Goal: Task Accomplishment & Management: Manage account settings

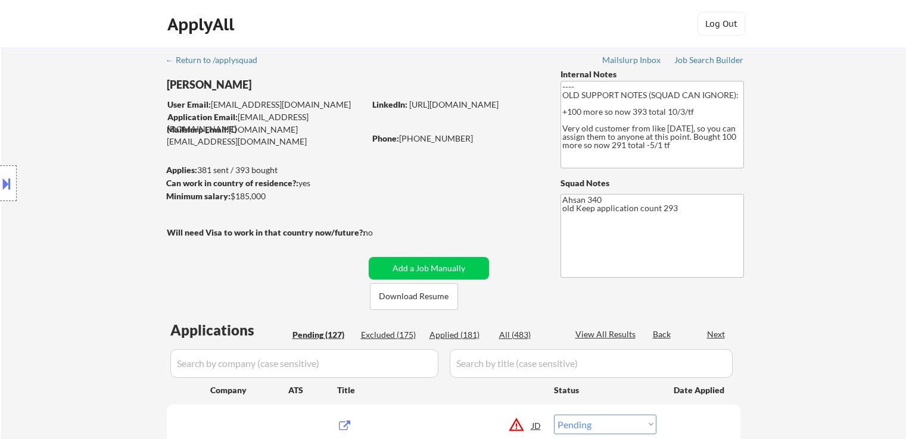
select select ""pending""
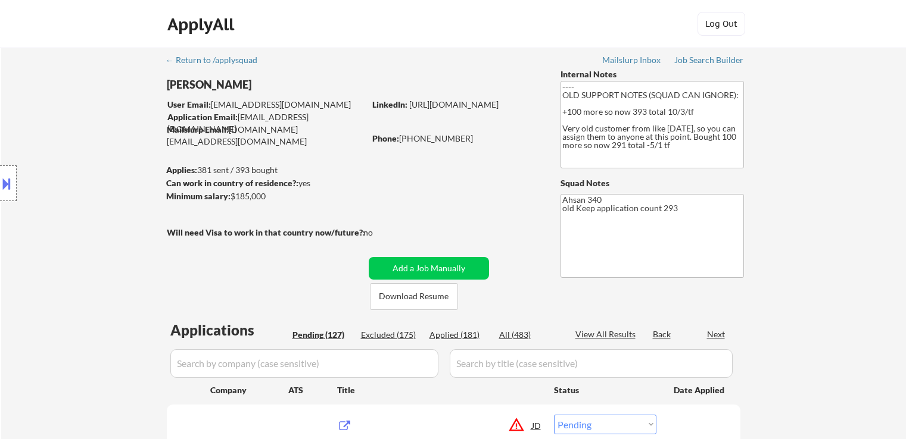
select select ""pending""
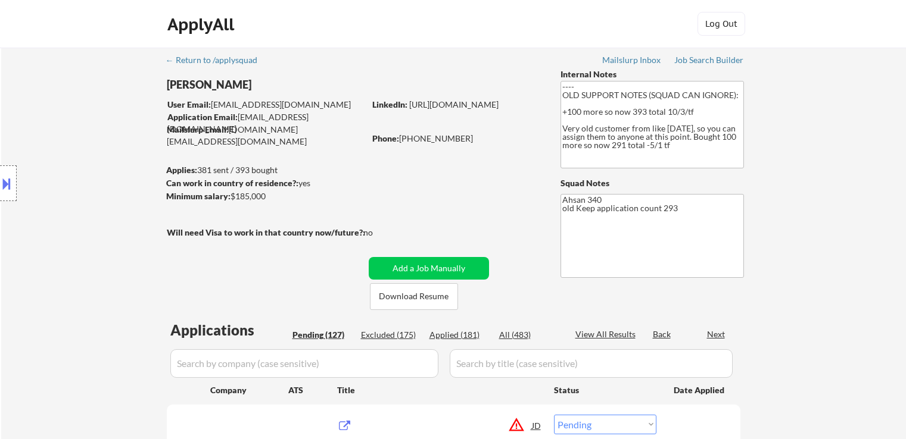
select select ""pending""
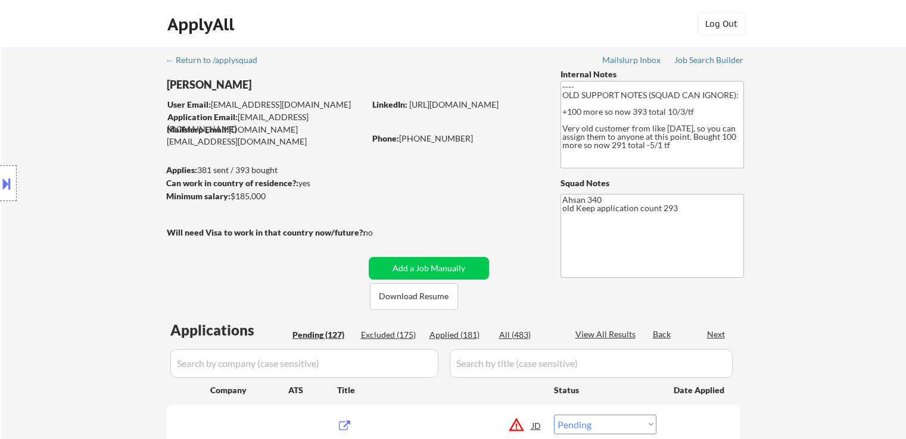
select select ""pending""
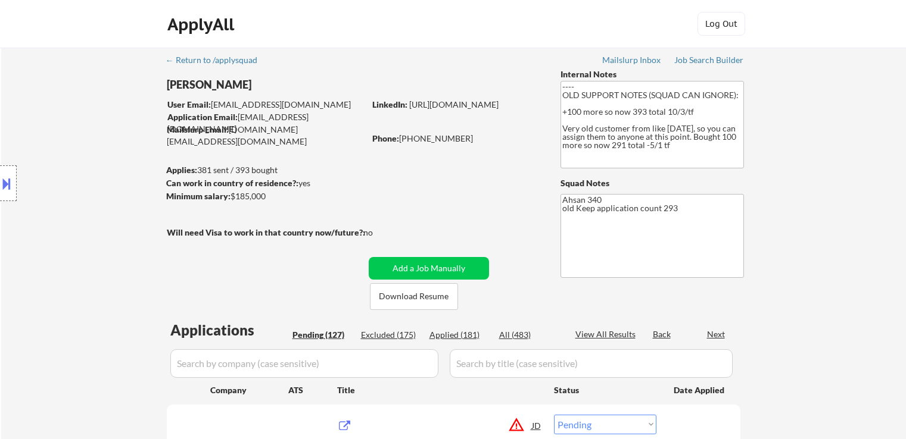
select select ""pending""
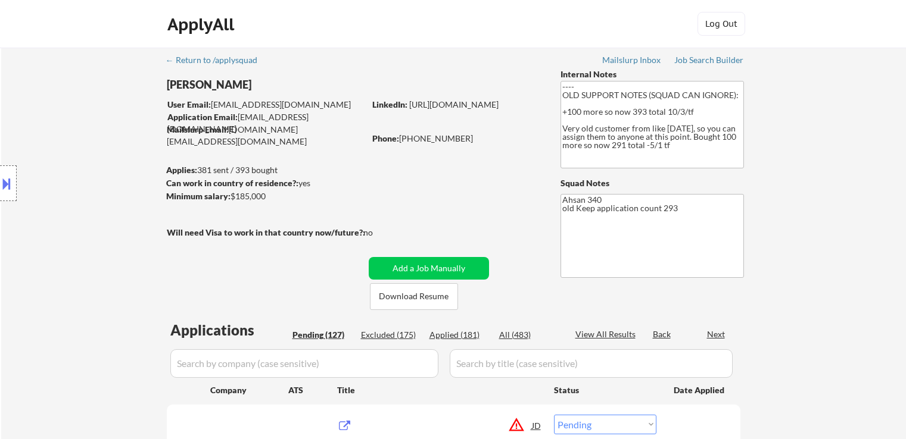
select select ""pending""
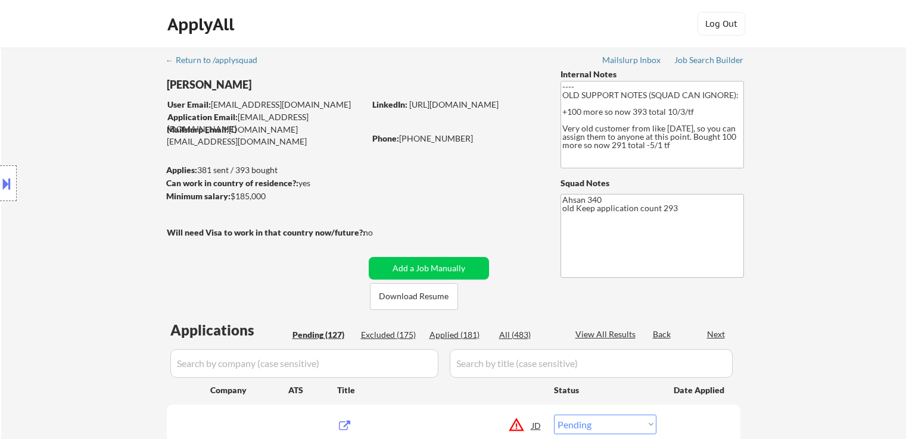
select select ""pending""
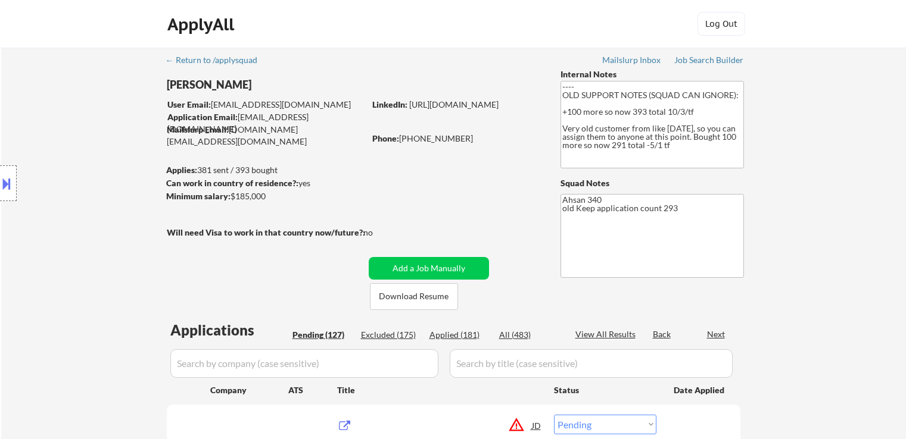
select select ""pending""
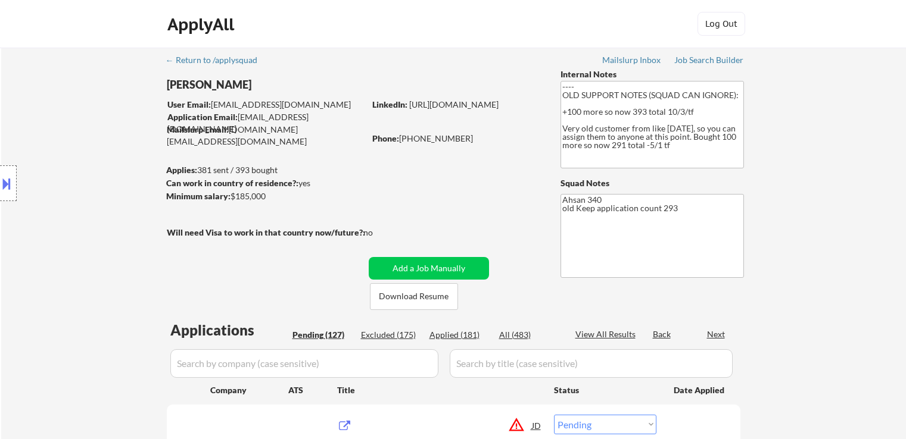
select select ""pending""
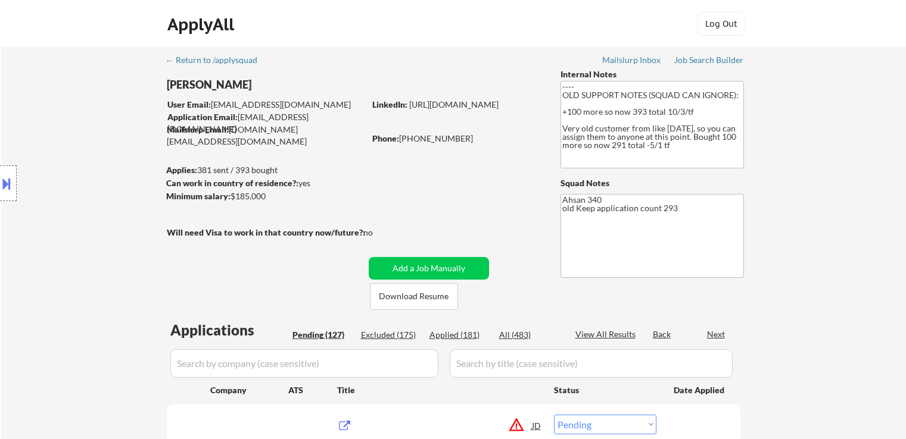
select select ""pending""
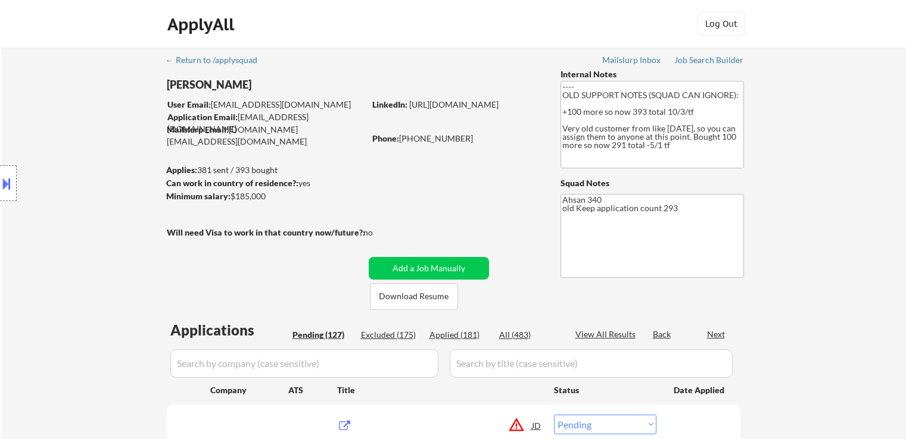
select select ""pending""
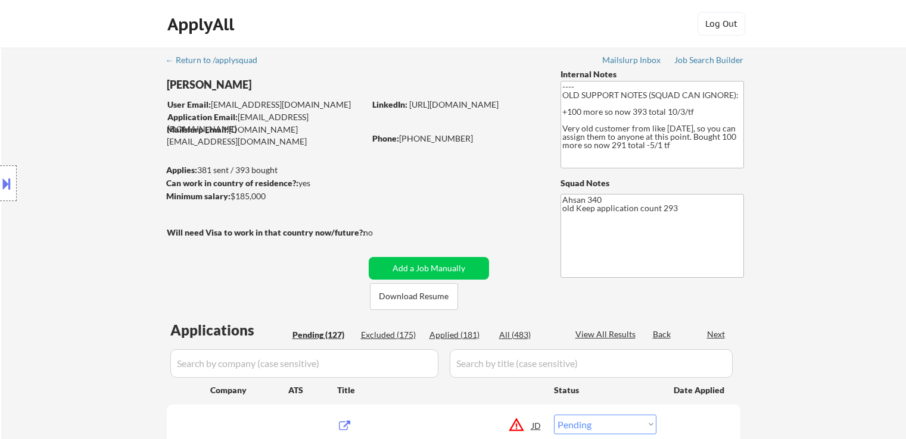
select select ""pending""
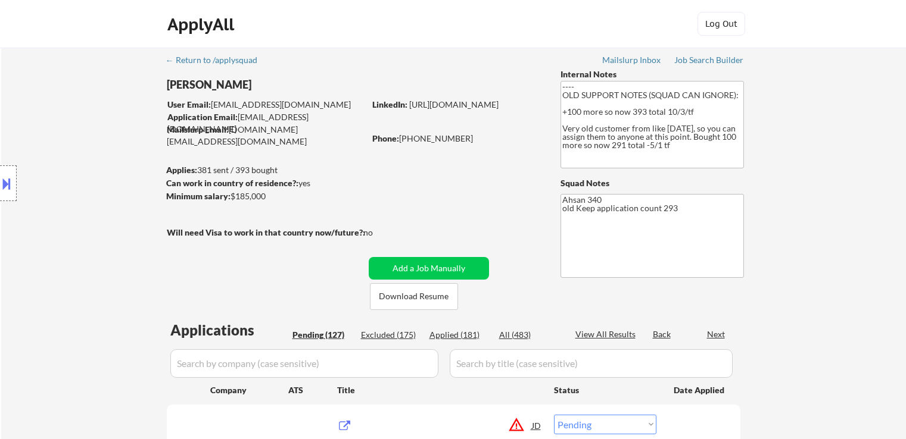
select select ""pending""
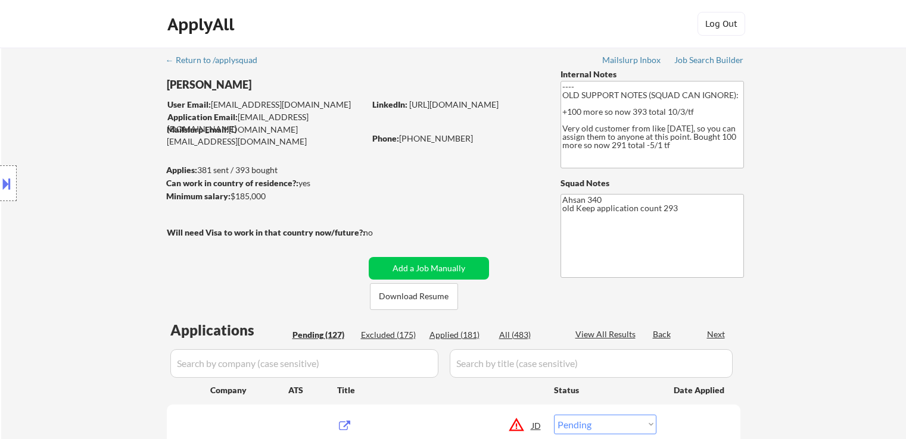
select select ""pending""
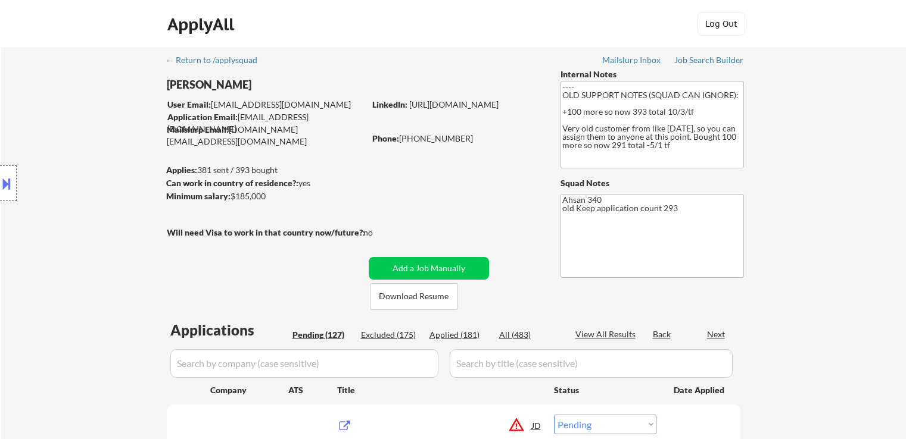
select select ""pending""
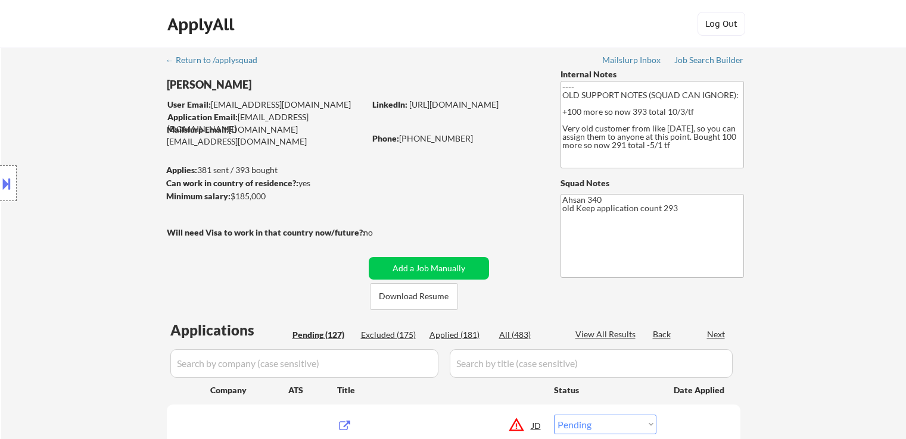
select select ""pending""
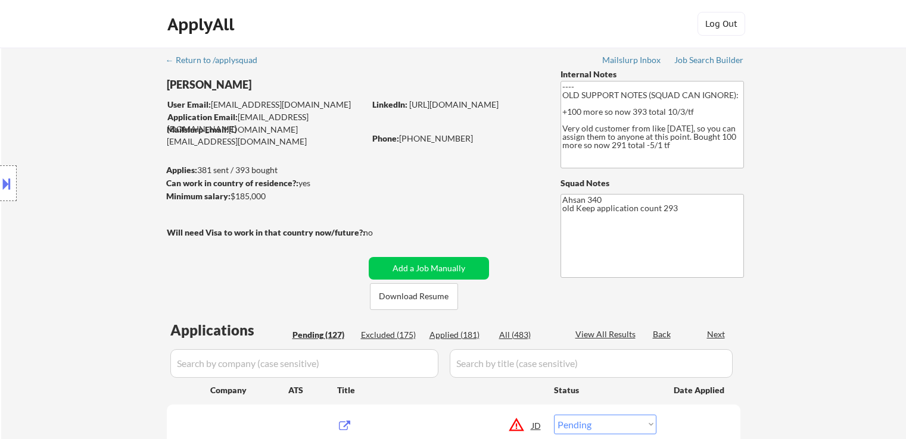
select select ""pending""
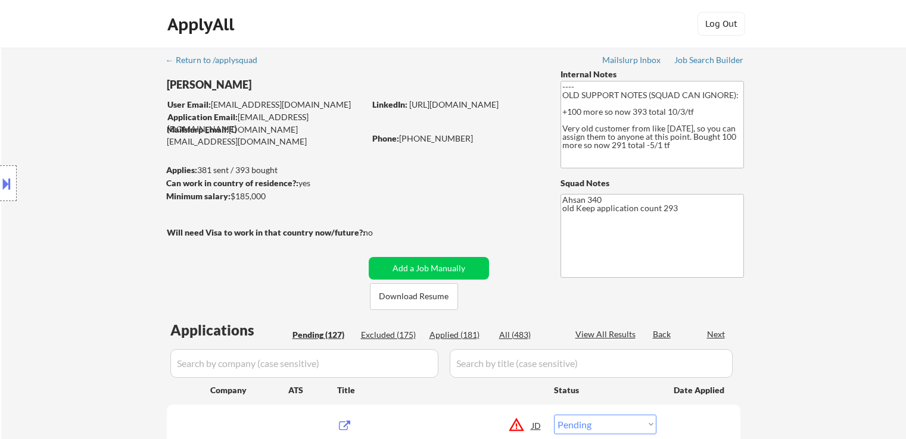
select select ""pending""
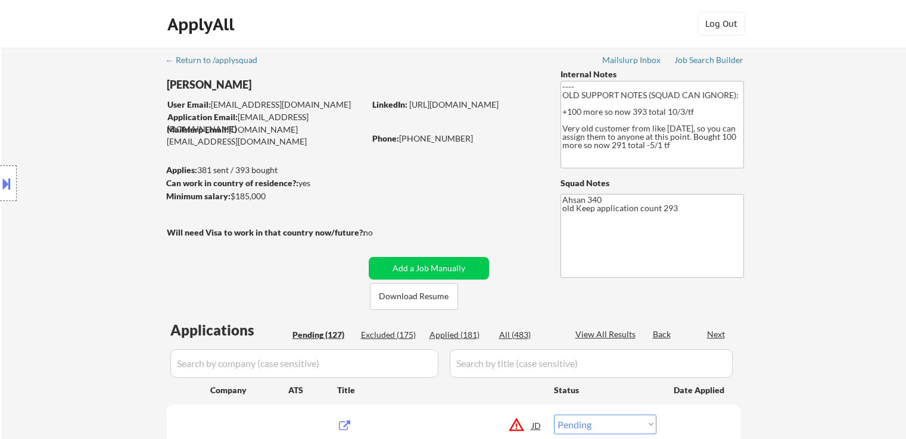
select select ""pending""
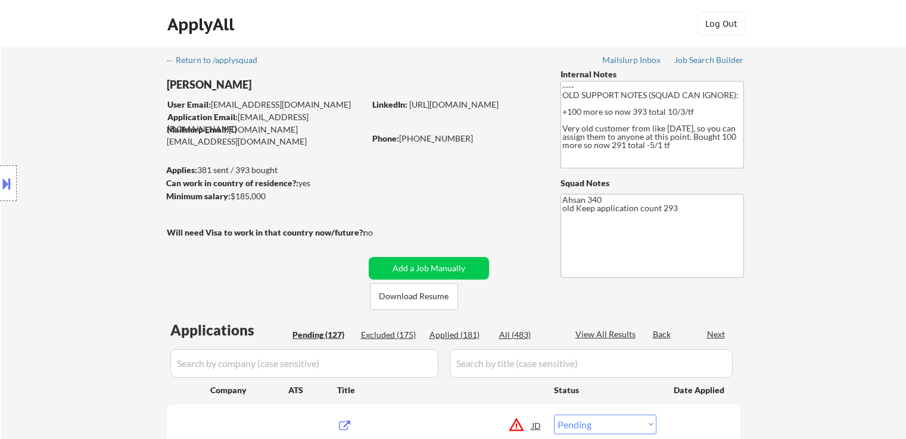
select select ""pending""
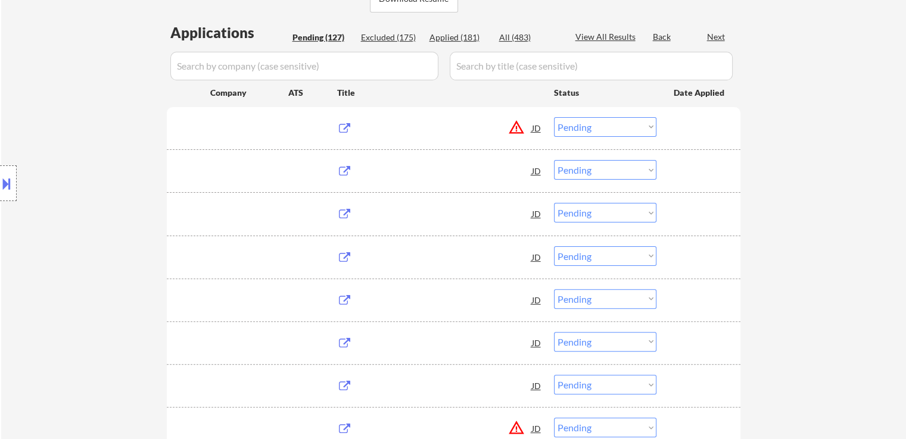
scroll to position [298, 0]
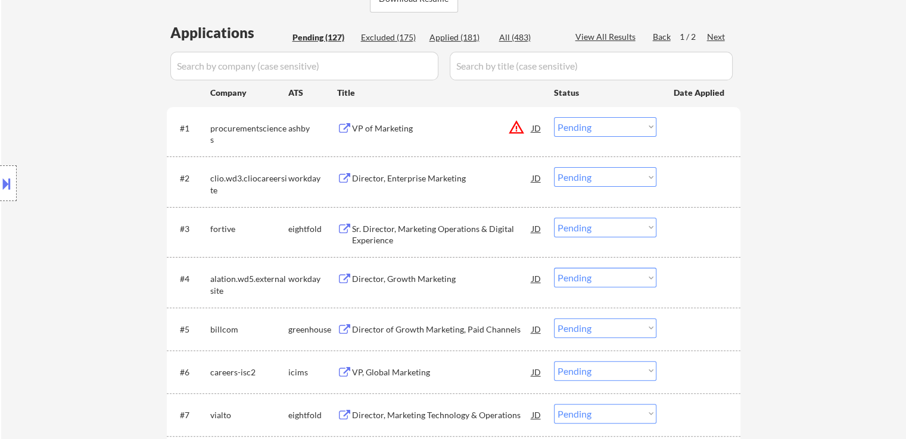
click at [720, 36] on div "Next" at bounding box center [716, 37] width 19 height 12
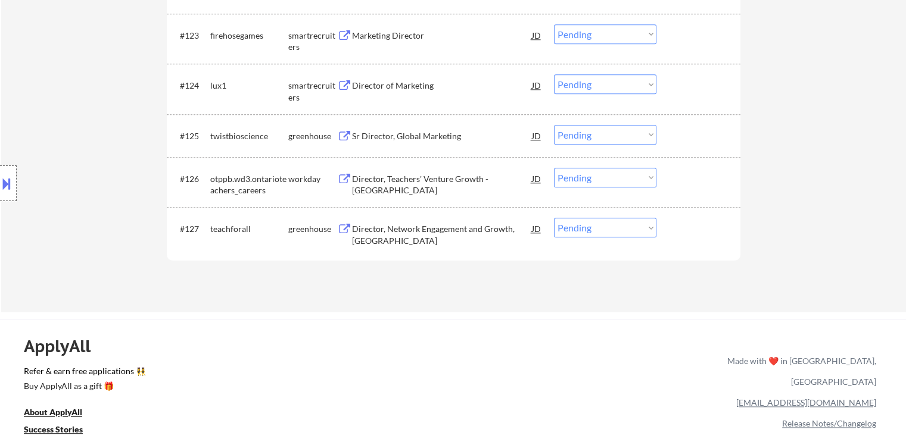
scroll to position [1429, 0]
click at [369, 234] on div "Director, Network Engagement and Growth, Americas" at bounding box center [442, 236] width 180 height 23
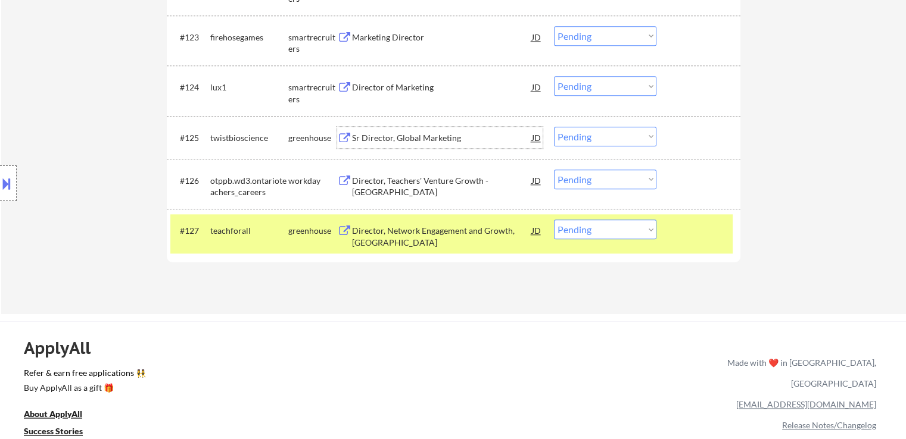
click at [355, 138] on div "Sr Director, Global Marketing" at bounding box center [442, 138] width 180 height 12
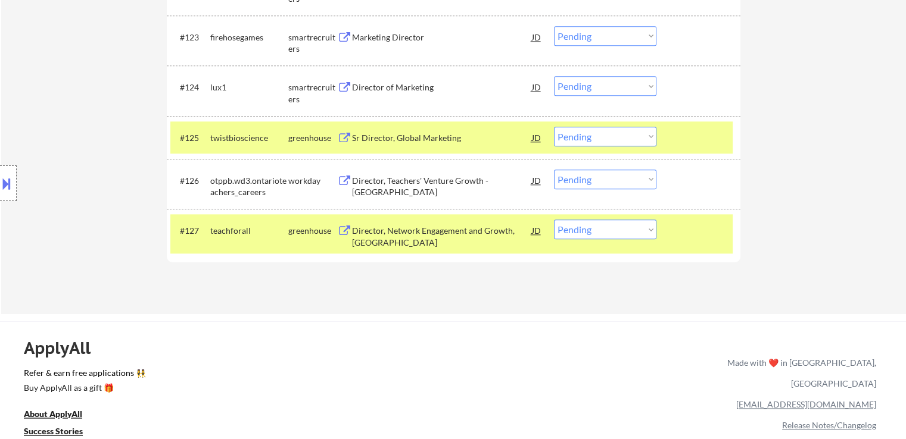
click at [345, 88] on button at bounding box center [344, 87] width 15 height 11
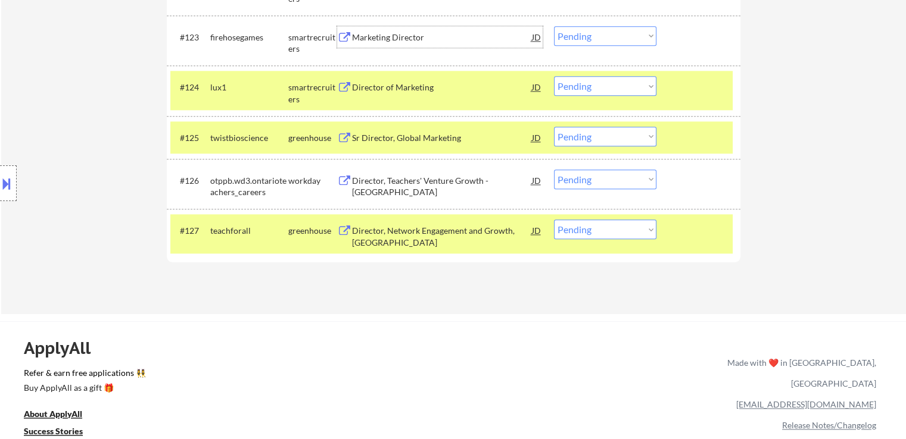
click at [353, 32] on div "Marketing Director" at bounding box center [442, 38] width 180 height 12
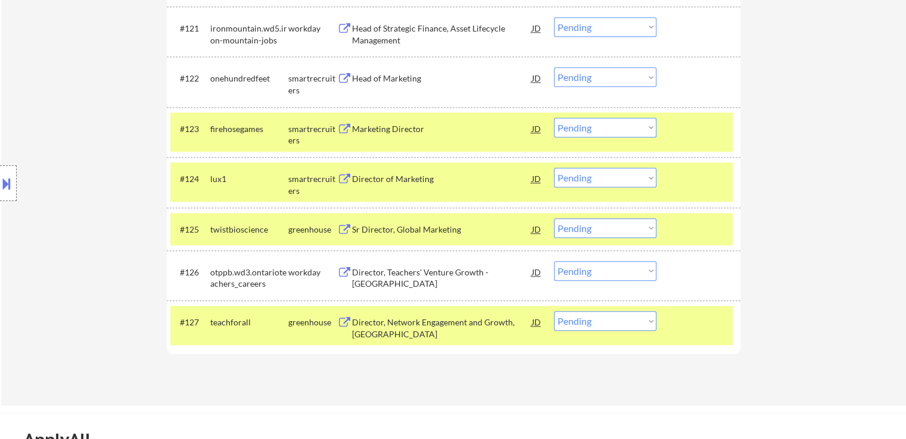
scroll to position [1310, 0]
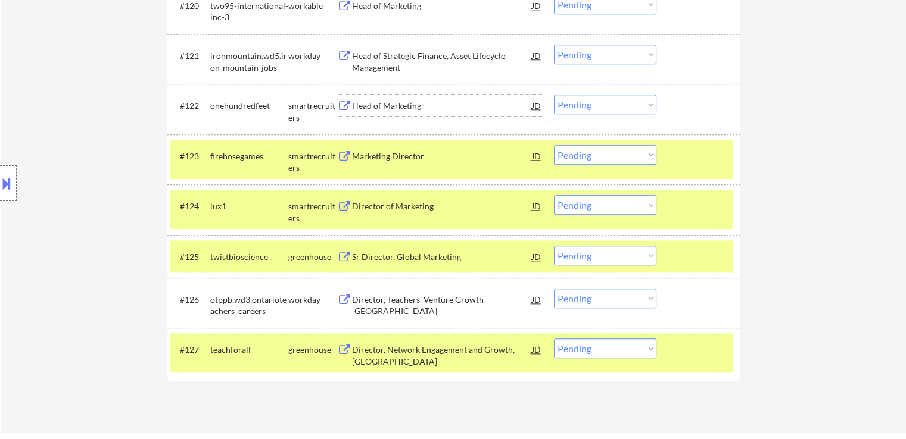
click at [363, 102] on div "Head of Marketing" at bounding box center [442, 106] width 180 height 12
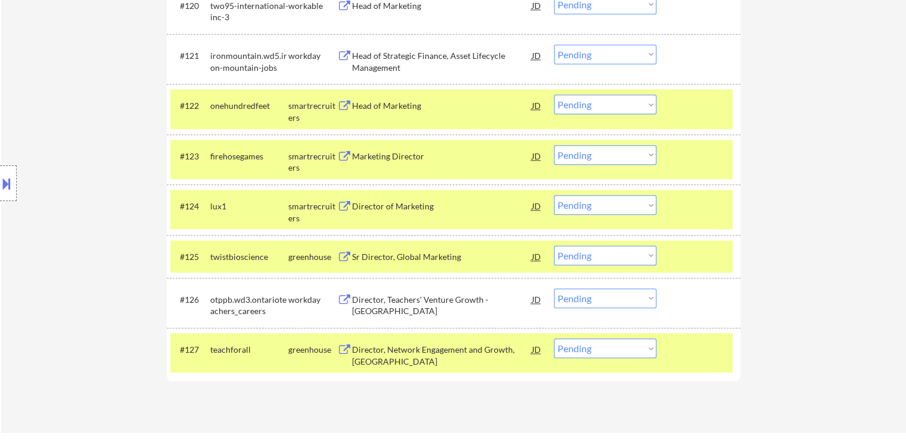
scroll to position [1251, 0]
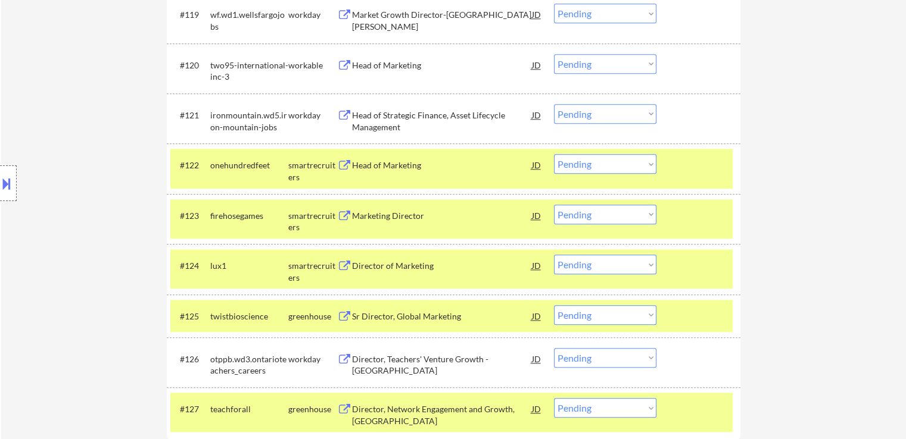
click at [360, 58] on div "Head of Marketing" at bounding box center [442, 64] width 180 height 21
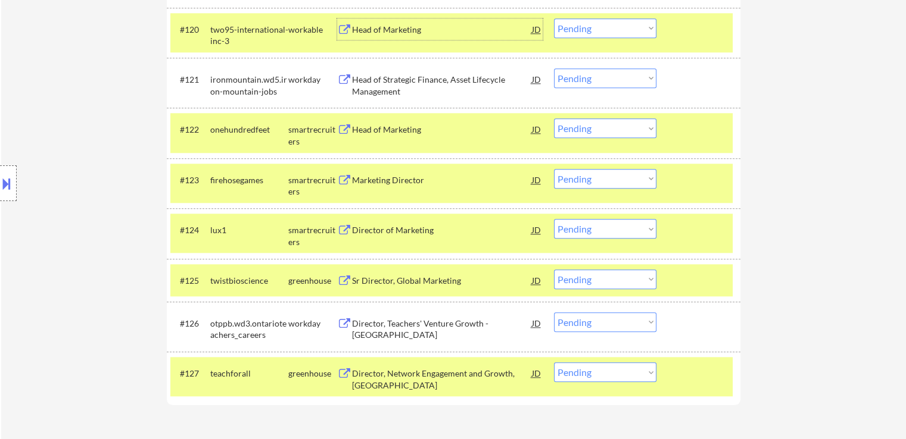
scroll to position [1310, 0]
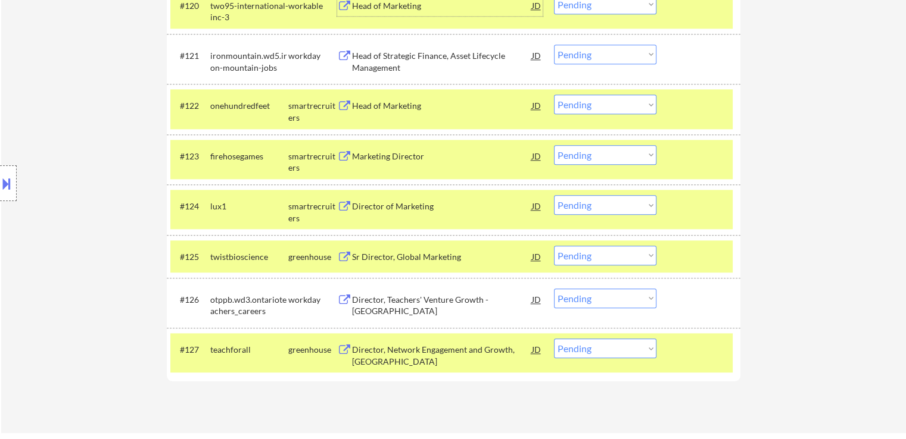
click at [585, 205] on select "Choose an option... Pending Applied Excluded (Questions) Excluded (Expired) Exc…" at bounding box center [605, 205] width 102 height 20
click at [554, 195] on select "Choose an option... Pending Applied Excluded (Questions) Excluded (Expired) Exc…" at bounding box center [605, 205] width 102 height 20
select select ""pending""
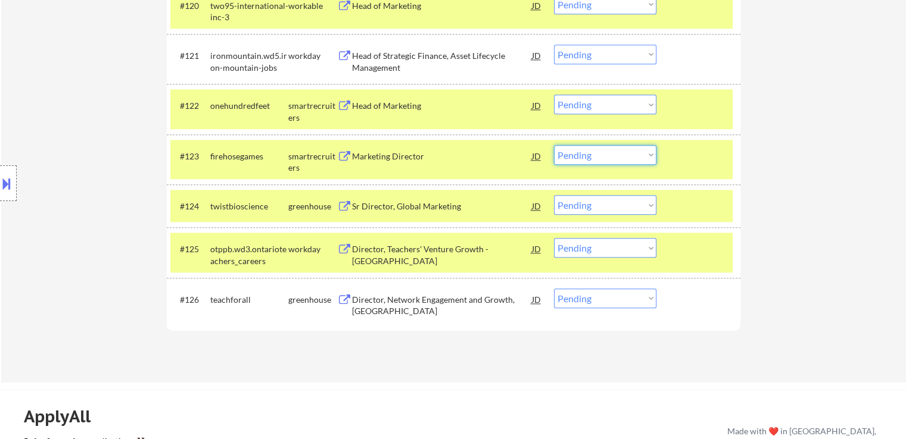
click at [586, 159] on select "Choose an option... Pending Applied Excluded (Questions) Excluded (Expired) Exc…" at bounding box center [605, 155] width 102 height 20
click at [554, 145] on select "Choose an option... Pending Applied Excluded (Questions) Excluded (Expired) Exc…" at bounding box center [605, 155] width 102 height 20
select select ""pending""
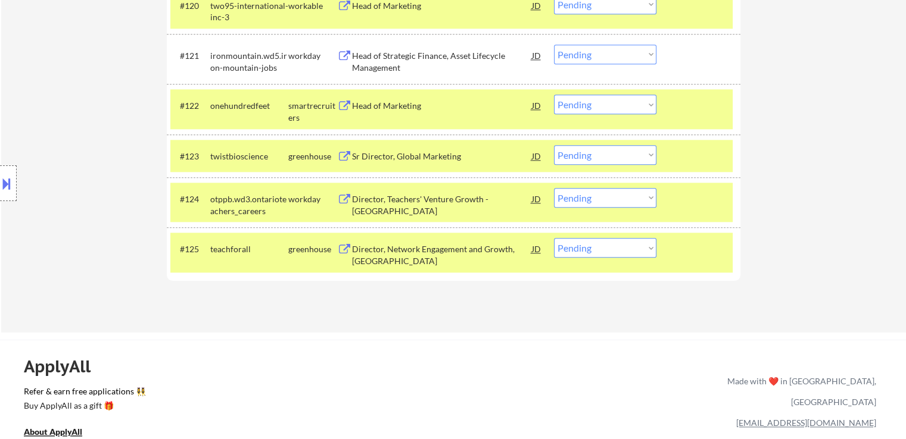
click at [362, 104] on div "Head of Marketing" at bounding box center [442, 106] width 180 height 12
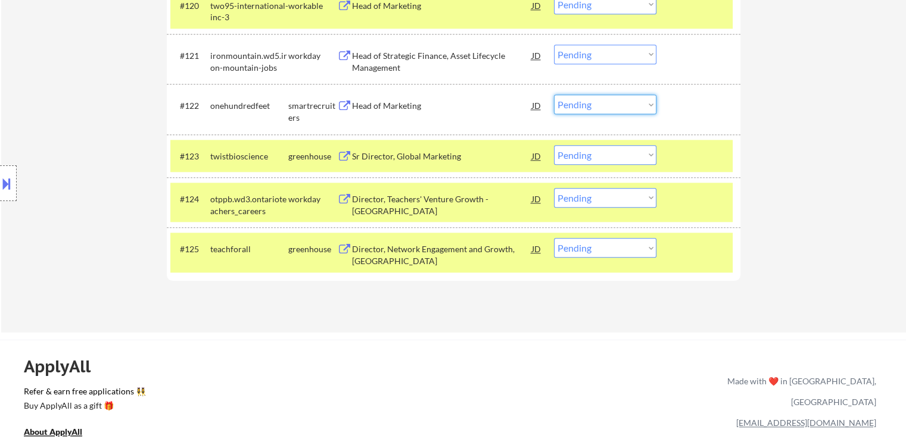
drag, startPoint x: 572, startPoint y: 96, endPoint x: 586, endPoint y: 113, distance: 21.5
click at [572, 96] on select "Choose an option... Pending Applied Excluded (Questions) Excluded (Expired) Exc…" at bounding box center [605, 105] width 102 height 20
click at [554, 95] on select "Choose an option... Pending Applied Excluded (Questions) Excluded (Expired) Exc…" at bounding box center [605, 105] width 102 height 20
select select ""pending""
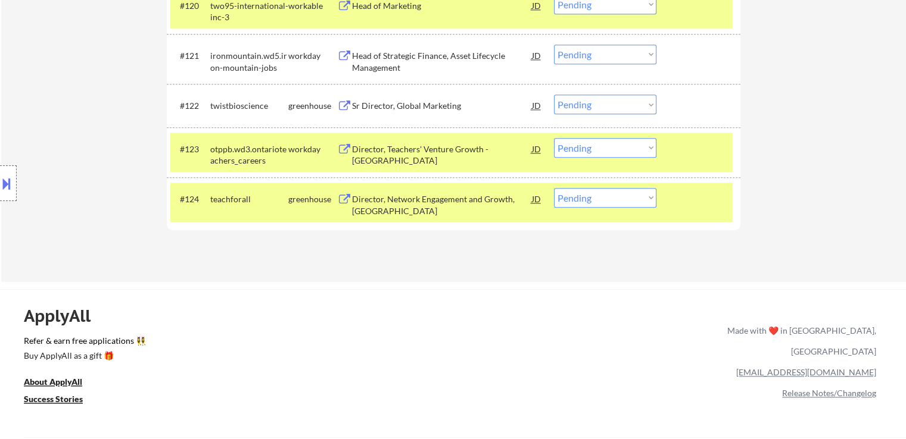
scroll to position [1251, 0]
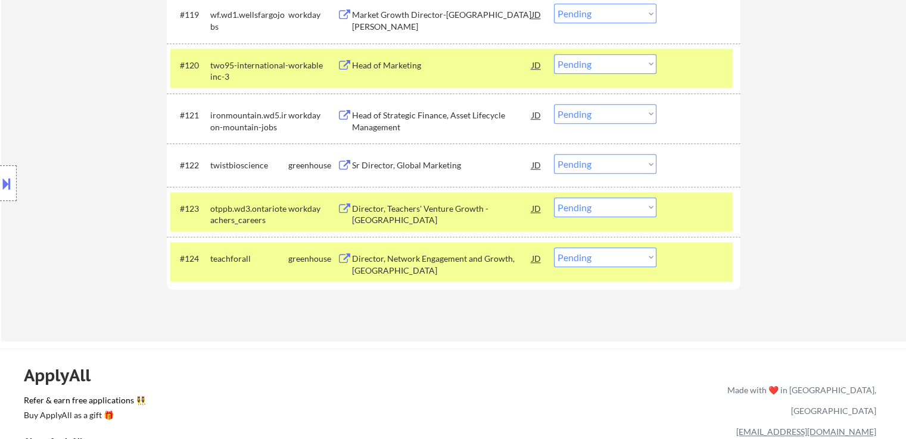
click at [593, 67] on select "Choose an option... Pending Applied Excluded (Questions) Excluded (Expired) Exc…" at bounding box center [605, 64] width 102 height 20
click at [554, 54] on select "Choose an option... Pending Applied Excluded (Questions) Excluded (Expired) Exc…" at bounding box center [605, 64] width 102 height 20
select select ""pending""
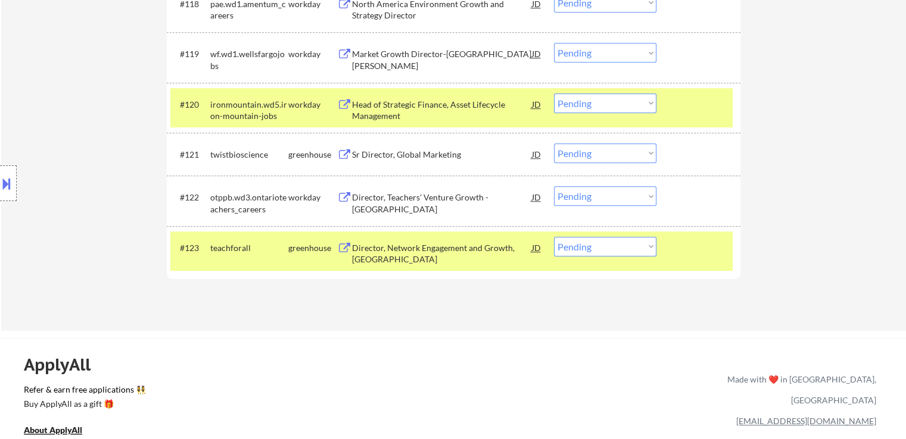
scroll to position [1191, 0]
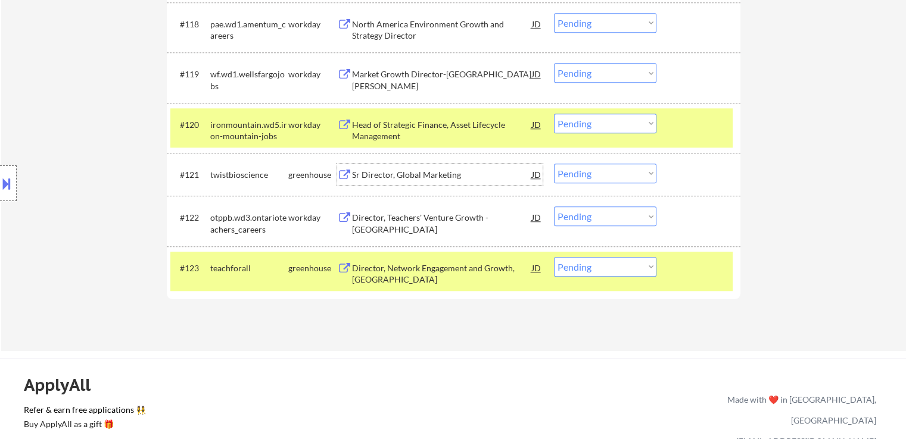
click at [372, 173] on div "Sr Director, Global Marketing" at bounding box center [442, 175] width 180 height 12
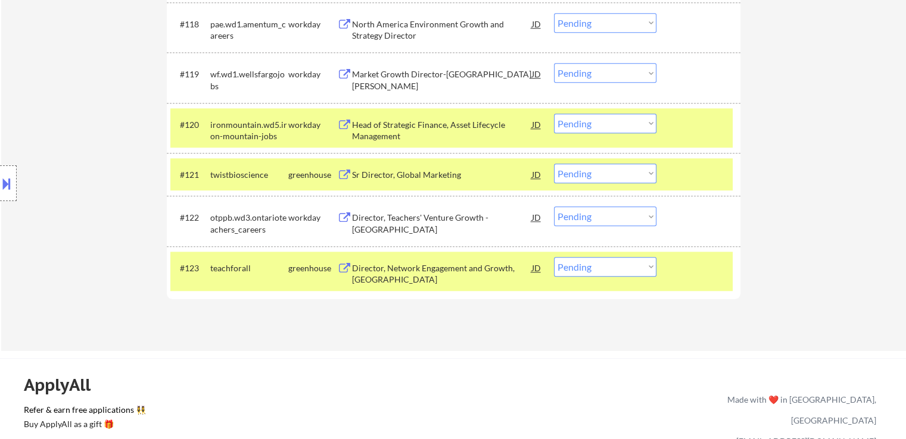
click at [374, 270] on div "Director, Network Engagement and Growth, Americas" at bounding box center [442, 274] width 180 height 23
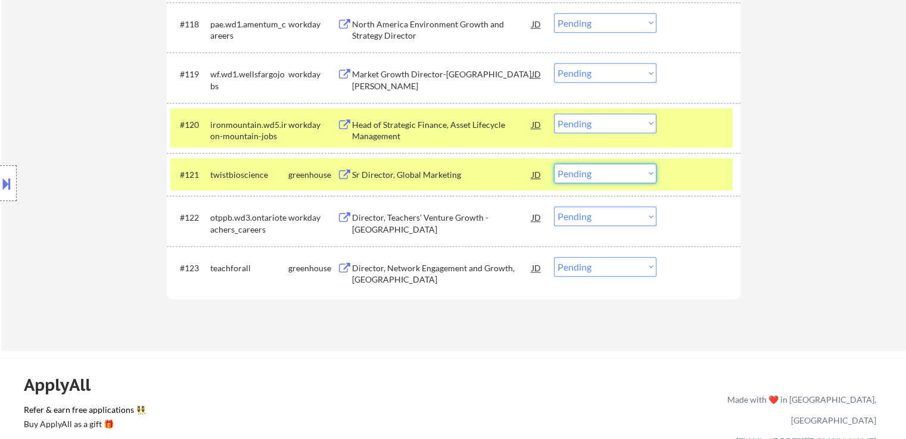
click at [581, 175] on select "Choose an option... Pending Applied Excluded (Questions) Excluded (Expired) Exc…" at bounding box center [605, 174] width 102 height 20
click at [554, 164] on select "Choose an option... Pending Applied Excluded (Questions) Excluded (Expired) Exc…" at bounding box center [605, 174] width 102 height 20
select select ""pending""
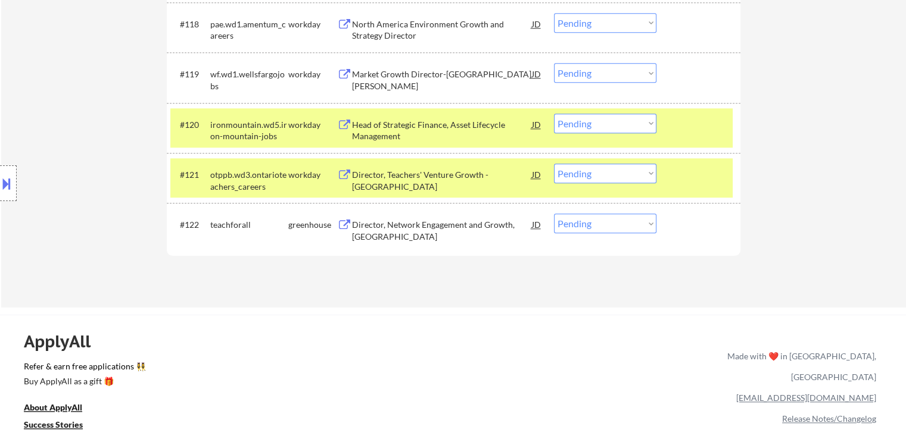
click at [604, 221] on select "Choose an option... Pending Applied Excluded (Questions) Excluded (Expired) Exc…" at bounding box center [605, 224] width 102 height 20
select select ""excluded__bad_match_""
click at [554, 214] on select "Choose an option... Pending Applied Excluded (Questions) Excluded (Expired) Exc…" at bounding box center [605, 224] width 102 height 20
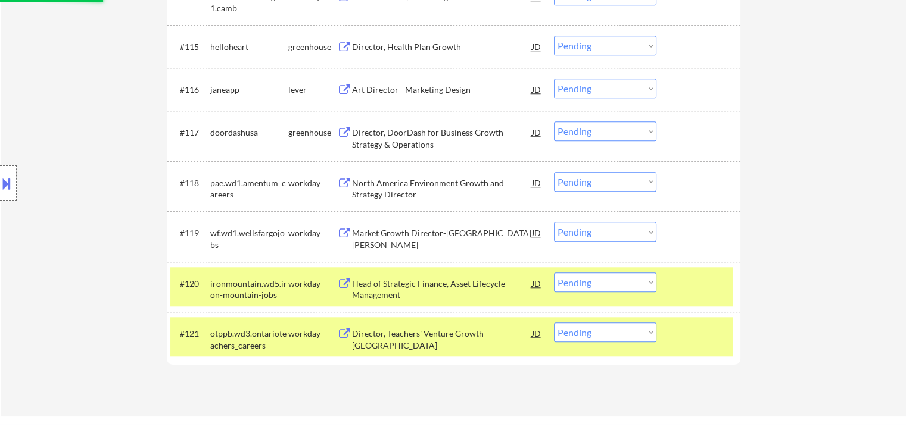
scroll to position [1012, 0]
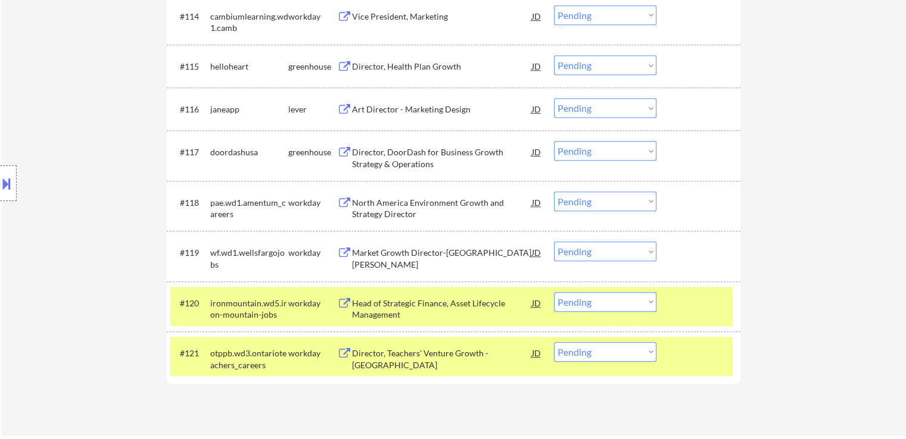
click at [379, 163] on div "Director, DoorDash for Business Growth Strategy & Operations" at bounding box center [442, 157] width 180 height 23
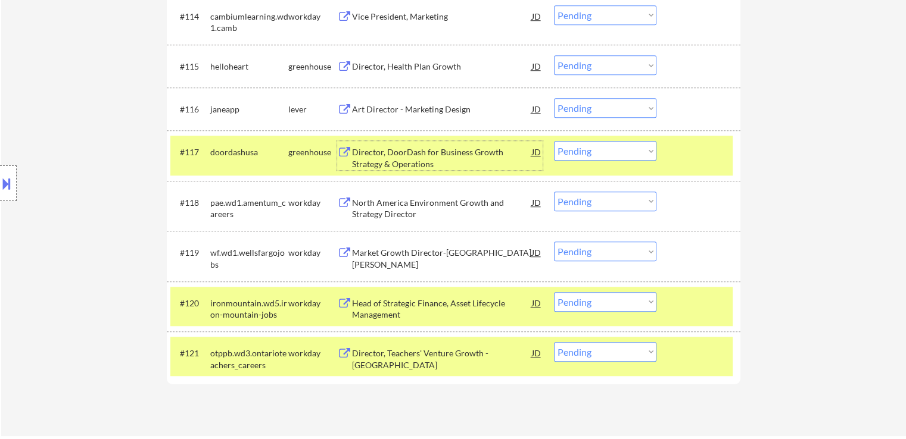
click at [362, 110] on div "Art Director - Marketing Design" at bounding box center [442, 110] width 180 height 12
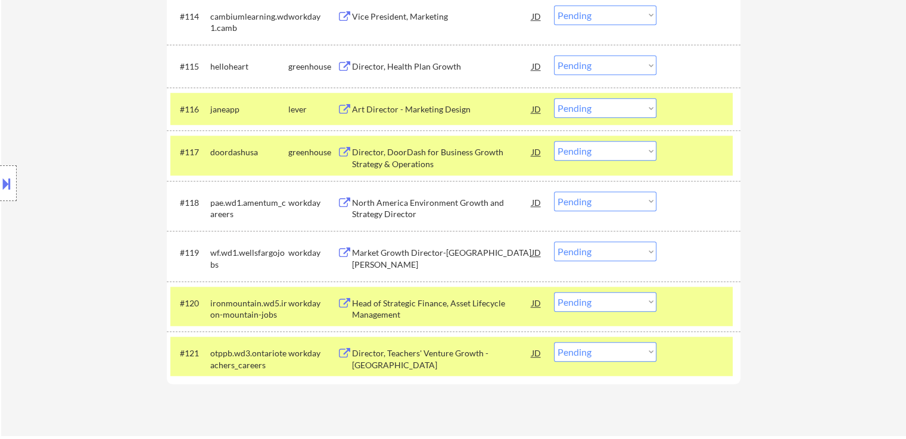
click at [356, 61] on div "Director, Health Plan Growth" at bounding box center [442, 67] width 180 height 12
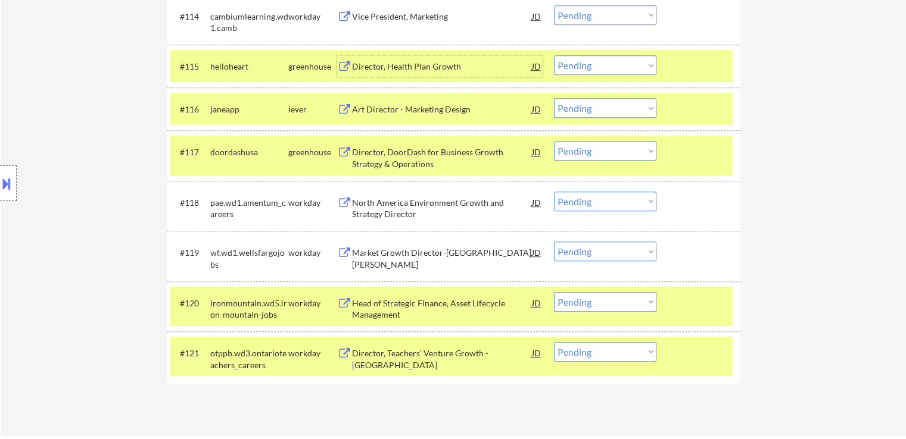
click at [602, 155] on select "Choose an option... Pending Applied Excluded (Questions) Excluded (Expired) Exc…" at bounding box center [605, 151] width 102 height 20
click at [554, 141] on select "Choose an option... Pending Applied Excluded (Questions) Excluded (Expired) Exc…" at bounding box center [605, 151] width 102 height 20
click at [377, 113] on div "Art Director - Marketing Design" at bounding box center [442, 110] width 180 height 12
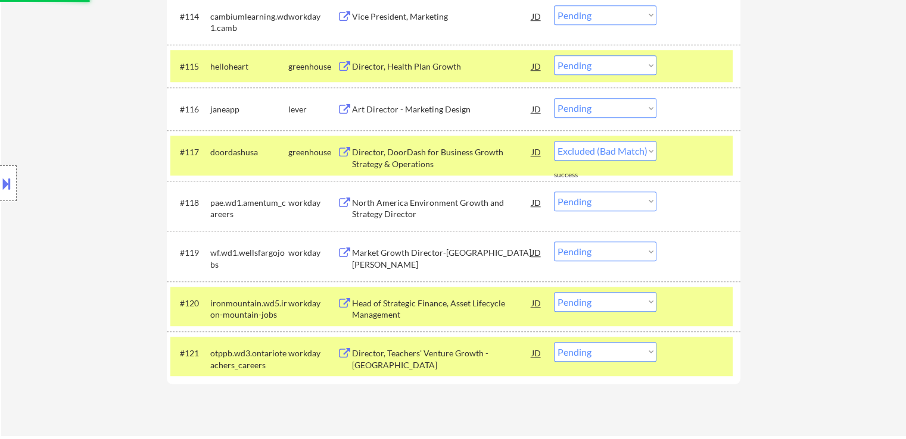
select select ""pending""
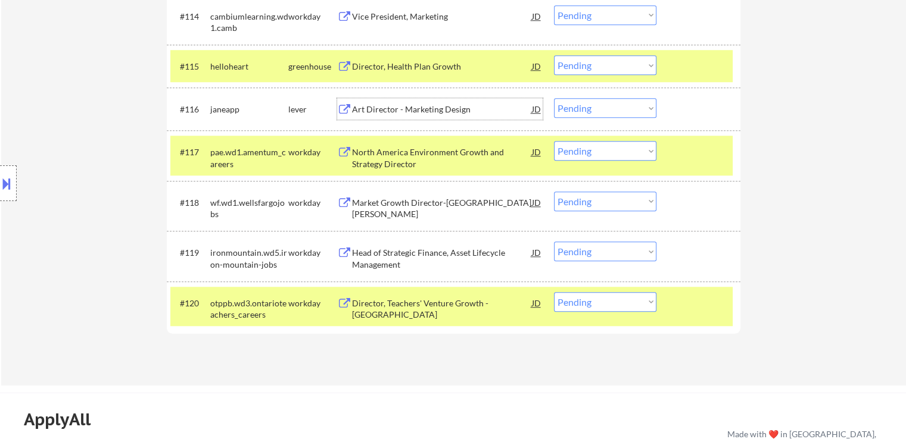
click at [573, 107] on select "Choose an option... Pending Applied Excluded (Questions) Excluded (Expired) Exc…" at bounding box center [605, 108] width 102 height 20
click at [554, 98] on select "Choose an option... Pending Applied Excluded (Questions) Excluded (Expired) Exc…" at bounding box center [605, 108] width 102 height 20
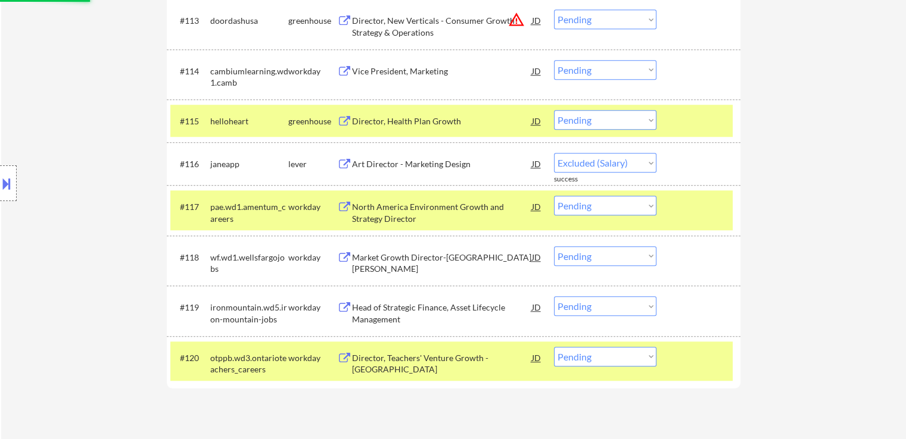
scroll to position [893, 0]
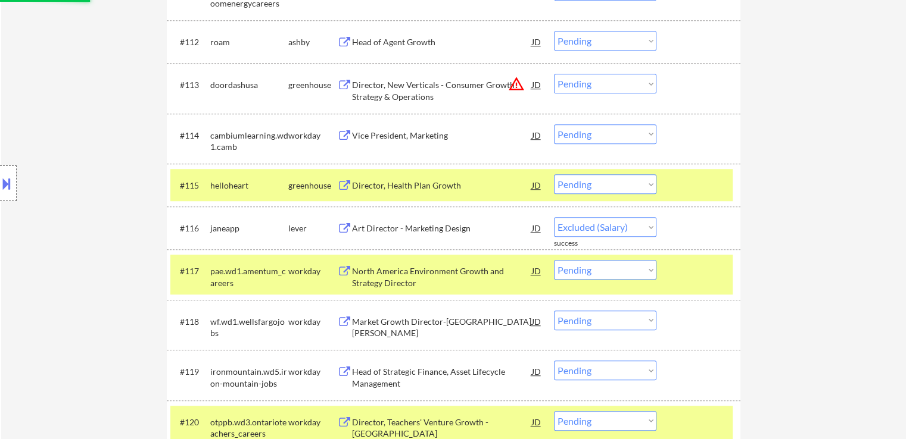
select select ""pending""
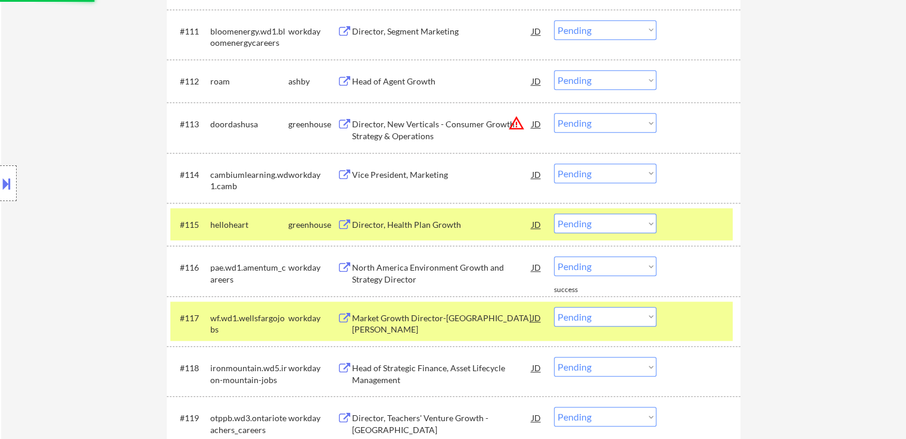
scroll to position [834, 0]
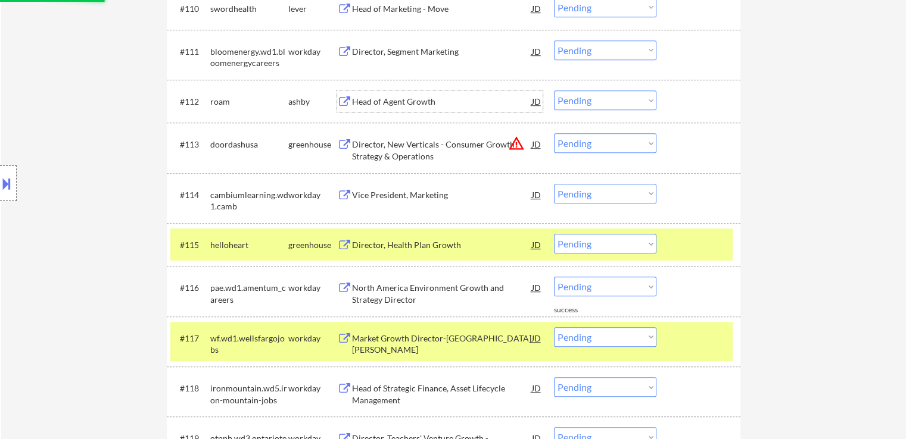
click at [375, 102] on div "Head of Agent Growth" at bounding box center [442, 102] width 180 height 12
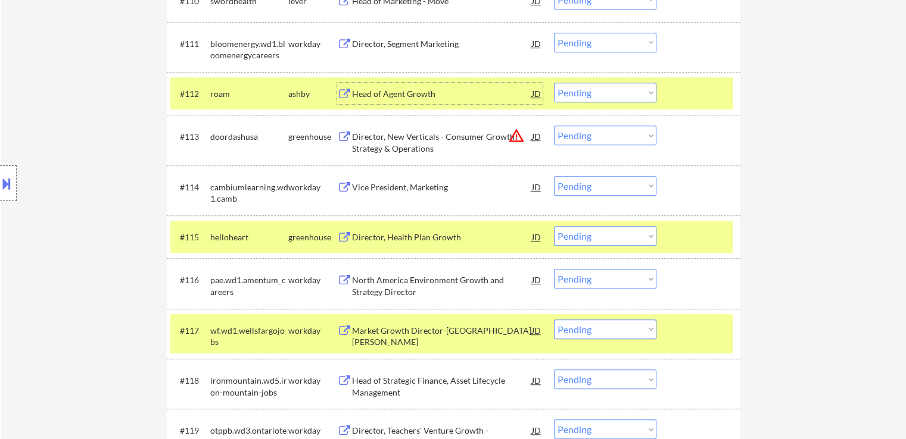
scroll to position [893, 0]
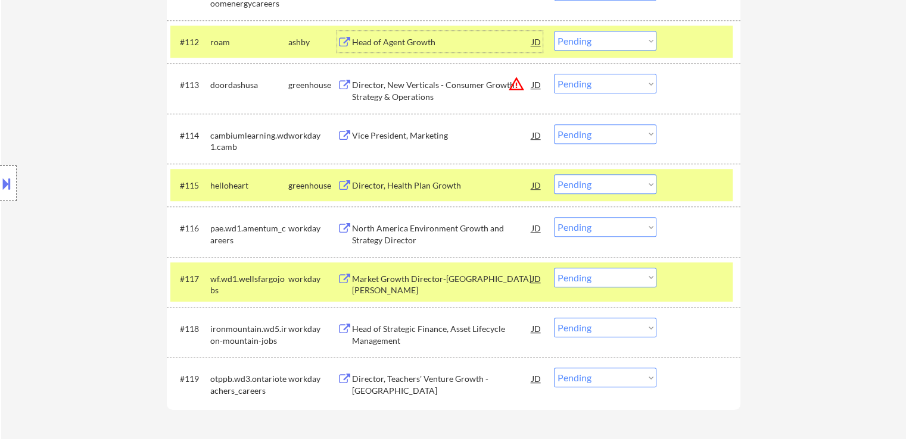
click at [595, 189] on select "Choose an option... Pending Applied Excluded (Questions) Excluded (Expired) Exc…" at bounding box center [605, 184] width 102 height 20
click at [554, 174] on select "Choose an option... Pending Applied Excluded (Questions) Excluded (Expired) Exc…" at bounding box center [605, 184] width 102 height 20
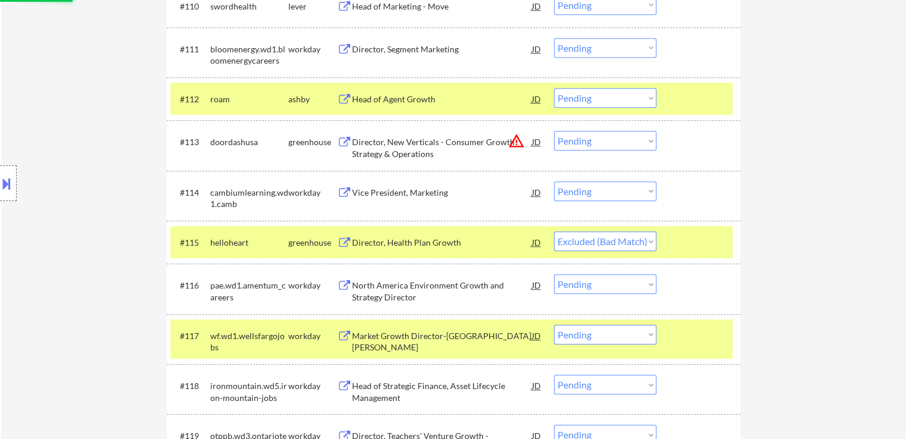
scroll to position [834, 0]
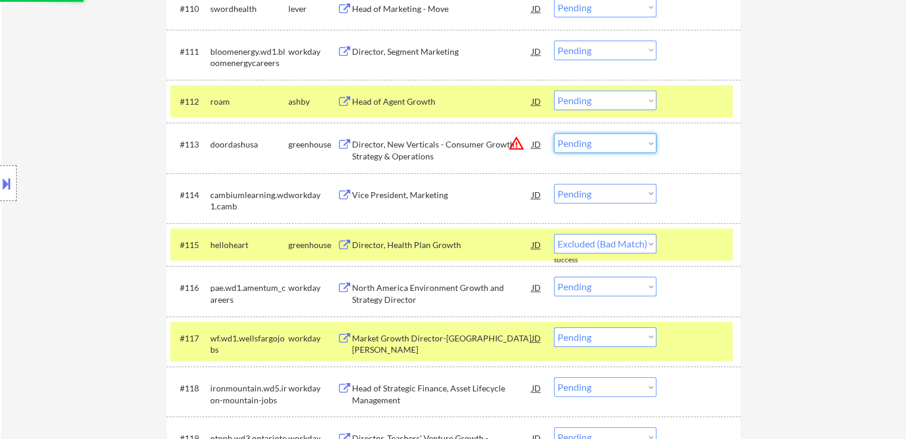
click at [600, 139] on select "Choose an option... Pending Applied Excluded (Questions) Excluded (Expired) Exc…" at bounding box center [605, 143] width 102 height 20
select select ""pending""
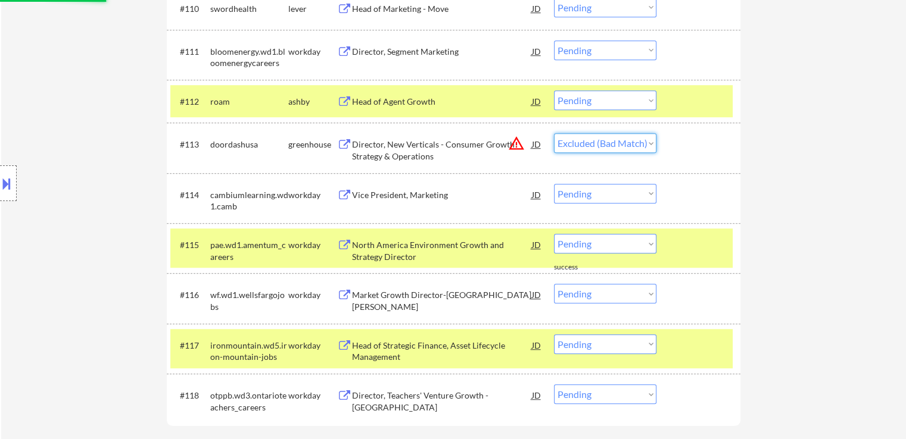
click at [554, 133] on select "Choose an option... Pending Applied Excluded (Questions) Excluded (Expired) Exc…" at bounding box center [605, 143] width 102 height 20
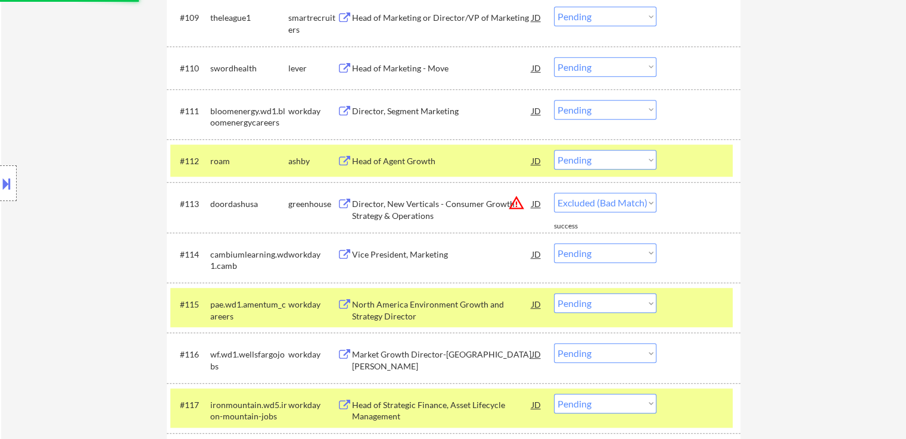
select select ""pending""
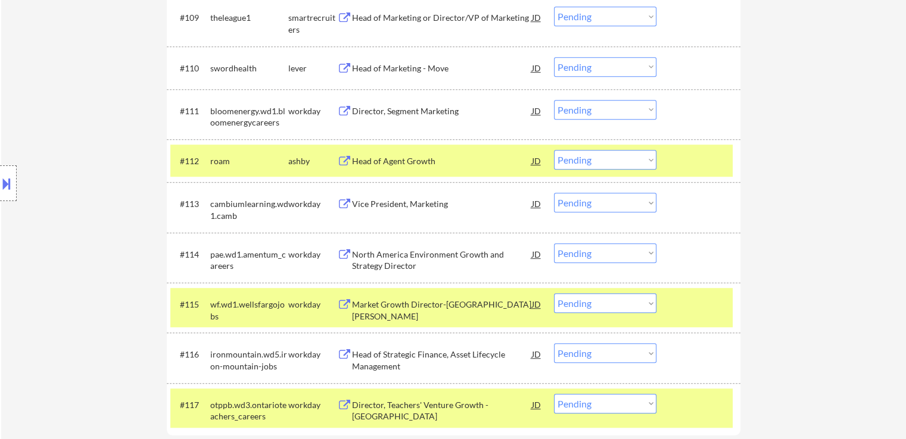
scroll to position [715, 0]
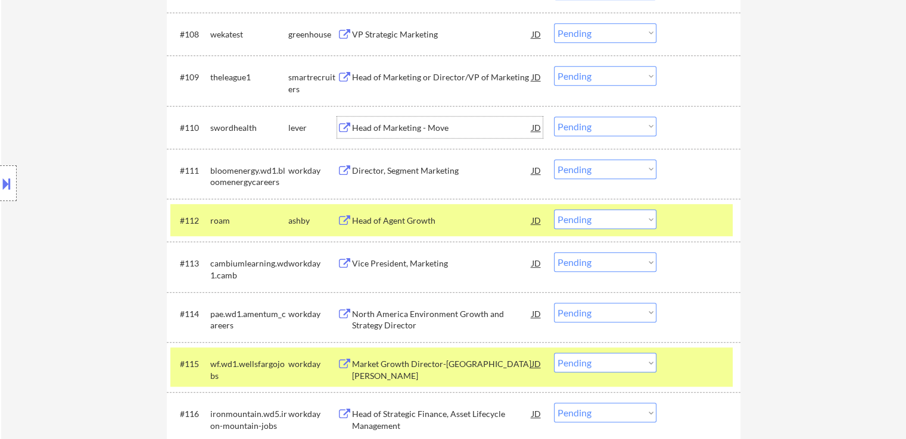
click at [358, 126] on div "Head of Marketing - Move" at bounding box center [442, 128] width 180 height 12
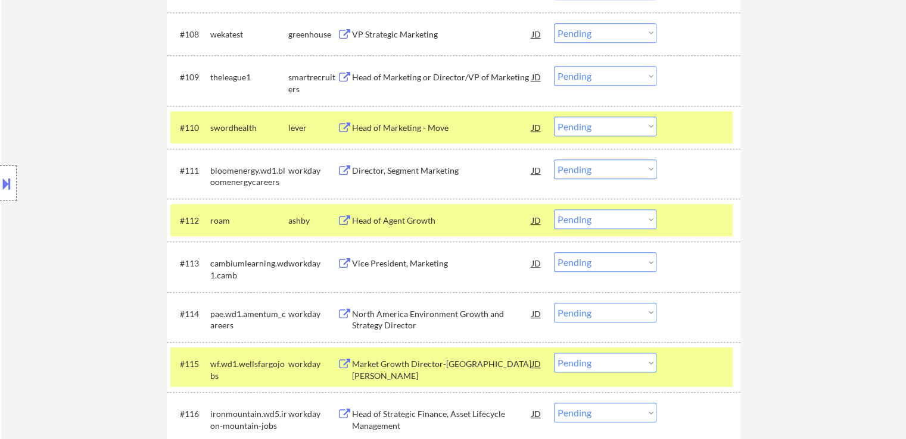
click at [359, 82] on div "Head of Marketing or Director/VP of Marketing" at bounding box center [442, 77] width 180 height 12
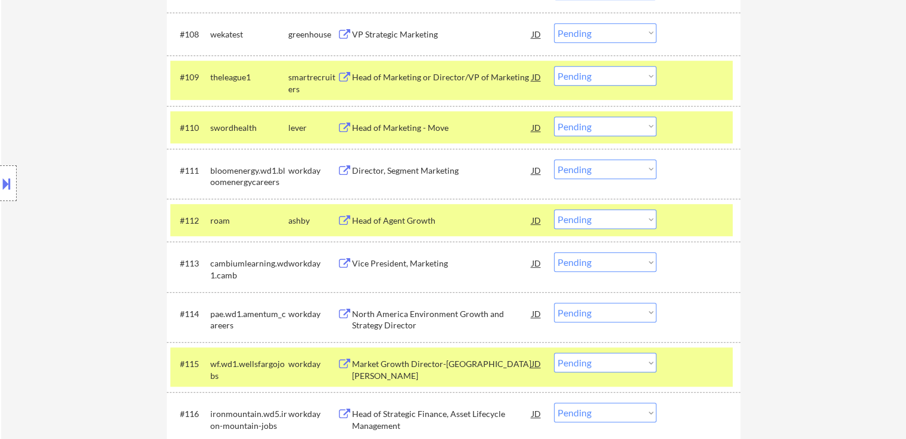
click at [354, 36] on div "VP Strategic Marketing" at bounding box center [442, 35] width 180 height 12
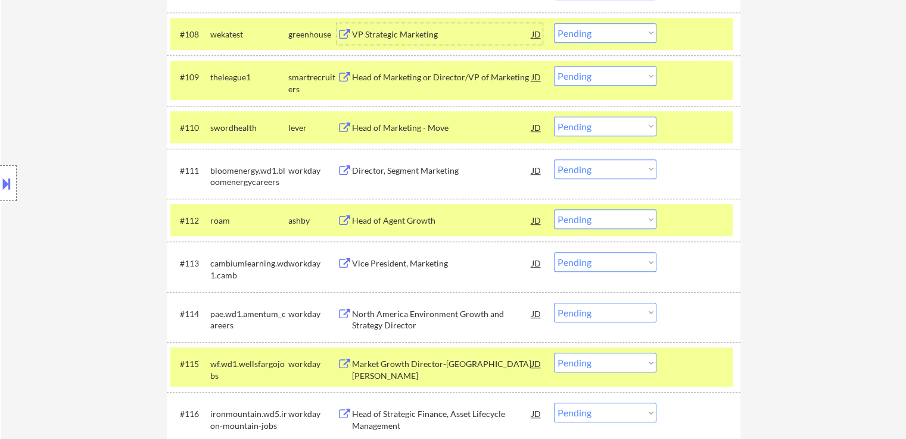
click at [631, 222] on select "Choose an option... Pending Applied Excluded (Questions) Excluded (Expired) Exc…" at bounding box center [605, 220] width 102 height 20
click at [554, 210] on select "Choose an option... Pending Applied Excluded (Questions) Excluded (Expired) Exc…" at bounding box center [605, 220] width 102 height 20
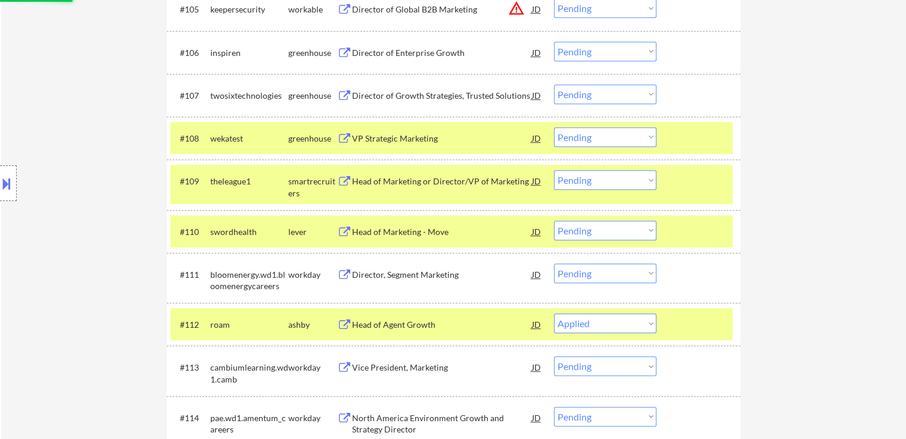
scroll to position [536, 0]
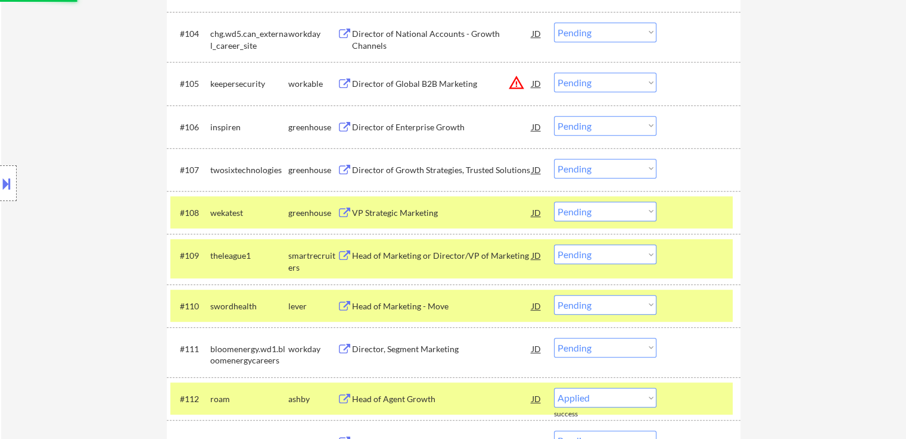
select select ""pending""
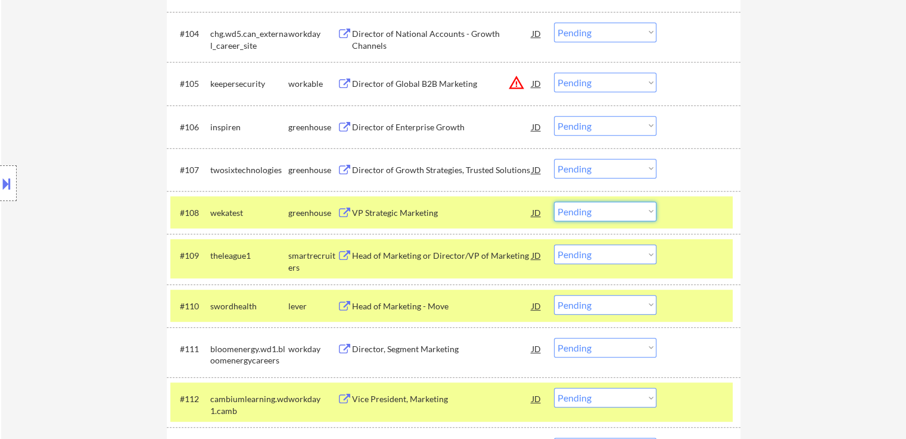
drag, startPoint x: 595, startPoint y: 212, endPoint x: 599, endPoint y: 219, distance: 8.0
click at [595, 213] on select "Choose an option... Pending Applied Excluded (Questions) Excluded (Expired) Exc…" at bounding box center [605, 212] width 102 height 20
click at [554, 202] on select "Choose an option... Pending Applied Excluded (Questions) Excluded (Expired) Exc…" at bounding box center [605, 212] width 102 height 20
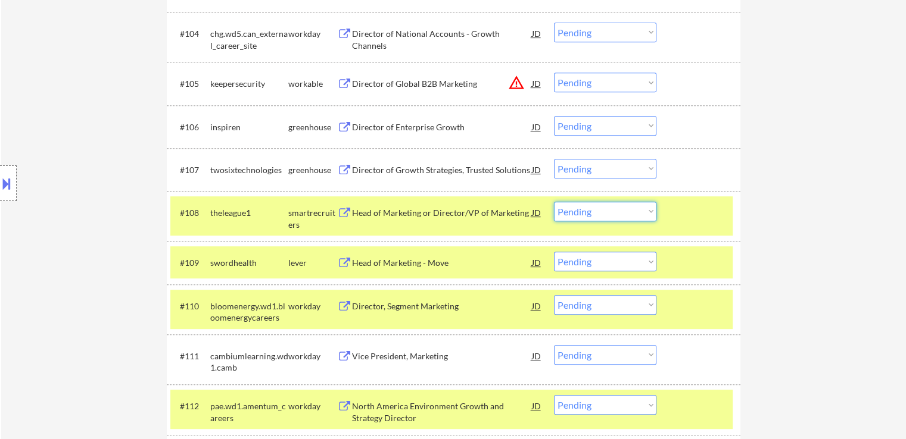
click at [579, 212] on select "Choose an option... Pending Applied Excluded (Questions) Excluded (Expired) Exc…" at bounding box center [605, 212] width 102 height 20
click at [554, 202] on select "Choose an option... Pending Applied Excluded (Questions) Excluded (Expired) Exc…" at bounding box center [605, 212] width 102 height 20
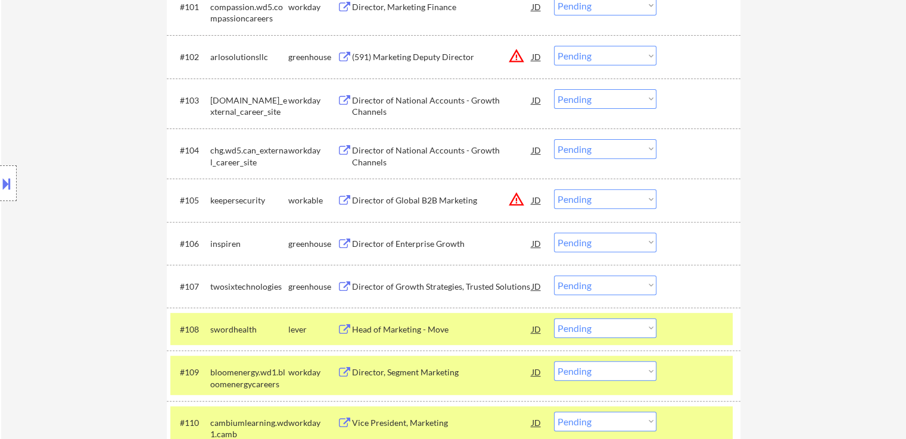
scroll to position [417, 0]
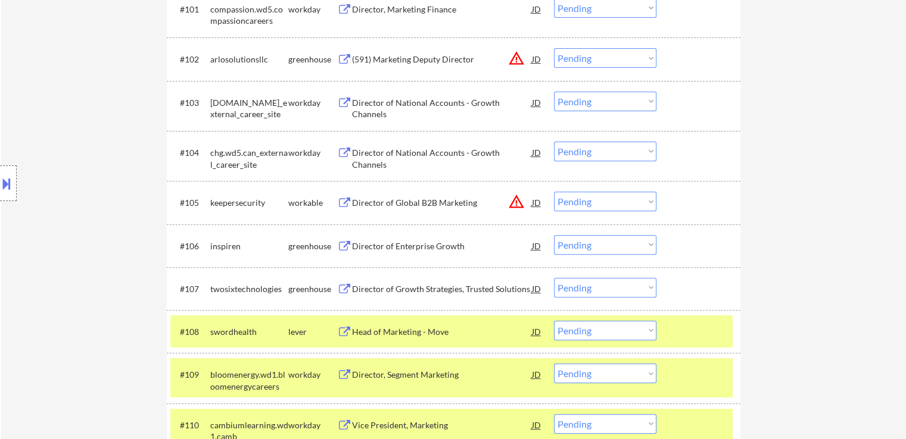
click at [358, 247] on div "Director of Enterprise Growth" at bounding box center [442, 247] width 180 height 12
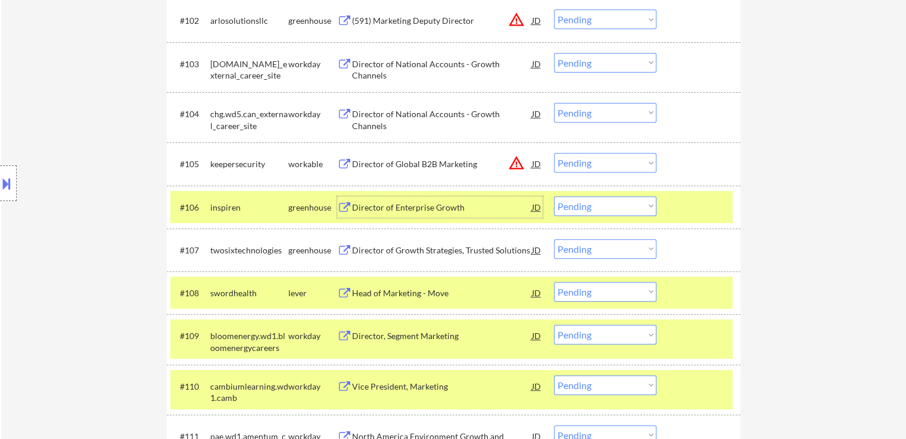
scroll to position [476, 0]
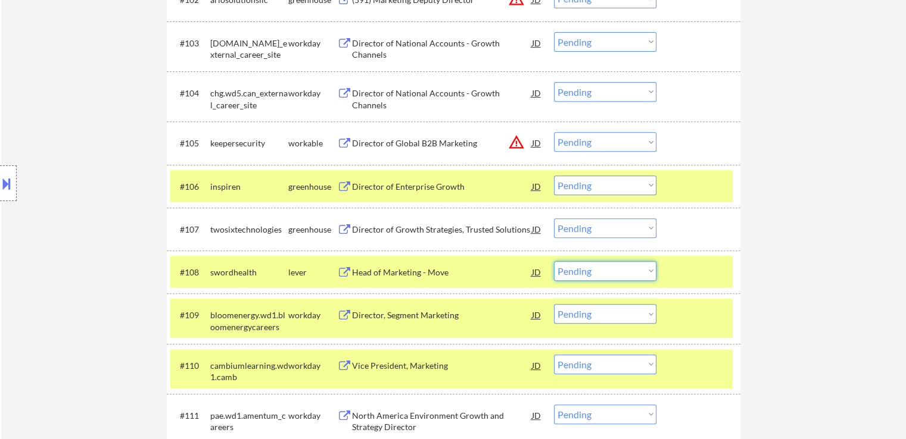
click at [584, 264] on select "Choose an option... Pending Applied Excluded (Questions) Excluded (Expired) Exc…" at bounding box center [605, 271] width 102 height 20
click at [554, 261] on select "Choose an option... Pending Applied Excluded (Questions) Excluded (Expired) Exc…" at bounding box center [605, 271] width 102 height 20
select select ""pending""
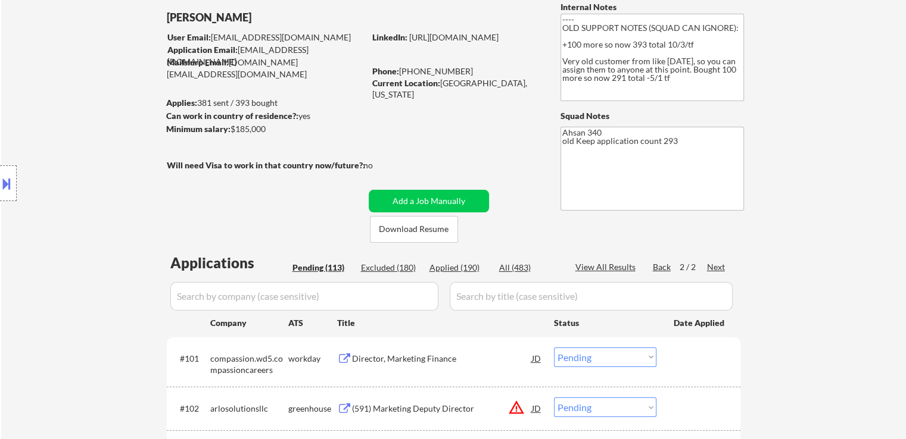
scroll to position [60, 0]
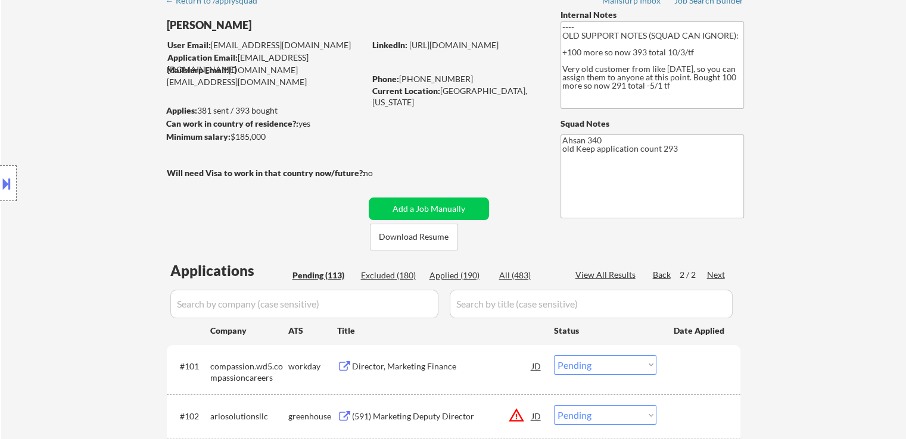
click at [655, 281] on div "Back" at bounding box center [662, 275] width 19 height 13
select select ""pending""
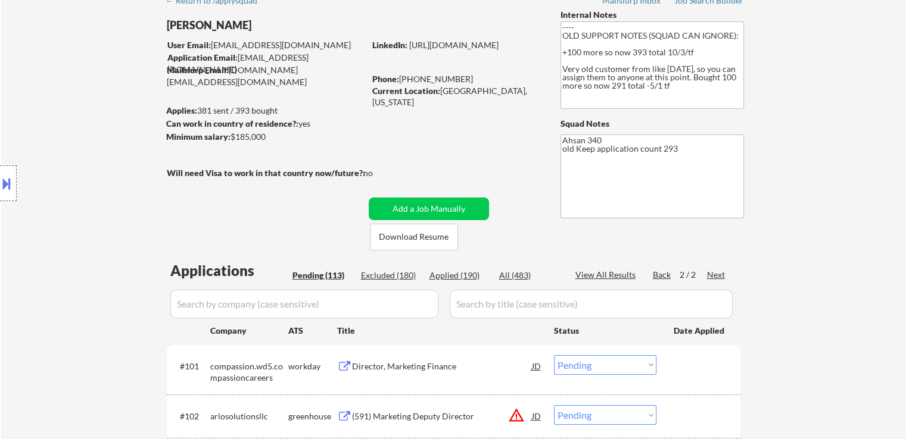
select select ""pending""
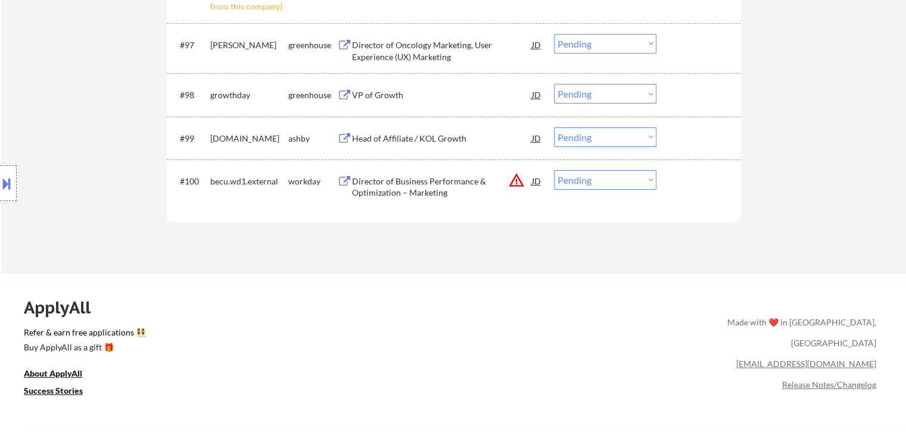
scroll to position [4747, 0]
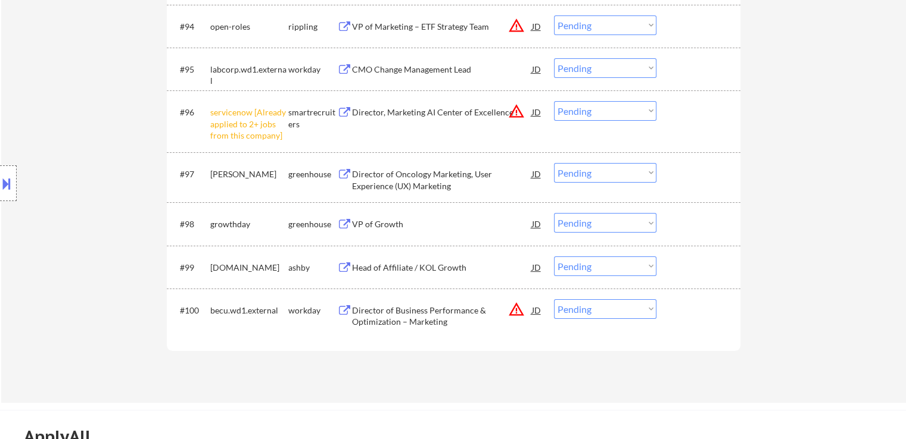
click at [362, 273] on div "Head of Affiliate / KOL Growth" at bounding box center [442, 268] width 180 height 12
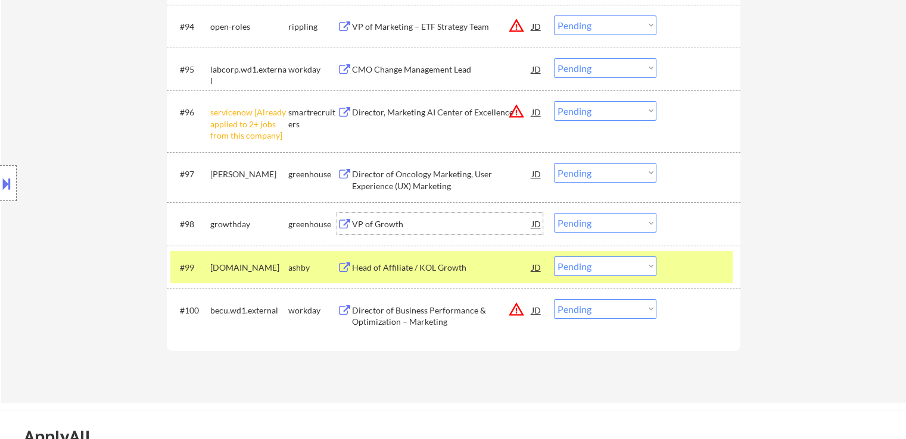
click at [353, 225] on div "VP of Growth" at bounding box center [442, 225] width 180 height 12
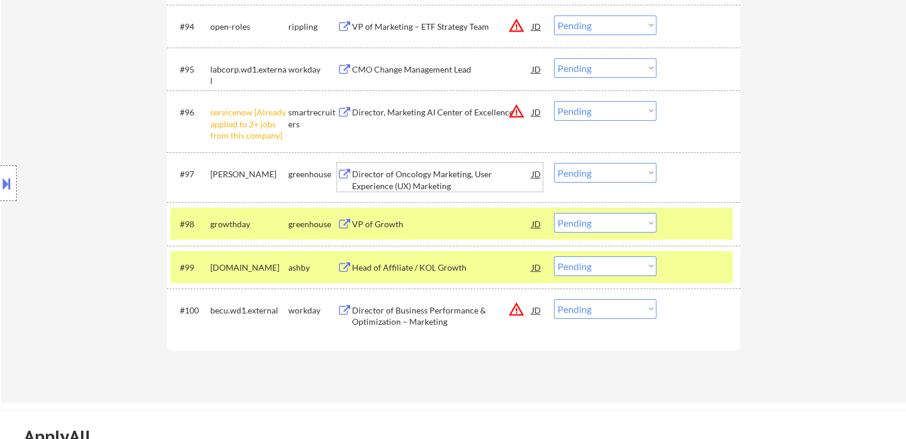
click at [357, 179] on div "Director of Oncology Marketing, User Experience (UX) Marketing" at bounding box center [442, 180] width 180 height 23
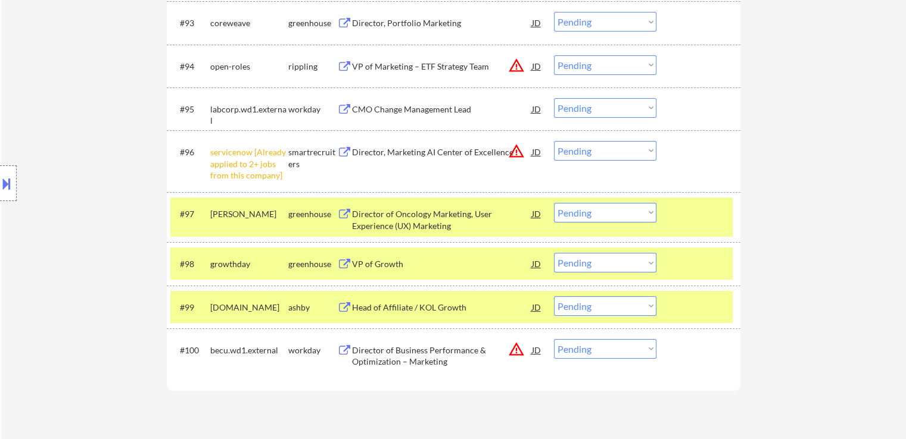
scroll to position [4687, 0]
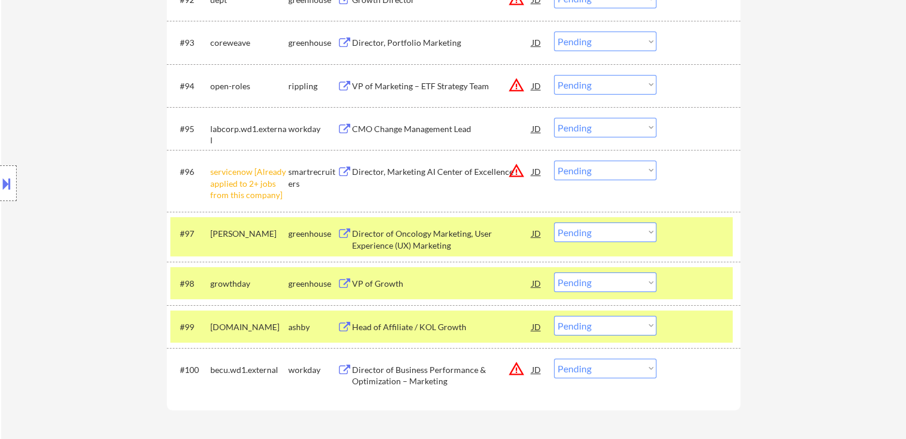
click at [582, 166] on select "Choose an option... Pending Applied Excluded (Questions) Excluded (Expired) Exc…" at bounding box center [605, 171] width 102 height 20
click at [554, 161] on select "Choose an option... Pending Applied Excluded (Questions) Excluded (Expired) Exc…" at bounding box center [605, 171] width 102 height 20
click at [371, 46] on div "Director, Portfolio Marketing" at bounding box center [442, 43] width 180 height 12
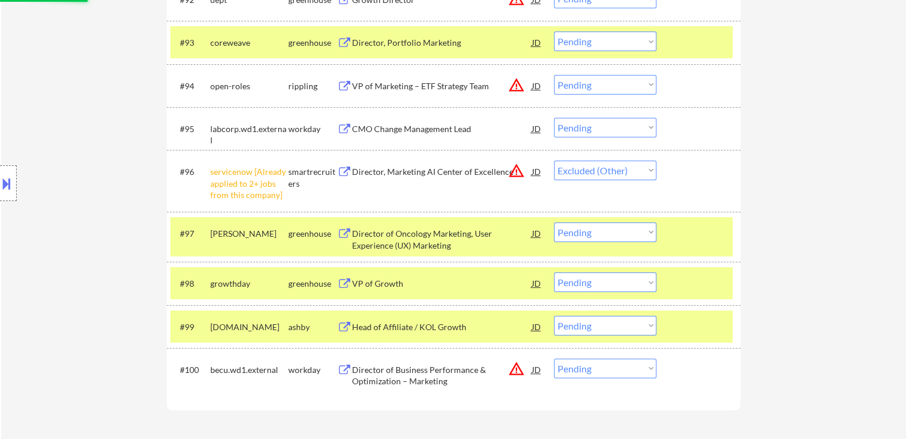
select select ""pending""
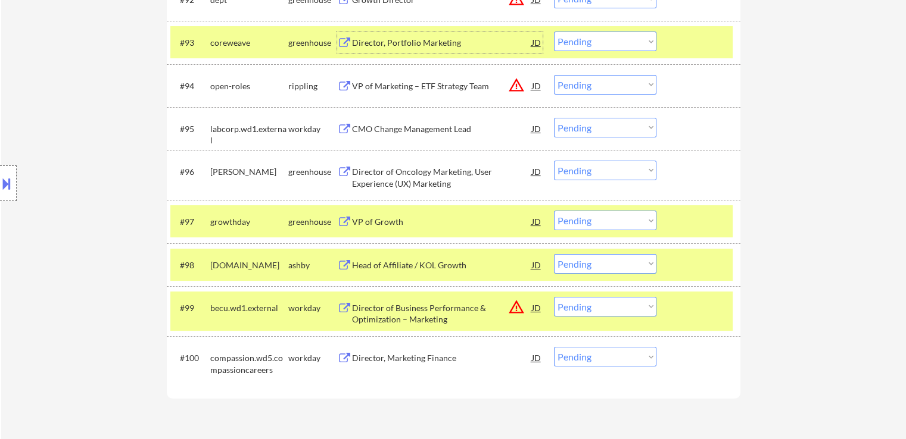
click at [563, 216] on select "Choose an option... Pending Applied Excluded (Questions) Excluded (Expired) Exc…" at bounding box center [605, 221] width 102 height 20
click at [554, 211] on select "Choose an option... Pending Applied Excluded (Questions) Excluded (Expired) Exc…" at bounding box center [605, 221] width 102 height 20
select select ""pending""
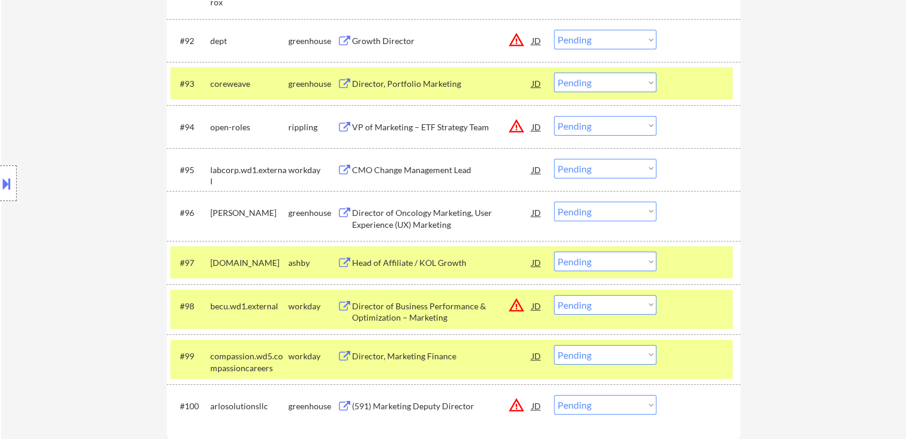
scroll to position [4627, 0]
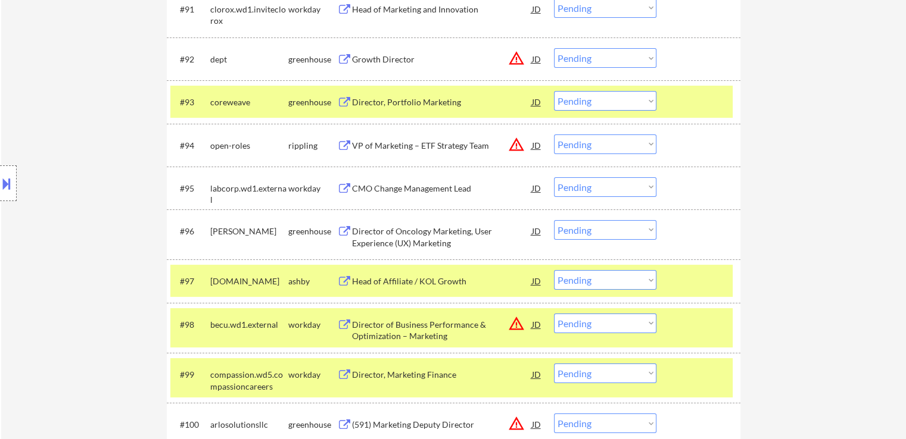
click at [587, 103] on select "Choose an option... Pending Applied Excluded (Questions) Excluded (Expired) Exc…" at bounding box center [605, 101] width 102 height 20
click at [554, 92] on select "Choose an option... Pending Applied Excluded (Questions) Excluded (Expired) Exc…" at bounding box center [605, 101] width 102 height 20
select select ""pending""
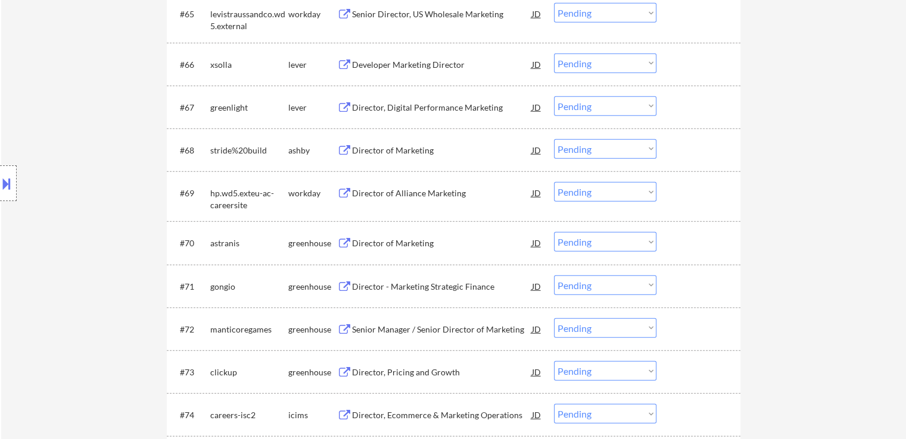
scroll to position [3020, 0]
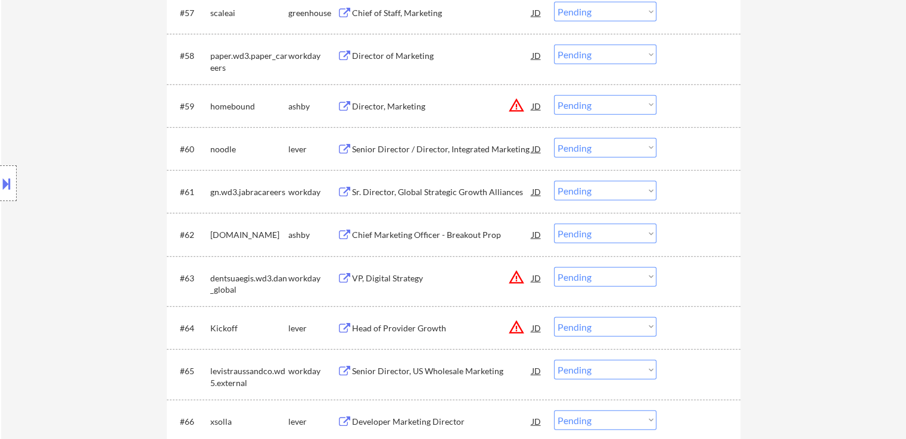
click at [388, 151] on div "Senior Director / Director, Integrated Marketing" at bounding box center [442, 150] width 180 height 12
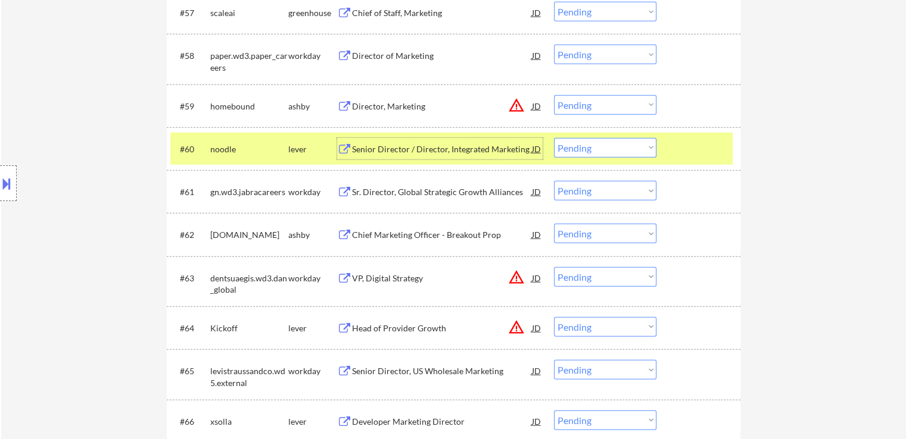
click at [601, 148] on select "Choose an option... Pending Applied Excluded (Questions) Excluded (Expired) Exc…" at bounding box center [605, 148] width 102 height 20
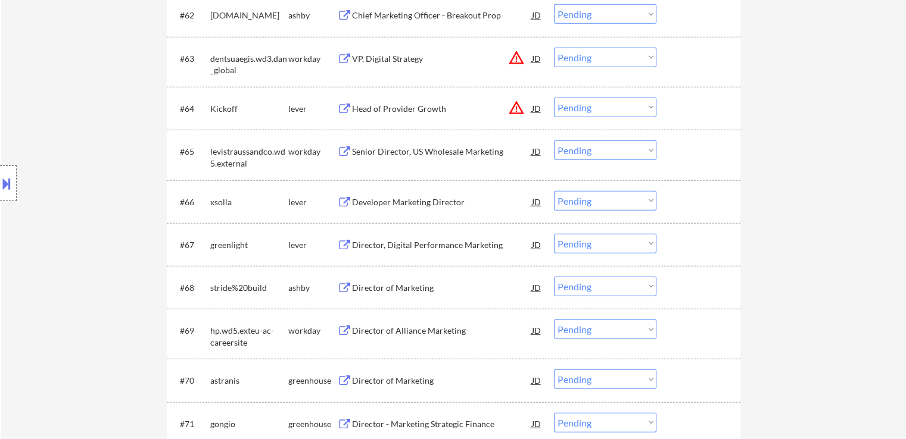
scroll to position [3258, 0]
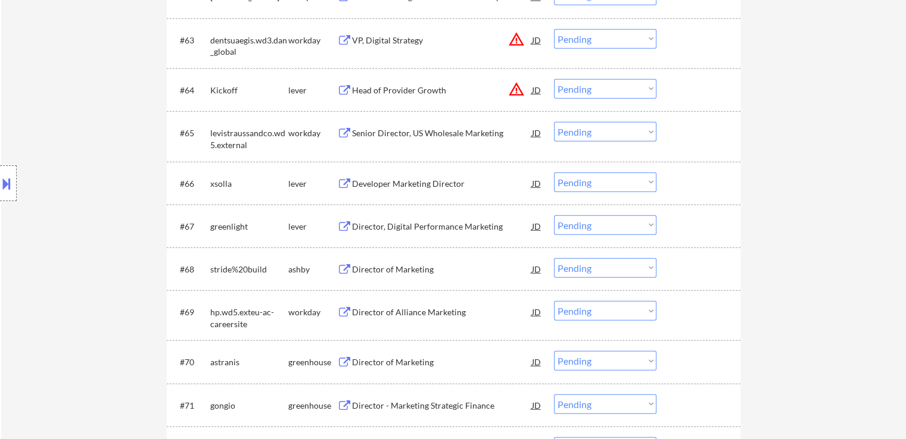
click at [377, 185] on div "Developer Marketing Director" at bounding box center [442, 184] width 180 height 12
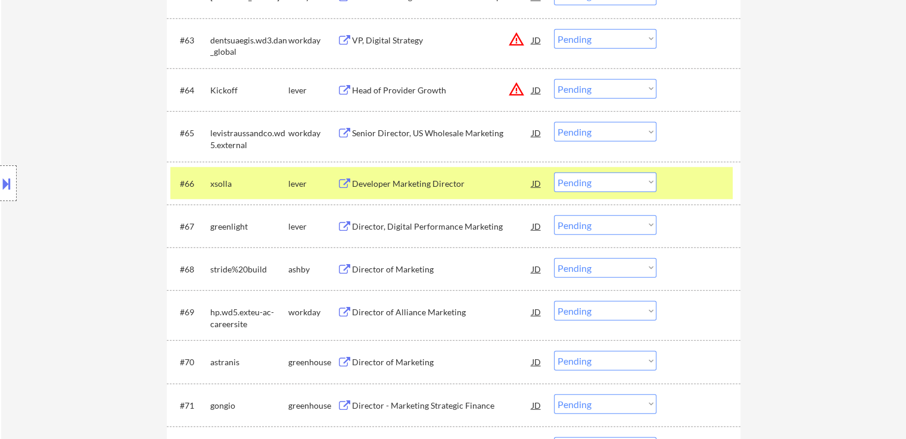
click at [376, 208] on div "#67 greenlight lever Director, Digital Performance Marketing JD Choose an optio…" at bounding box center [453, 226] width 573 height 43
click at [372, 222] on div "Director, Digital Performance Marketing" at bounding box center [442, 227] width 180 height 12
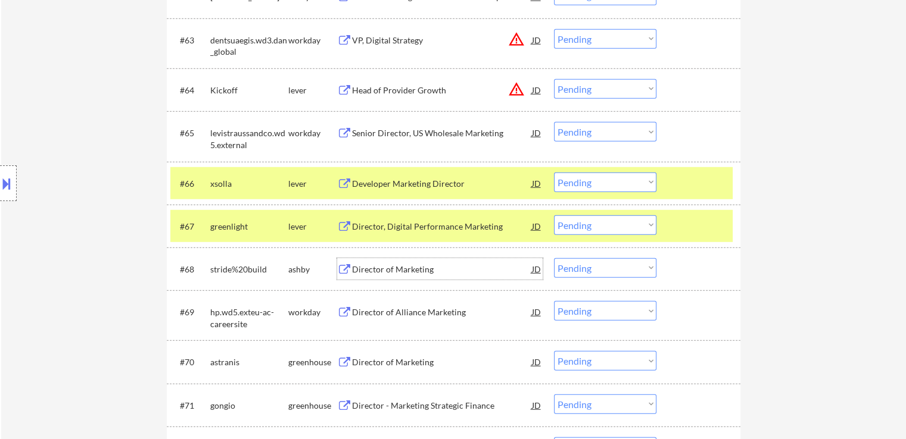
click at [352, 270] on div "Director of Marketing" at bounding box center [442, 270] width 180 height 12
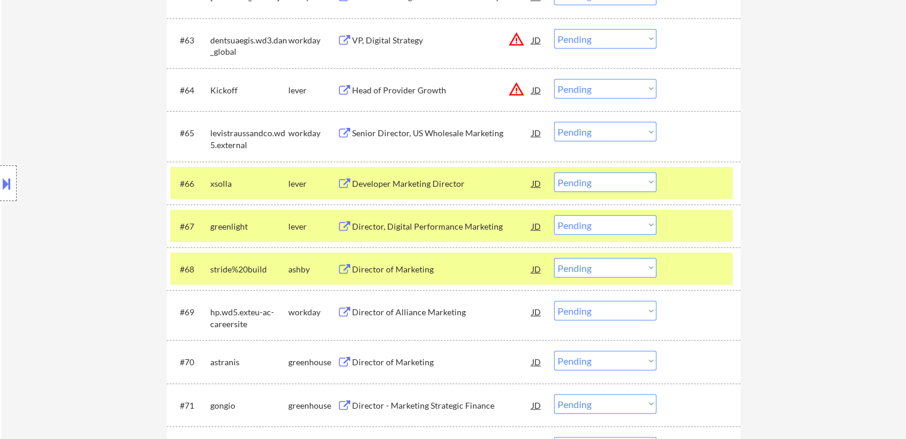
click at [351, 365] on button at bounding box center [344, 362] width 15 height 11
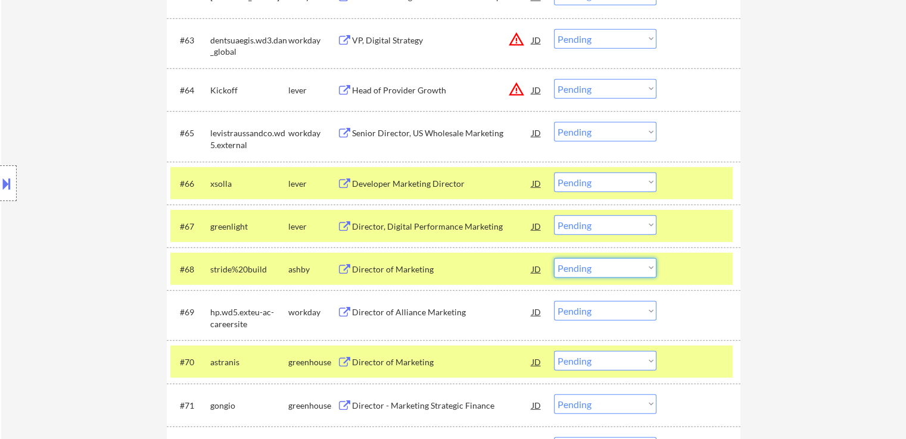
click at [606, 275] on select "Choose an option... Pending Applied Excluded (Questions) Excluded (Expired) Exc…" at bounding box center [605, 268] width 102 height 20
click at [554, 258] on select "Choose an option... Pending Applied Excluded (Questions) Excluded (Expired) Exc…" at bounding box center [605, 268] width 102 height 20
select select ""pending""
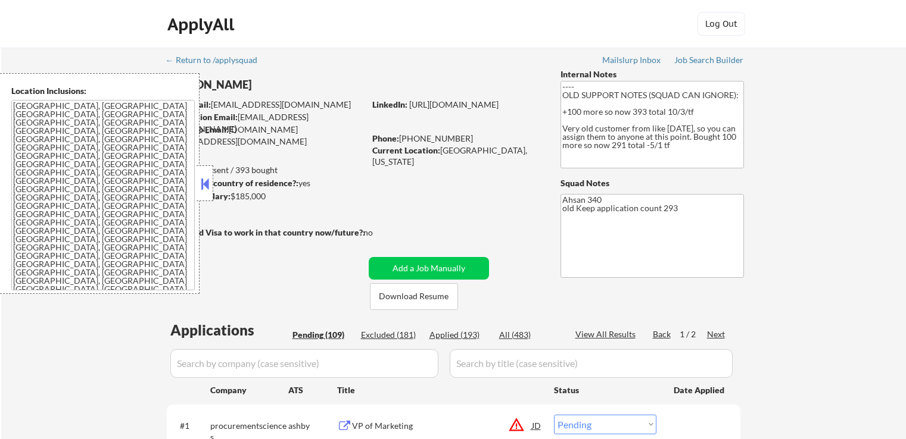
select select ""pending""
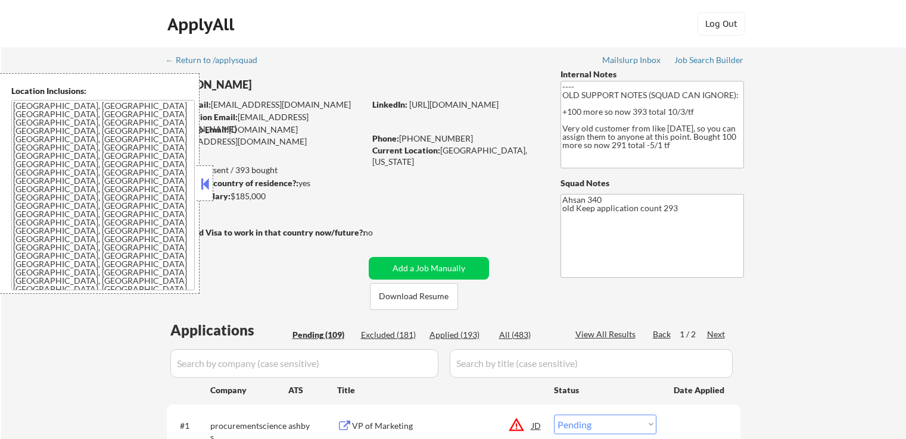
select select ""pending""
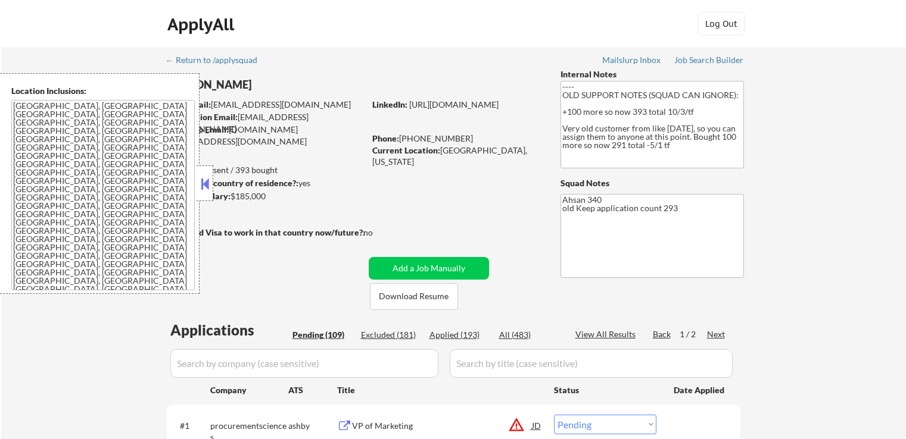
select select ""pending""
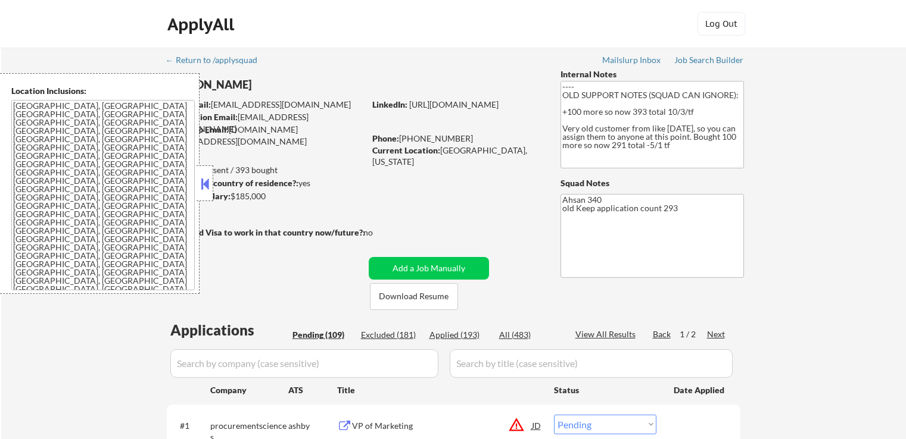
select select ""pending""
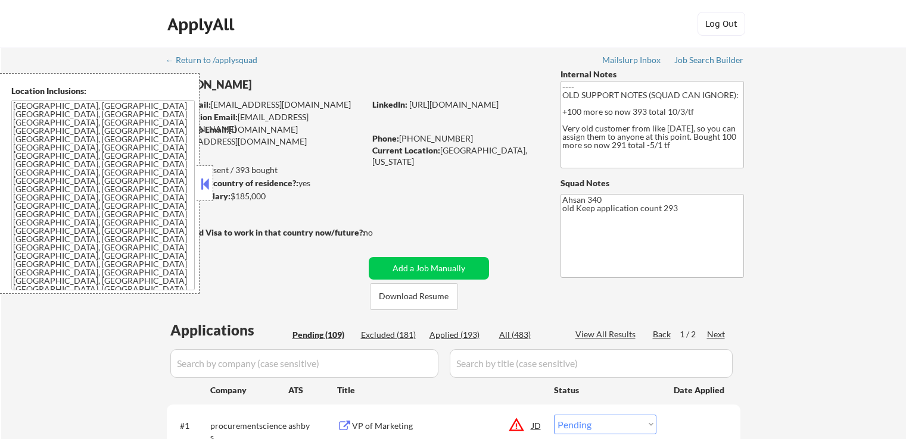
select select ""pending""
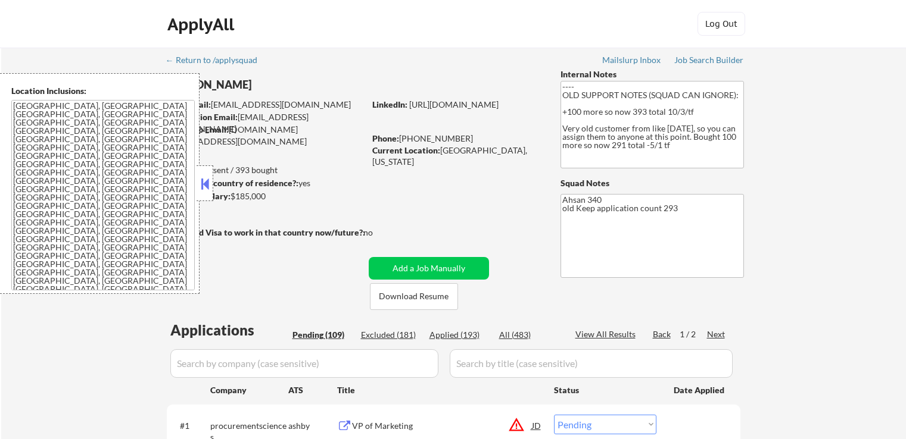
select select ""pending""
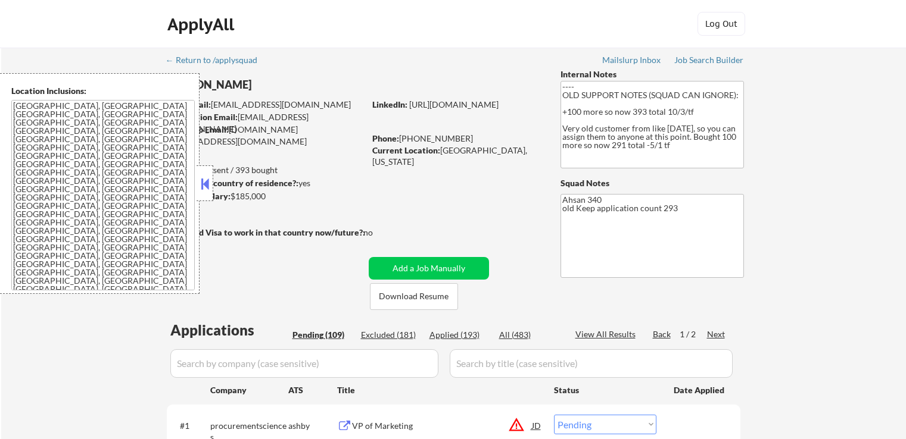
select select ""pending""
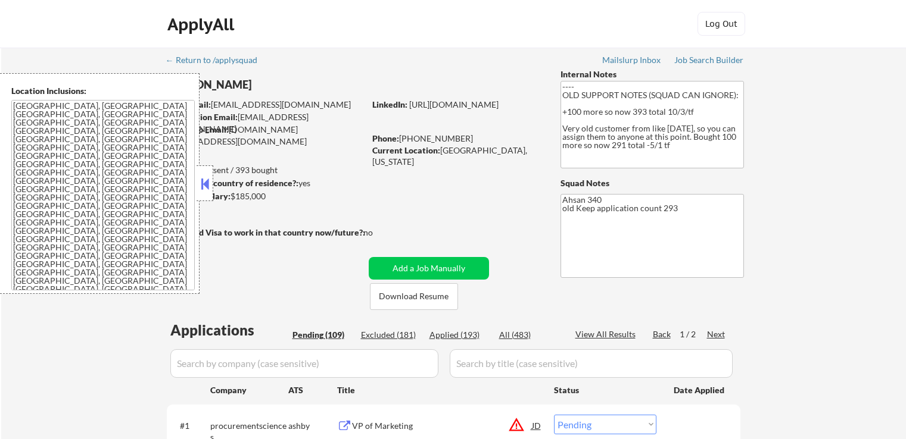
select select ""pending""
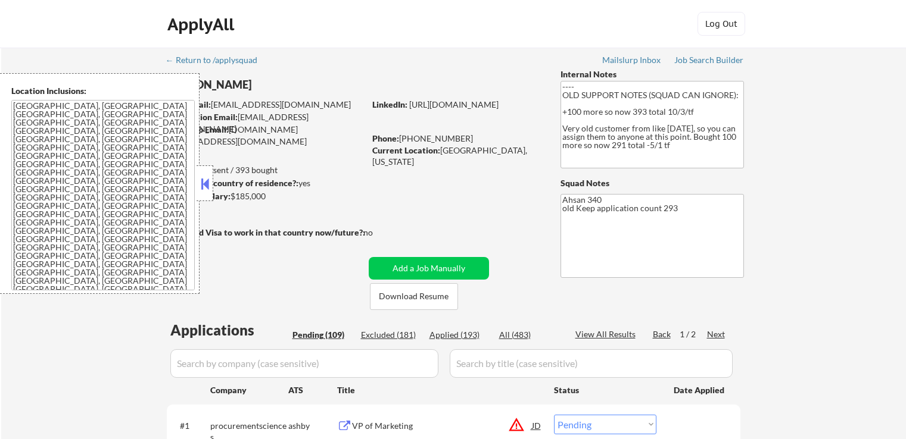
select select ""pending""
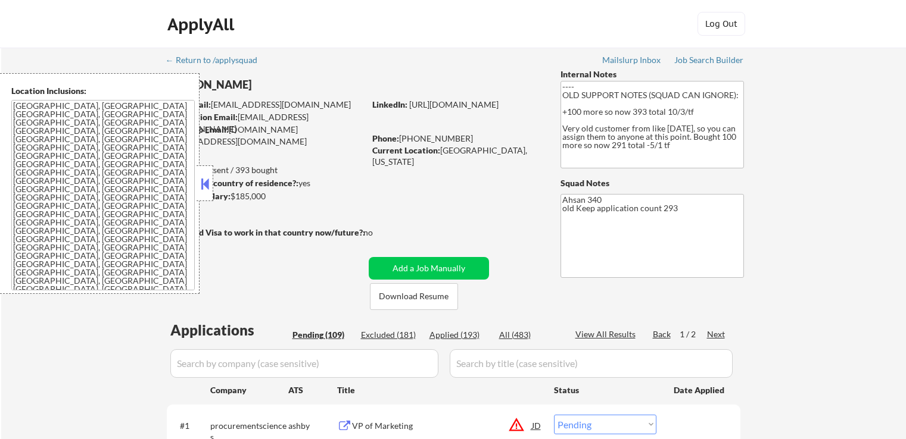
select select ""pending""
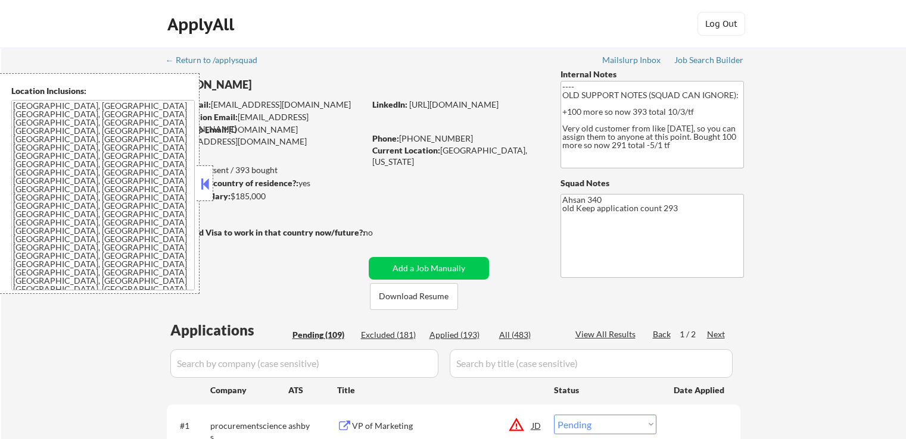
select select ""pending""
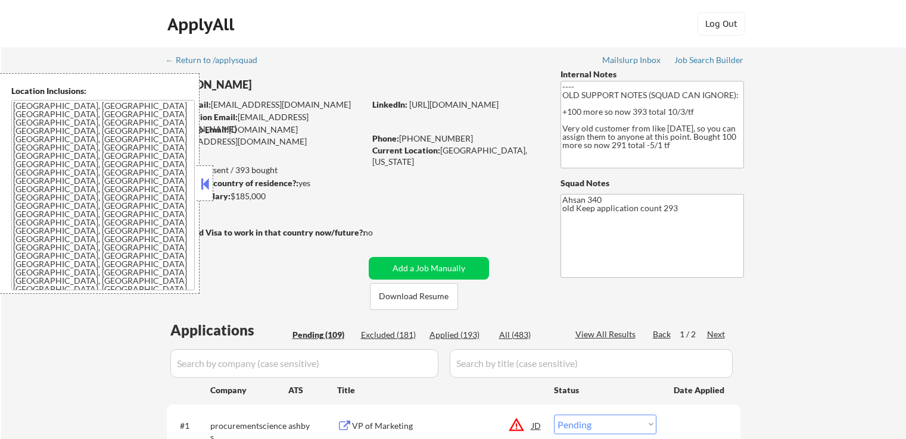
select select ""pending""
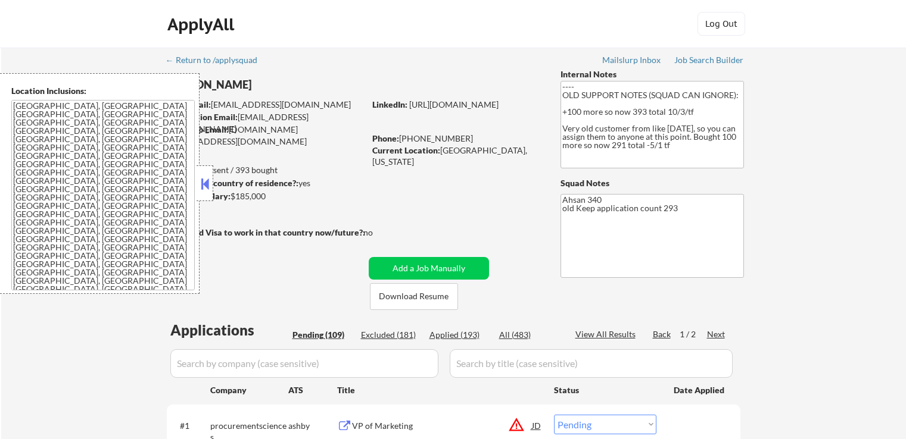
select select ""pending""
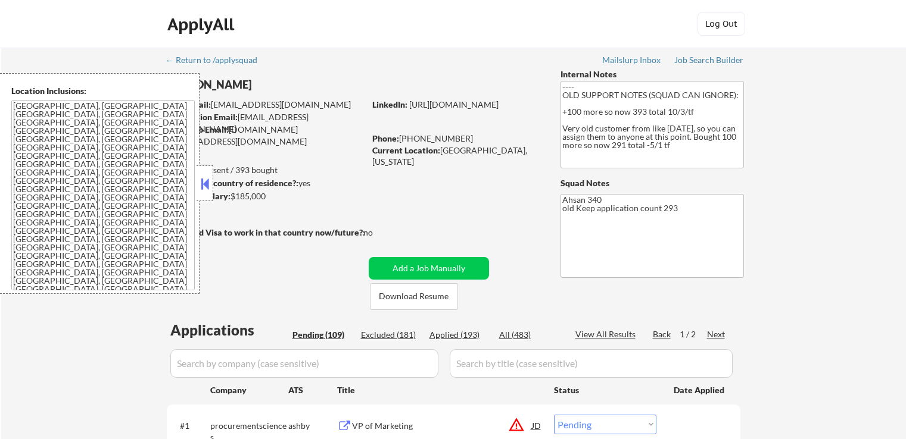
select select ""pending""
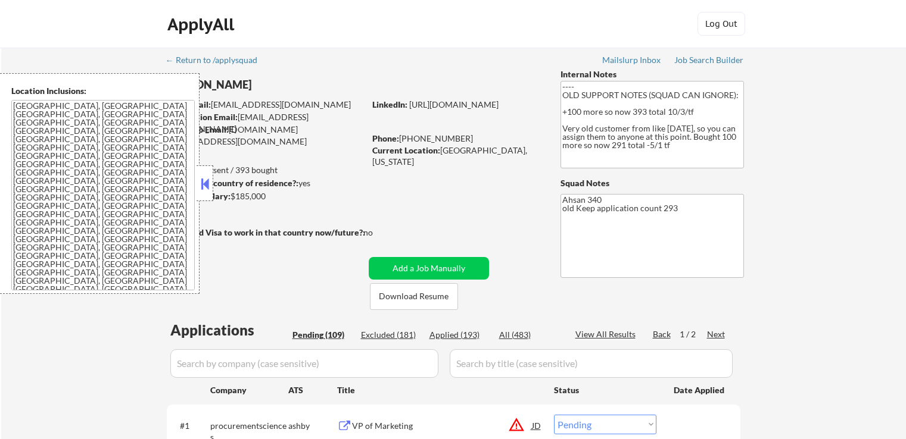
select select ""pending""
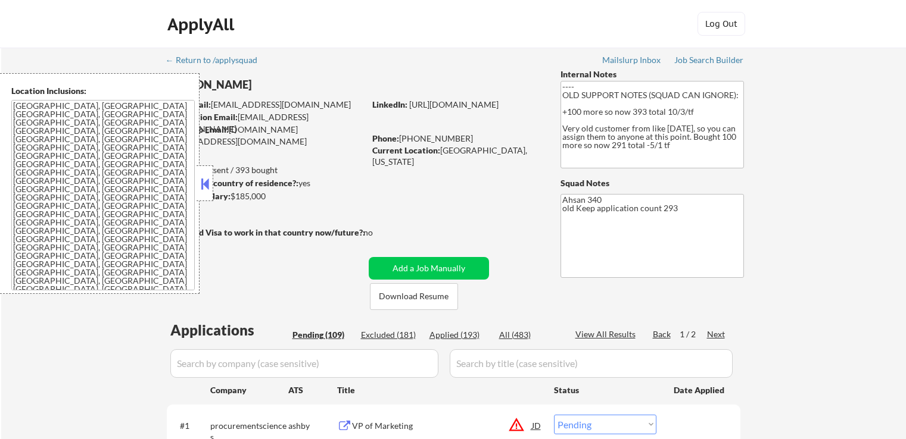
select select ""pending""
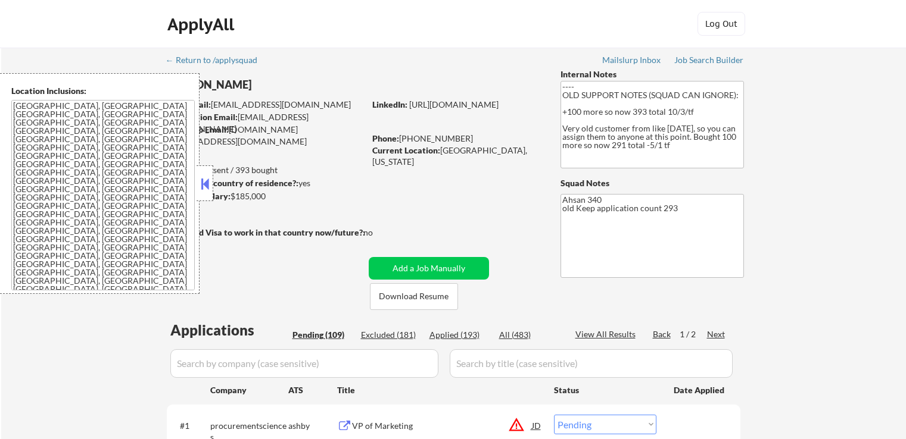
select select ""pending""
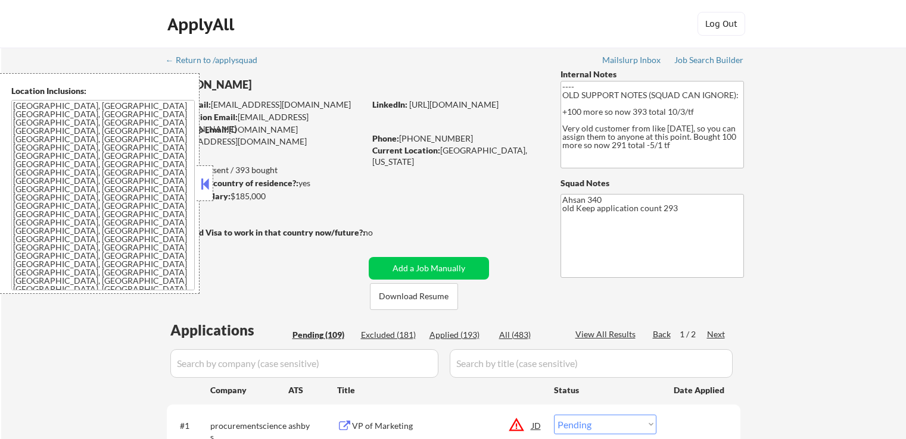
select select ""pending""
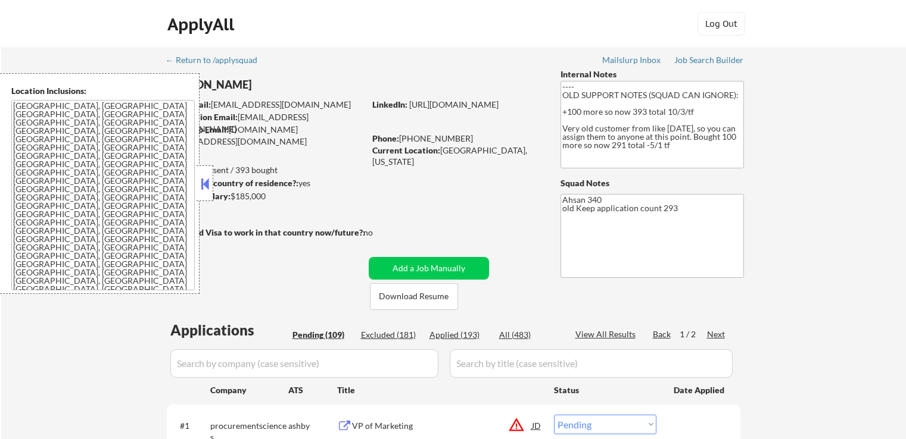
select select ""pending""
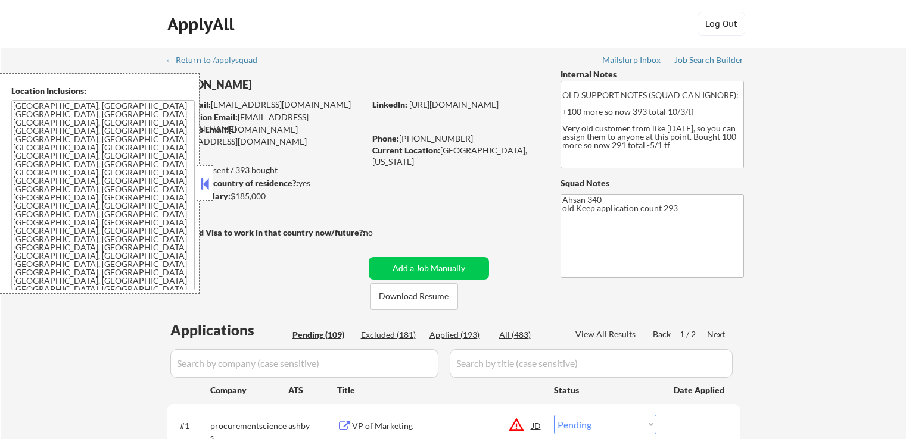
select select ""pending""
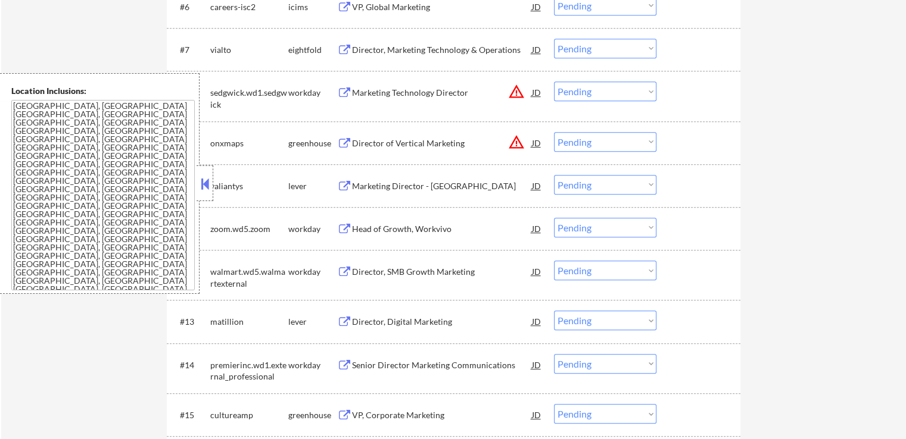
scroll to position [715, 0]
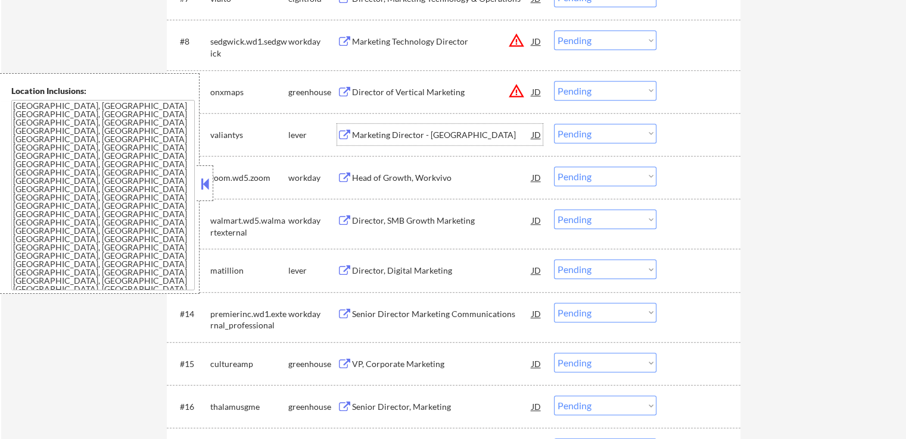
click at [373, 129] on div "Marketing Director - North America" at bounding box center [442, 135] width 180 height 12
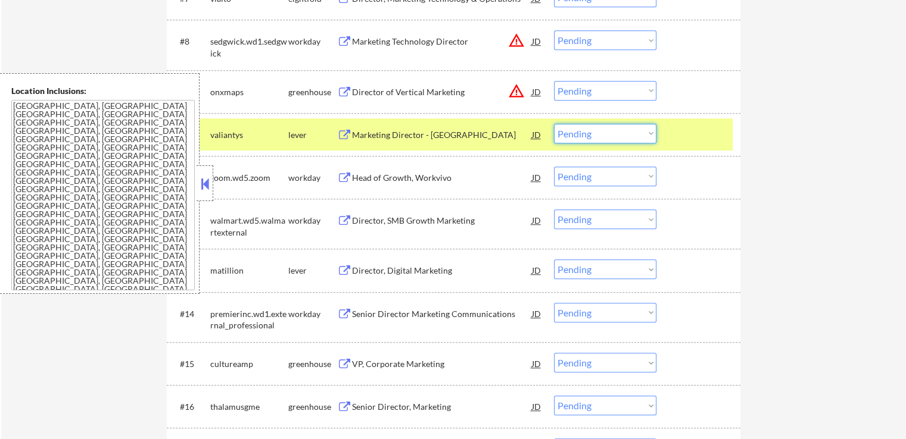
drag, startPoint x: 586, startPoint y: 136, endPoint x: 590, endPoint y: 141, distance: 6.3
click at [586, 136] on select "Choose an option... Pending Applied Excluded (Questions) Excluded (Expired) Exc…" at bounding box center [605, 134] width 102 height 20
click at [554, 124] on select "Choose an option... Pending Applied Excluded (Questions) Excluded (Expired) Exc…" at bounding box center [605, 134] width 102 height 20
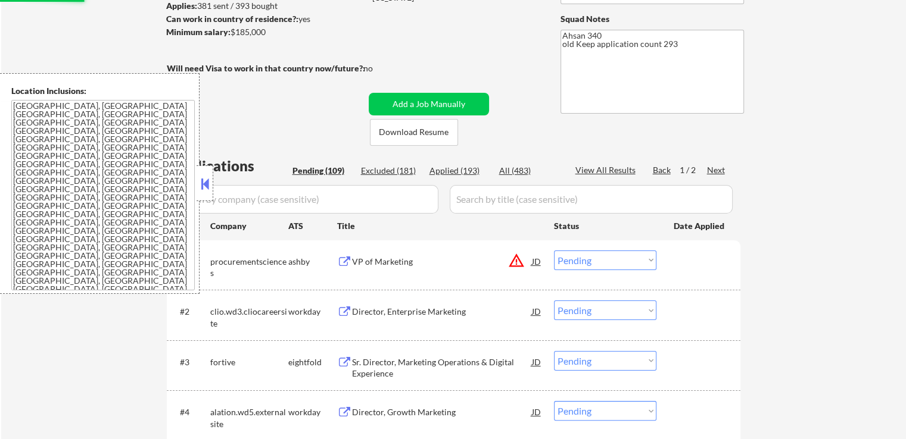
scroll to position [238, 0]
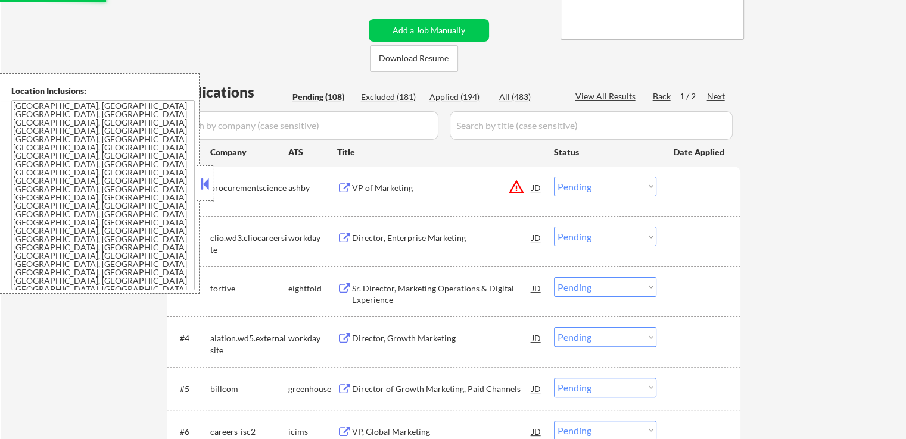
select select ""pending""
click at [466, 98] on div "Applied (194)" at bounding box center [459, 97] width 60 height 12
select select ""applied""
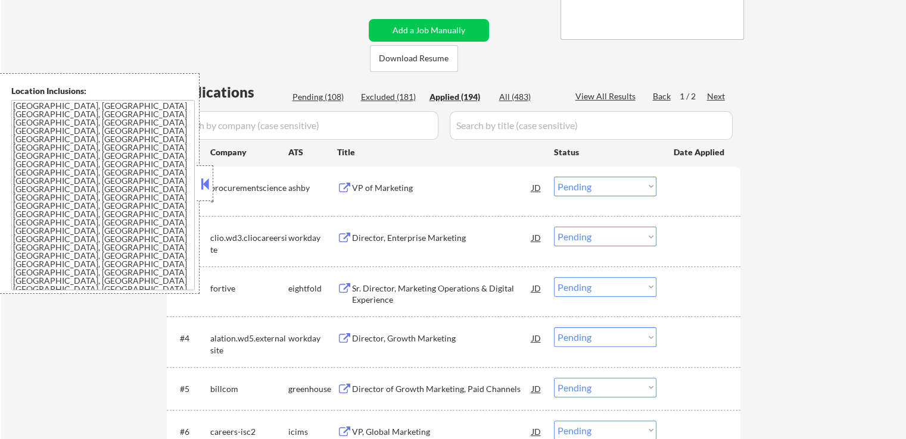
select select ""applied""
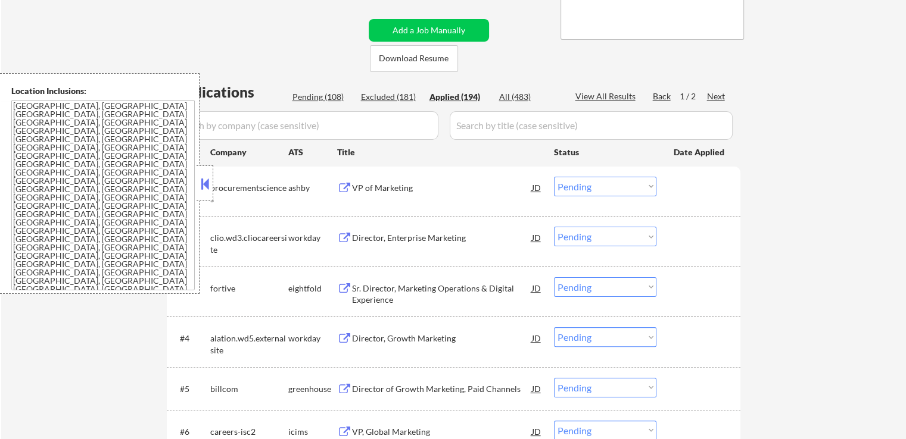
select select ""applied""
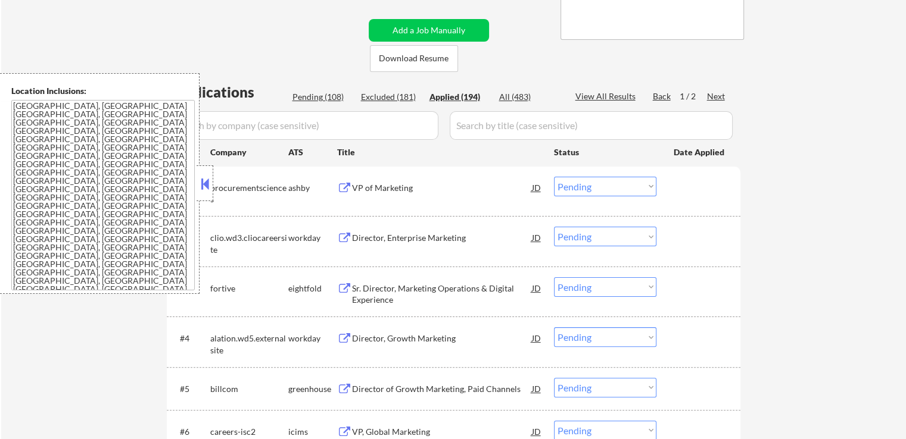
select select ""applied""
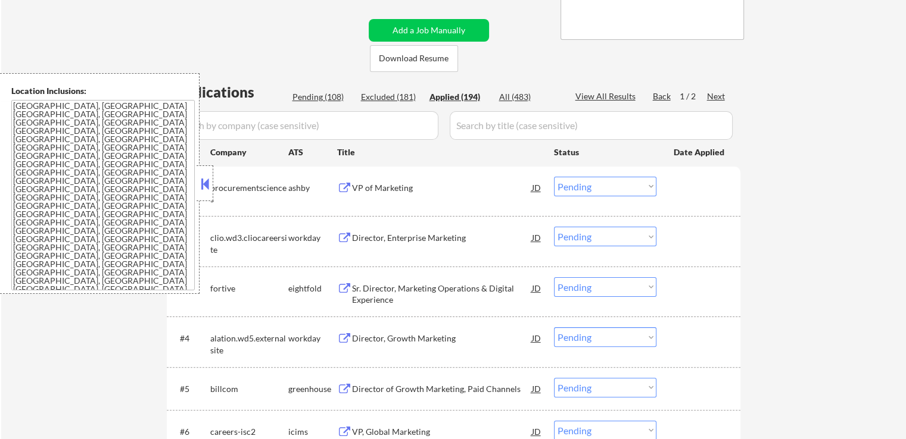
select select ""applied""
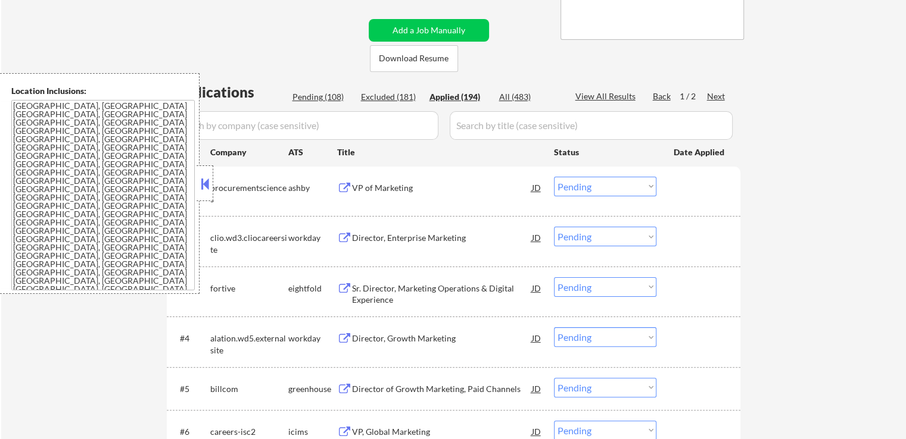
select select ""applied""
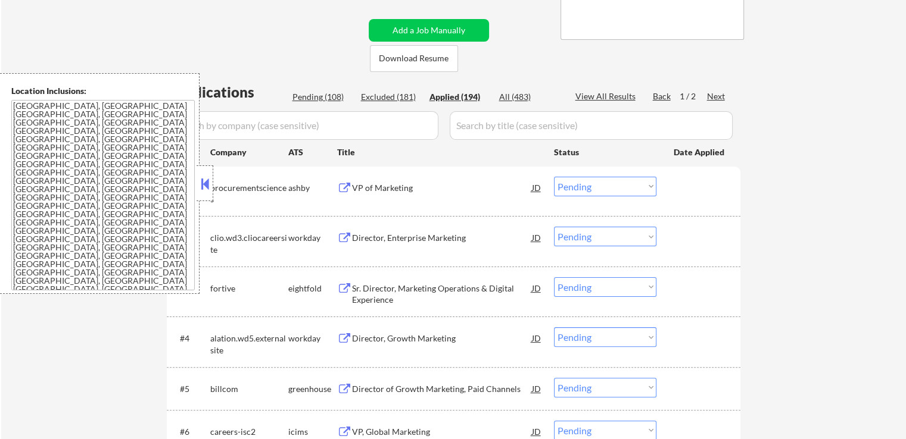
select select ""applied""
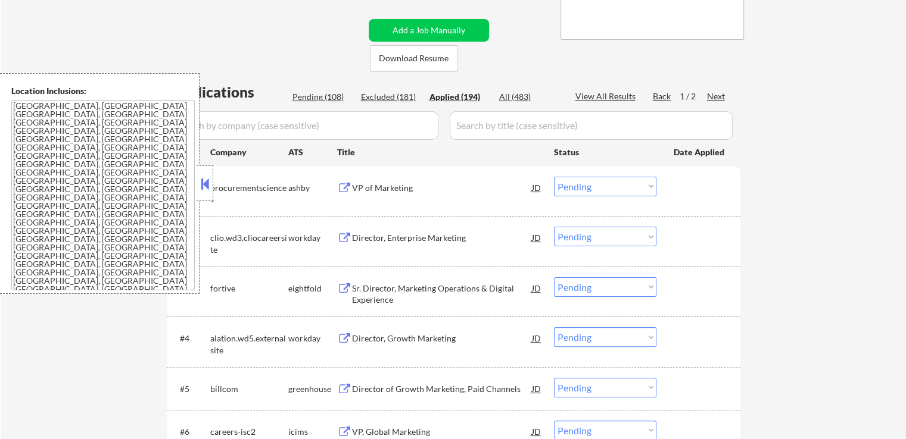
select select ""applied""
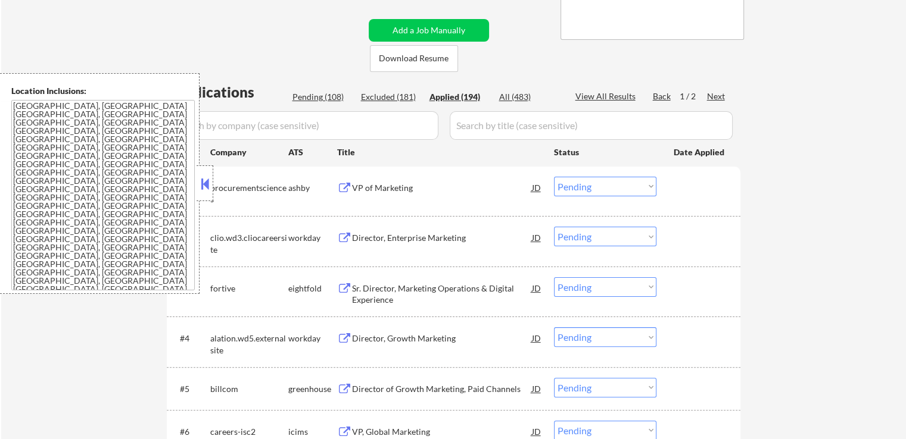
select select ""applied""
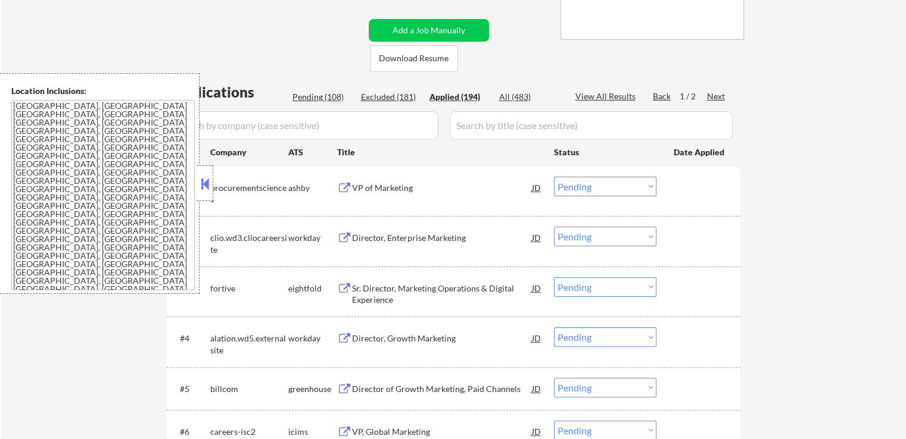
select select ""applied""
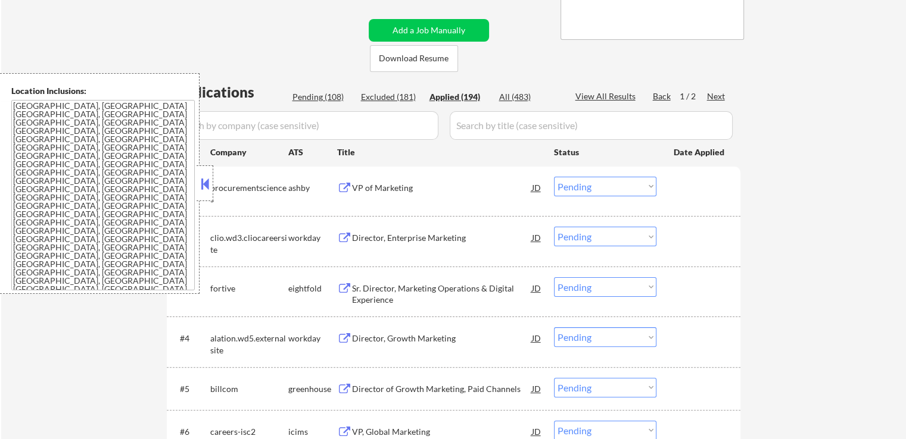
select select ""applied""
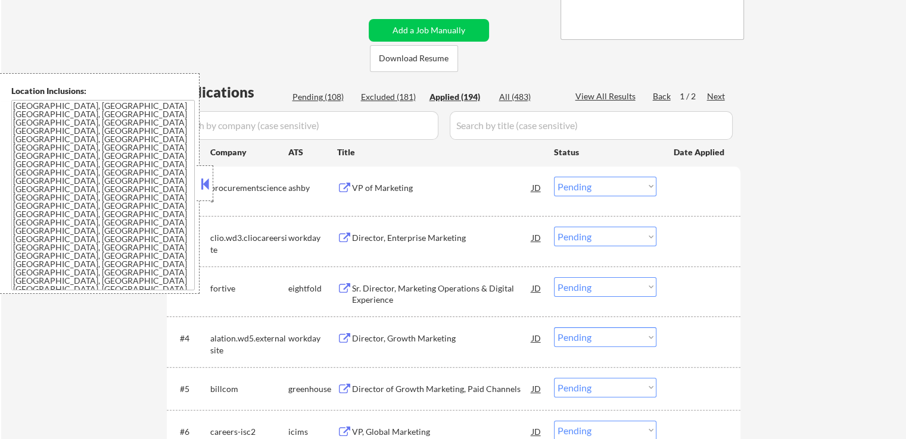
select select ""applied""
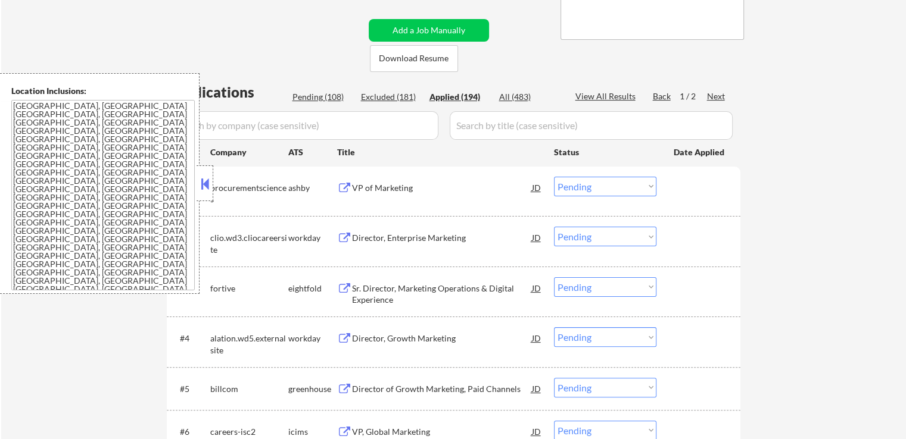
select select ""applied""
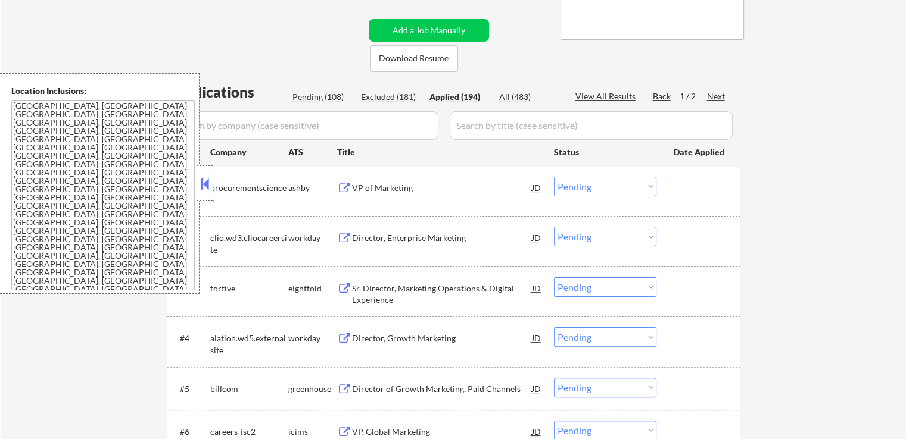
select select ""applied""
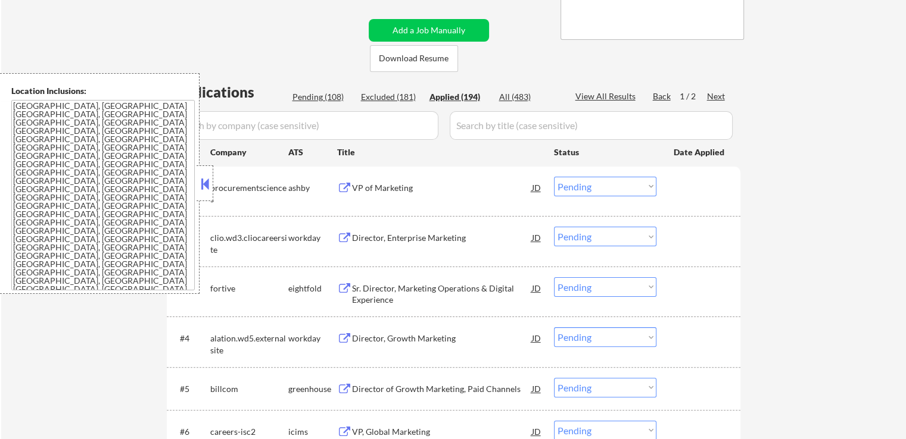
select select ""applied""
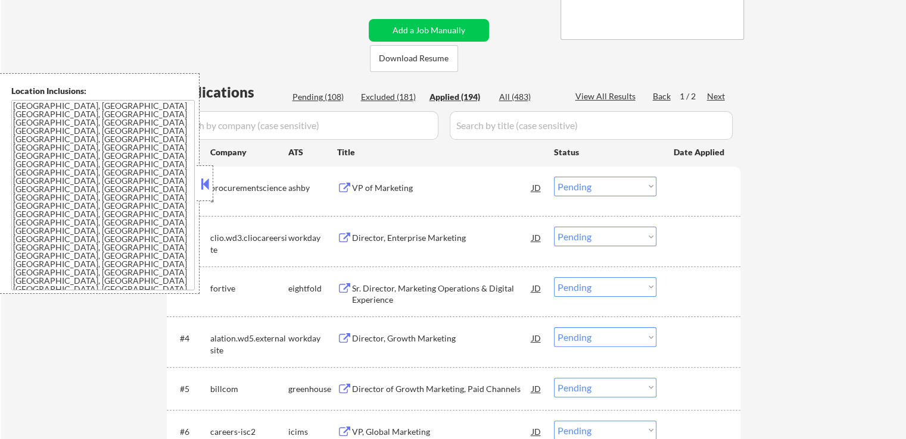
select select ""applied""
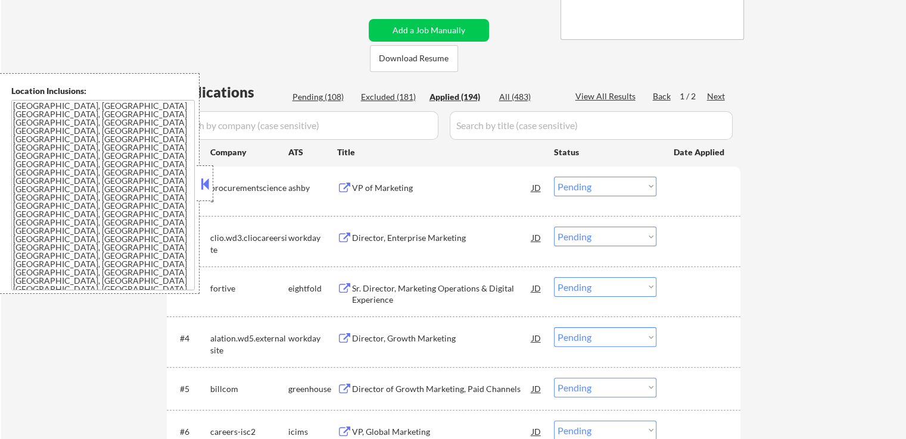
select select ""applied""
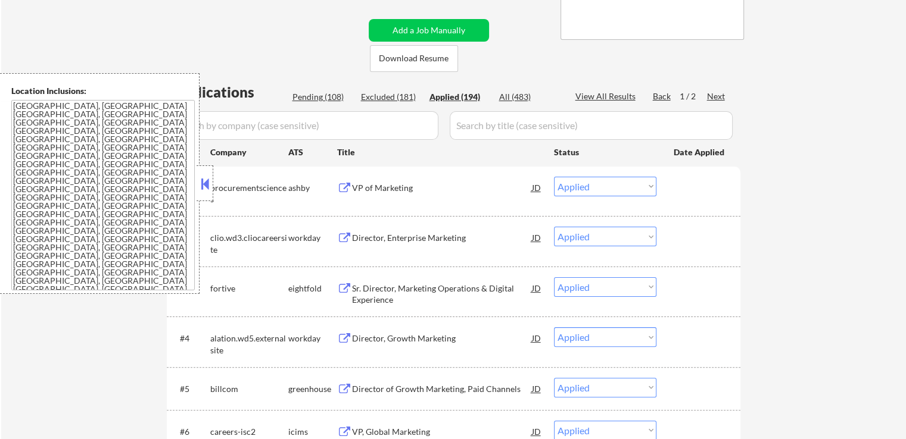
select select ""applied""
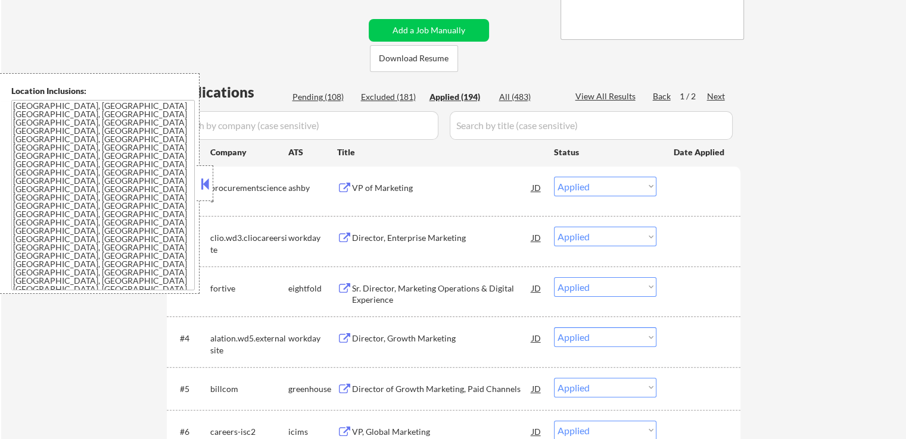
select select ""applied""
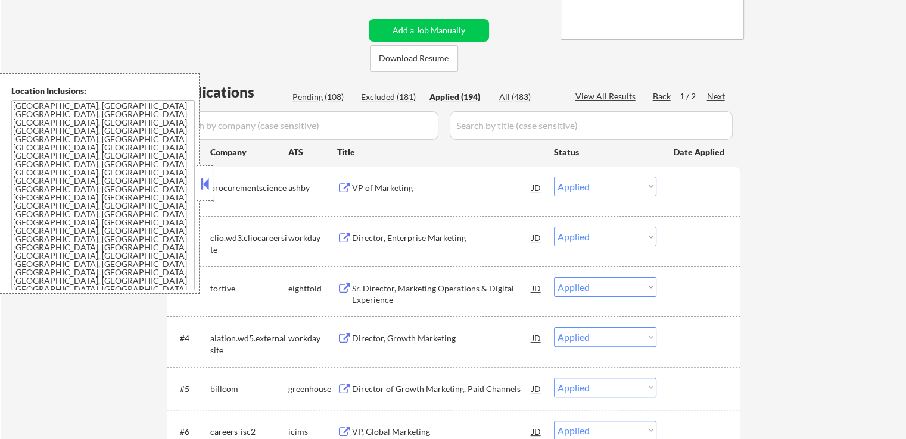
select select ""applied""
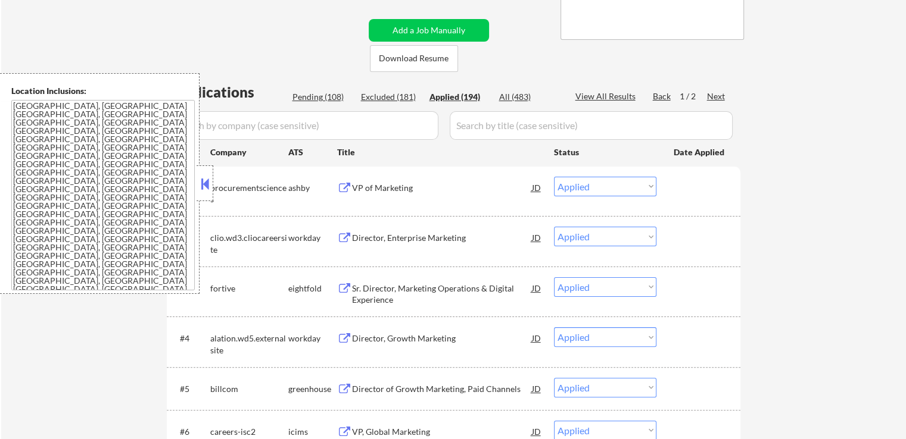
select select ""applied""
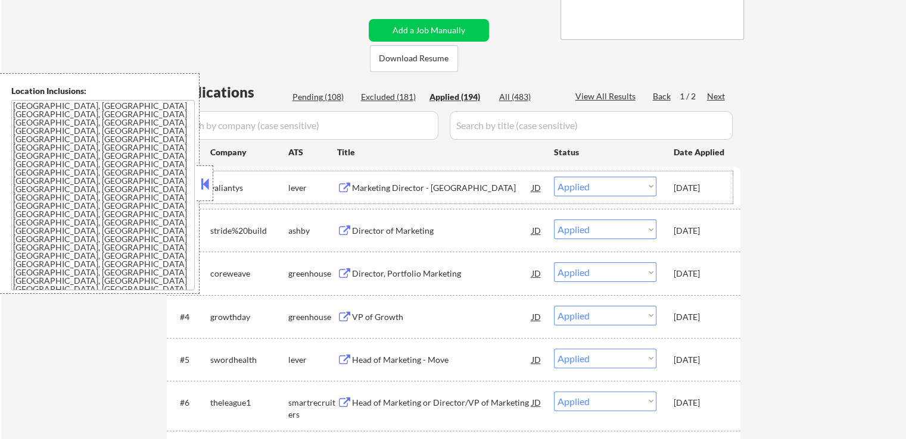
drag, startPoint x: 669, startPoint y: 182, endPoint x: 730, endPoint y: 189, distance: 61.1
click at [724, 186] on div "#1 valiantys lever Marketing Director - North America JD warning_amber Choose a…" at bounding box center [451, 187] width 562 height 32
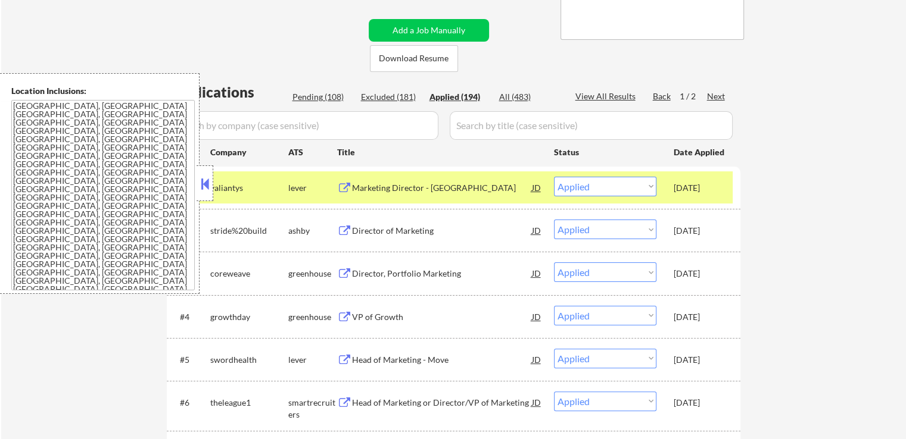
copy div "Oct 14, 2025"
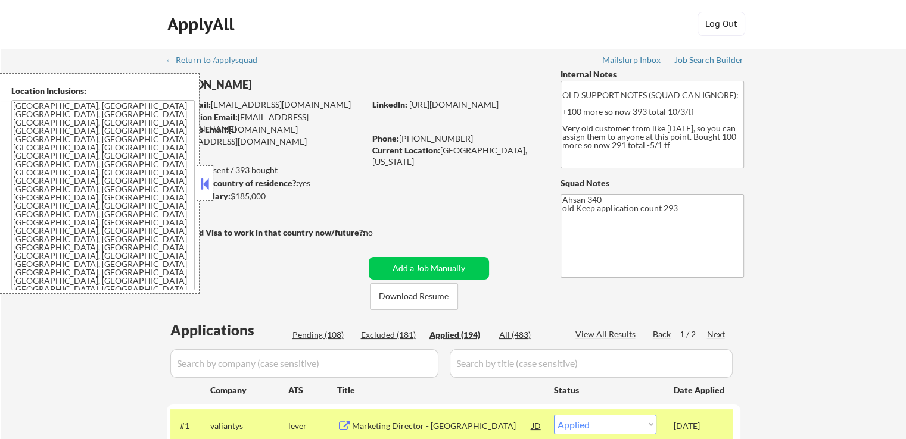
click at [204, 195] on div at bounding box center [205, 184] width 17 height 36
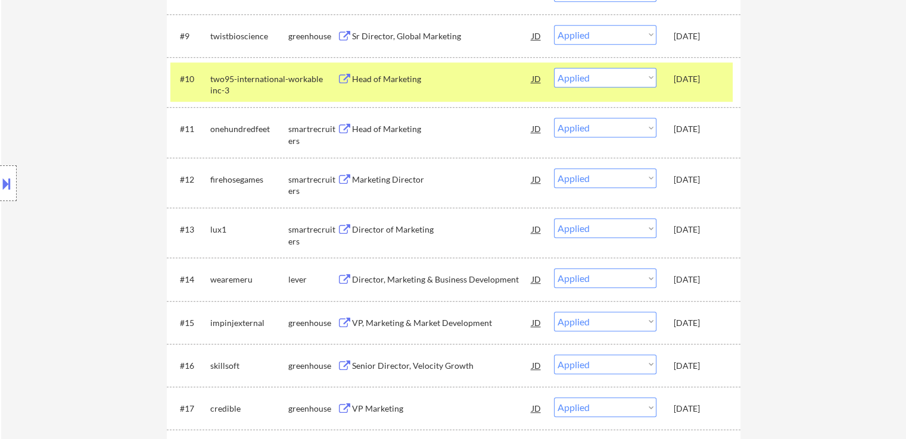
scroll to position [834, 0]
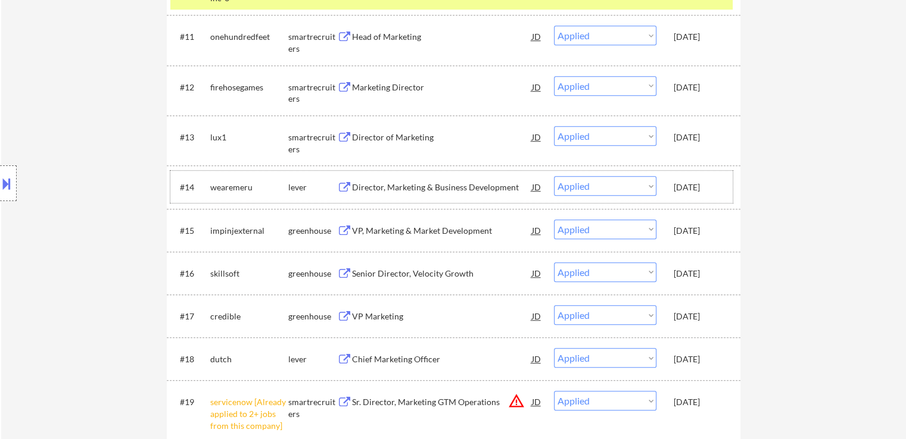
drag, startPoint x: 669, startPoint y: 190, endPoint x: 724, endPoint y: 183, distance: 54.7
click at [724, 183] on div "#14 wearemeru lever Director, Marketing & Business Development JD Choose an opt…" at bounding box center [451, 187] width 562 height 32
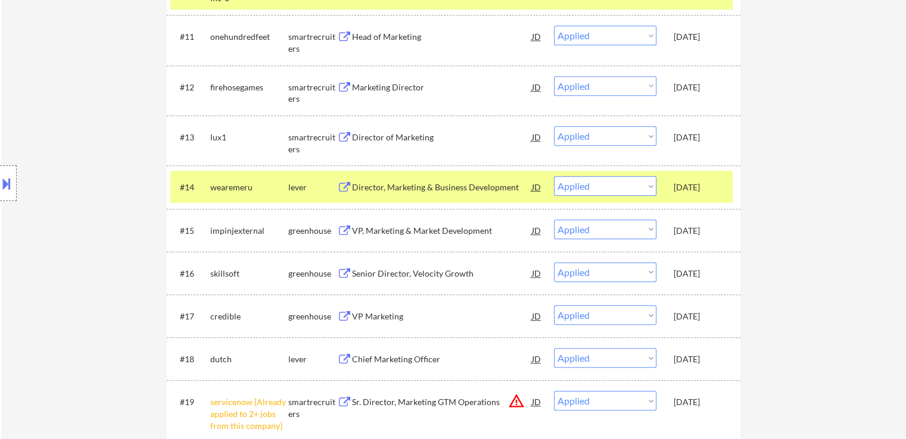
copy div "Oct 13, 2025"
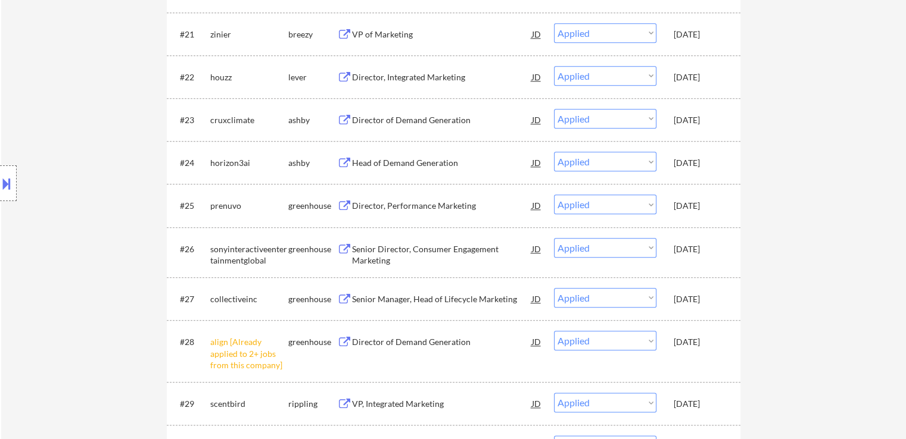
scroll to position [1310, 0]
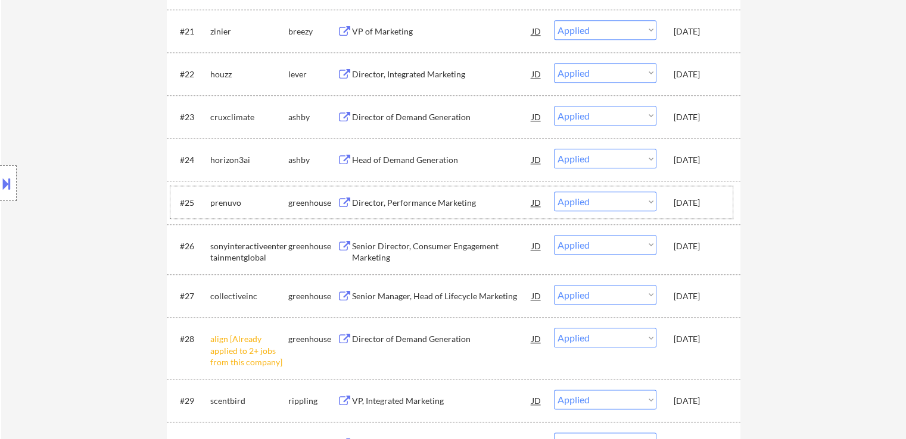
drag, startPoint x: 672, startPoint y: 208, endPoint x: 721, endPoint y: 204, distance: 49.0
click at [721, 204] on div "#25 prenuvo greenhouse Director, Performance Marketing JD Choose an option... P…" at bounding box center [451, 202] width 562 height 32
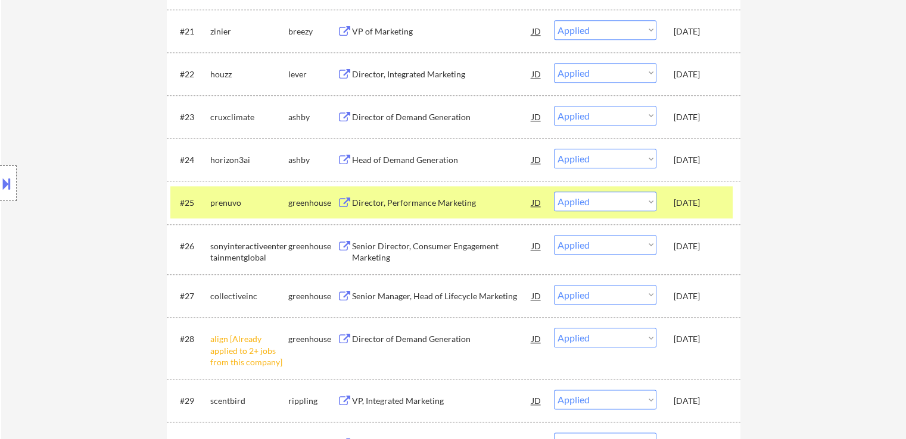
copy div "Oct 10, 2025"
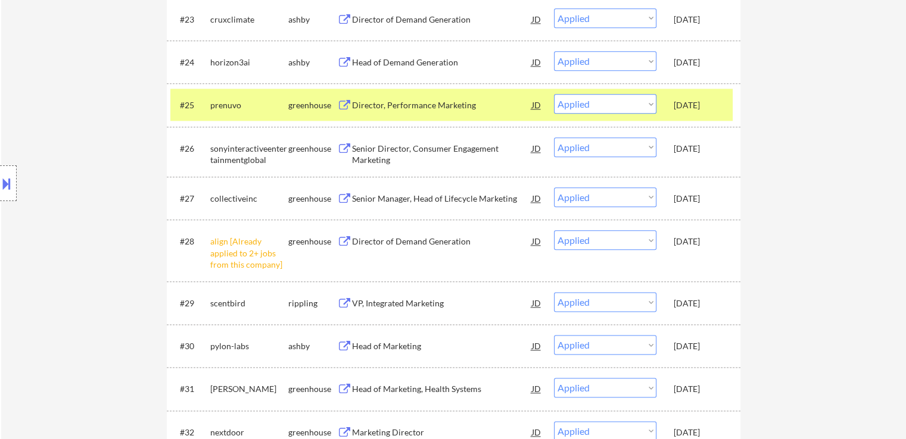
scroll to position [1429, 0]
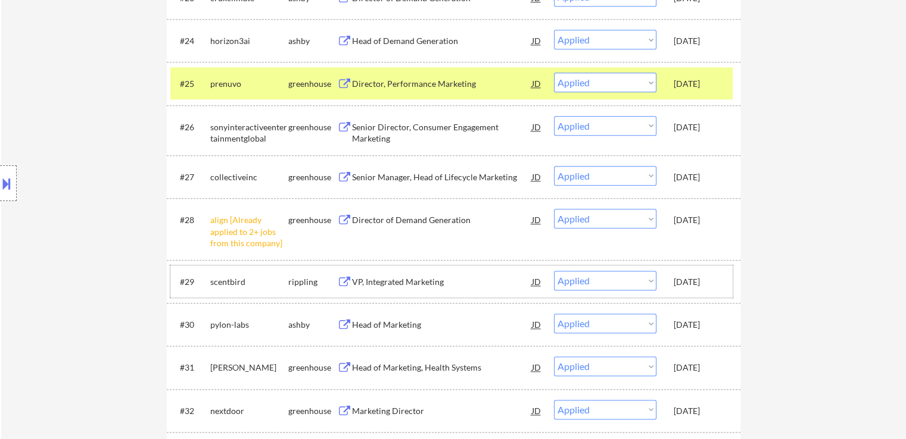
drag, startPoint x: 673, startPoint y: 282, endPoint x: 719, endPoint y: 284, distance: 45.3
click at [719, 284] on div "Oct 8, 2025" at bounding box center [699, 282] width 52 height 12
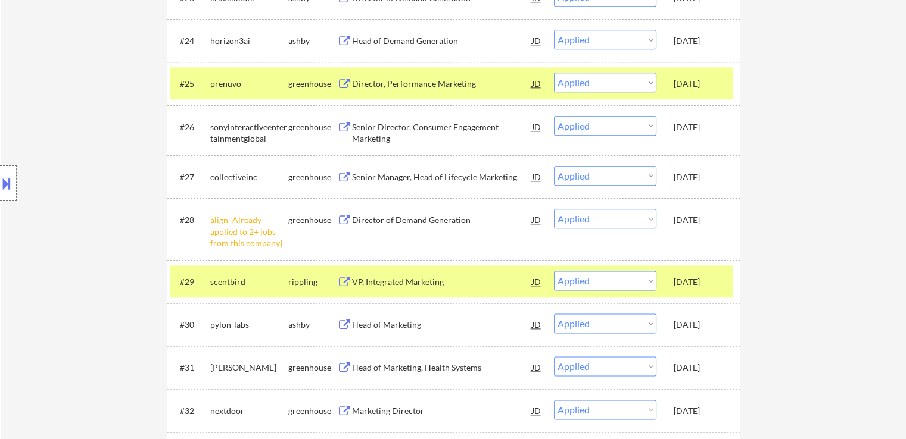
copy div "Oct 8, 2025"
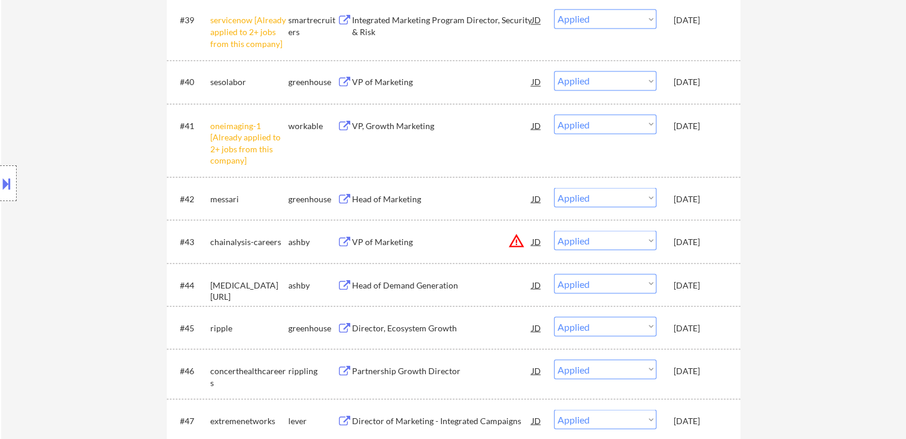
scroll to position [2263, 0]
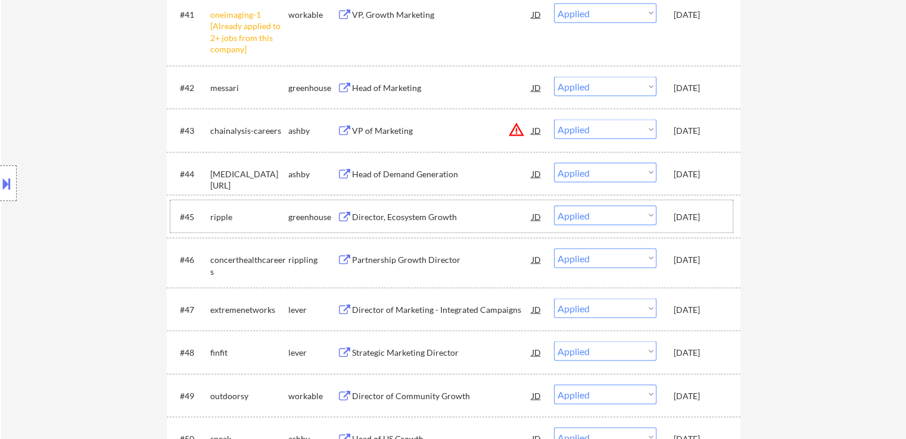
drag, startPoint x: 674, startPoint y: 220, endPoint x: 721, endPoint y: 215, distance: 46.7
click at [721, 215] on div "Oct 5, 2025" at bounding box center [699, 217] width 52 height 12
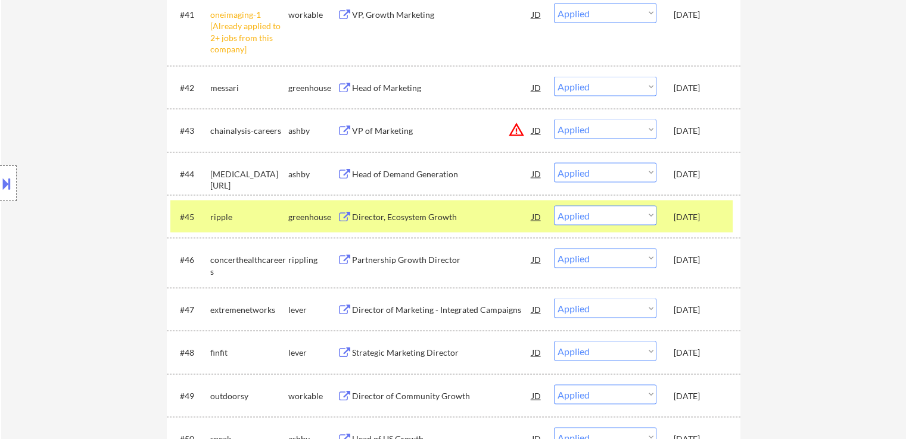
copy div "Oct 5, 2025"
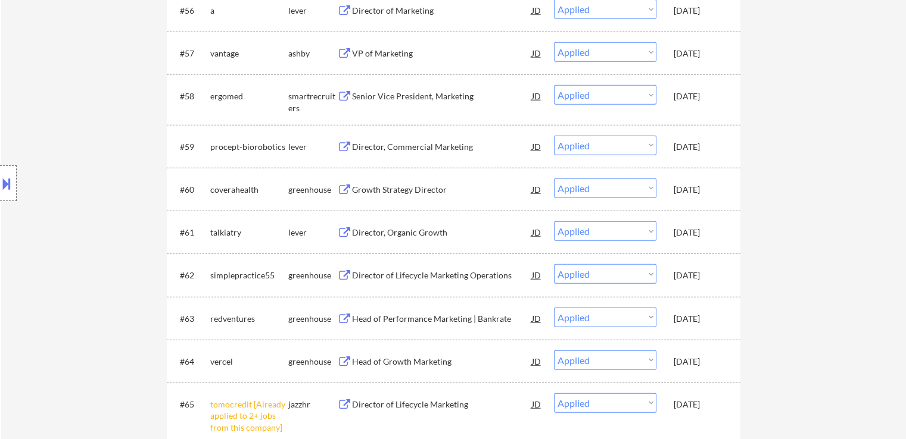
scroll to position [2977, 0]
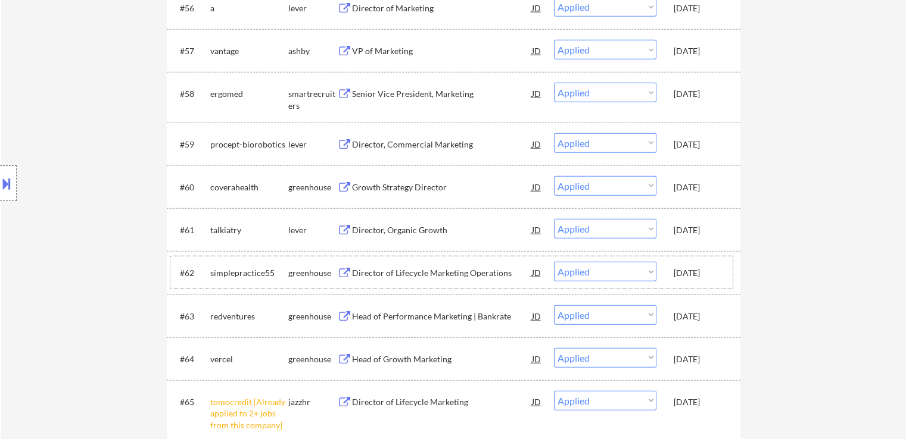
drag, startPoint x: 672, startPoint y: 270, endPoint x: 724, endPoint y: 270, distance: 51.2
click at [724, 270] on div "#62 simplepractice55 greenhouse Director of Lifecycle Marketing Operations JD w…" at bounding box center [451, 273] width 562 height 32
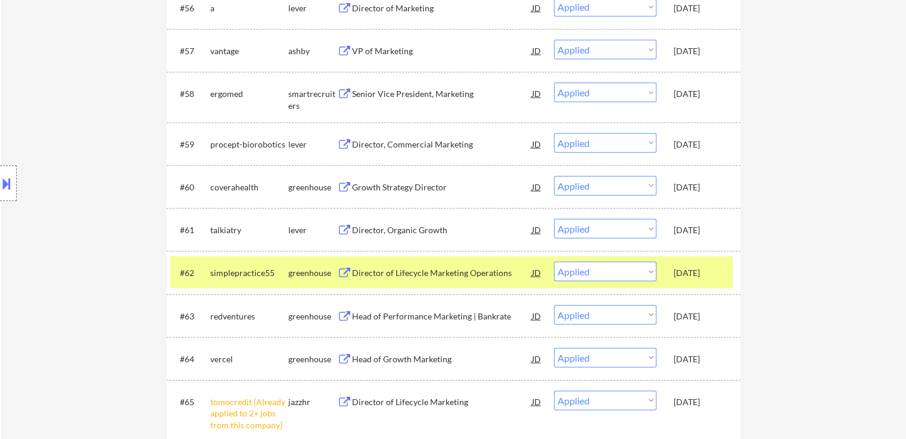
copy div "Oct 4, 2025"
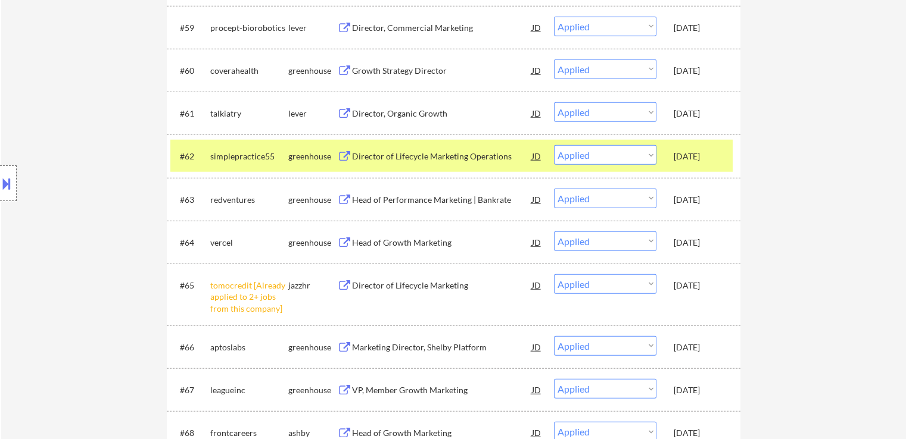
scroll to position [3037, 0]
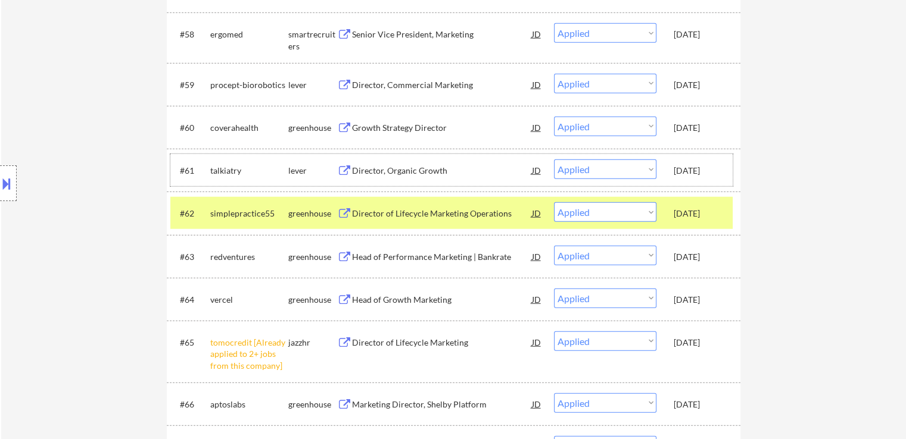
drag, startPoint x: 673, startPoint y: 170, endPoint x: 717, endPoint y: 167, distance: 43.5
click at [717, 167] on div "Oct 5, 2025" at bounding box center [699, 171] width 52 height 12
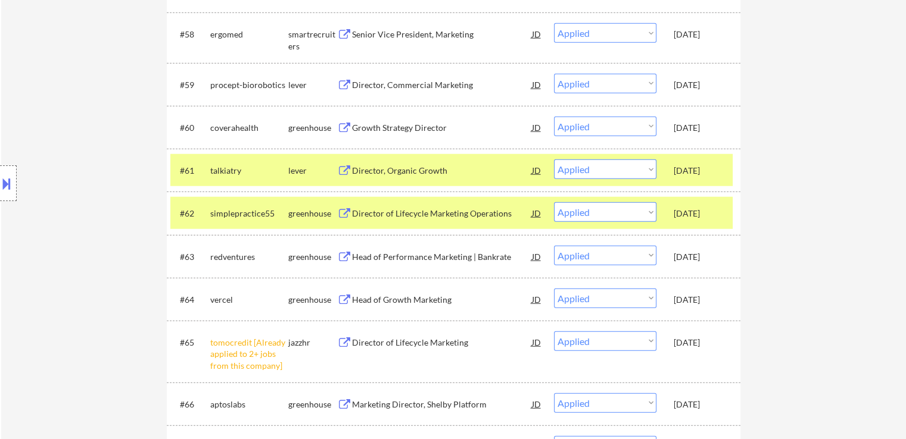
copy div "Oct 5, 2025"
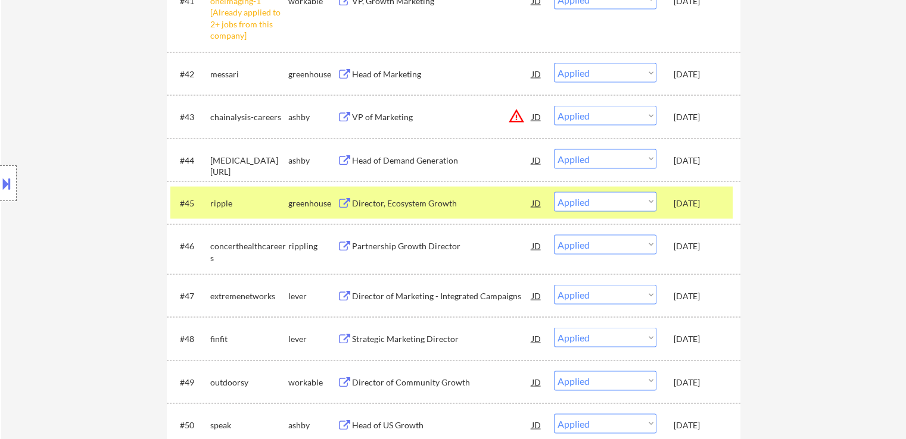
scroll to position [2203, 0]
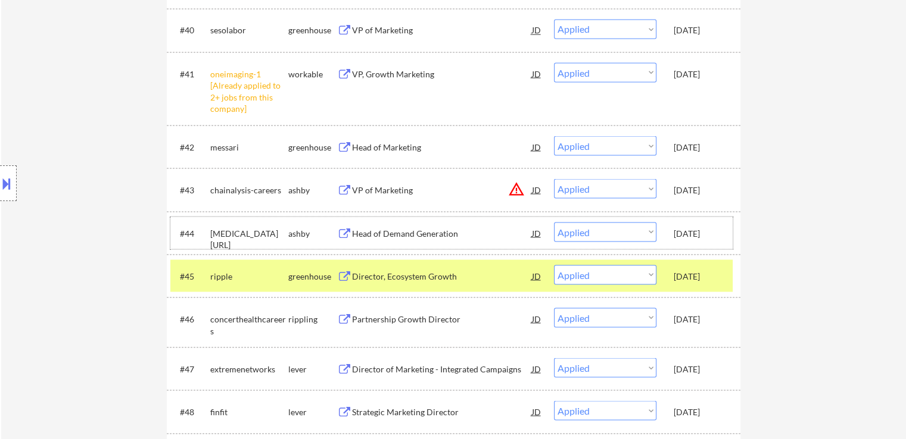
drag, startPoint x: 671, startPoint y: 232, endPoint x: 715, endPoint y: 233, distance: 44.1
click at [715, 233] on div "#44 squint.ai ashby Head of Demand Generation JD Choose an option... Pending Ap…" at bounding box center [451, 233] width 562 height 32
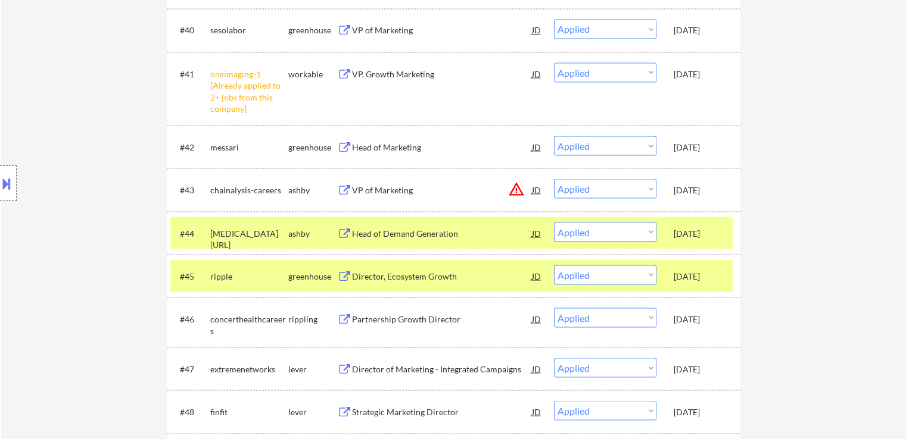
copy div "Oct 8, 2025"
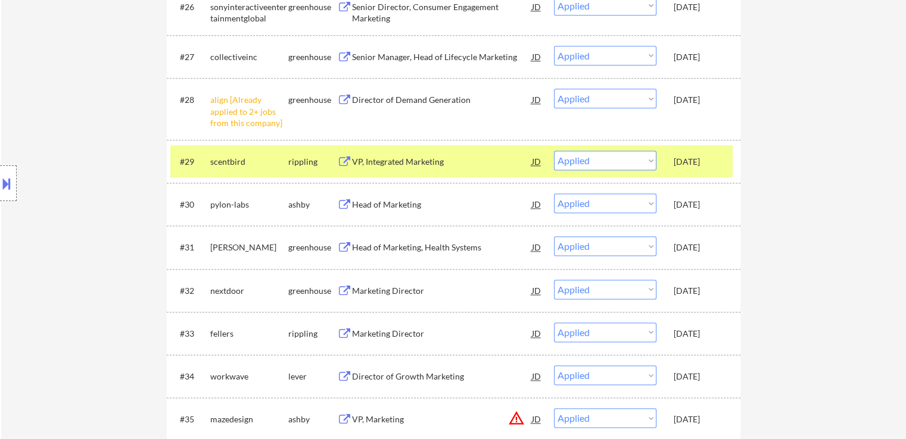
scroll to position [1548, 0]
drag, startPoint x: 675, startPoint y: 102, endPoint x: 724, endPoint y: 102, distance: 48.8
click at [724, 102] on div "Oct 10, 2025" at bounding box center [699, 101] width 52 height 12
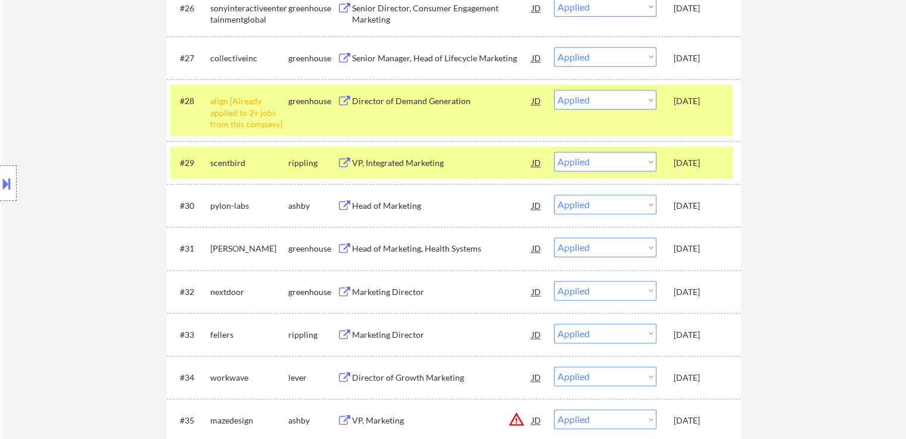
copy div "Oct 10, 2025"
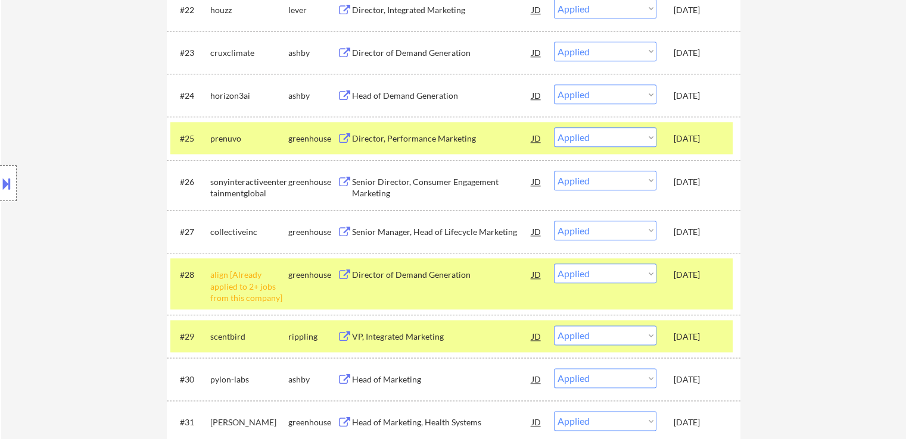
scroll to position [1310, 0]
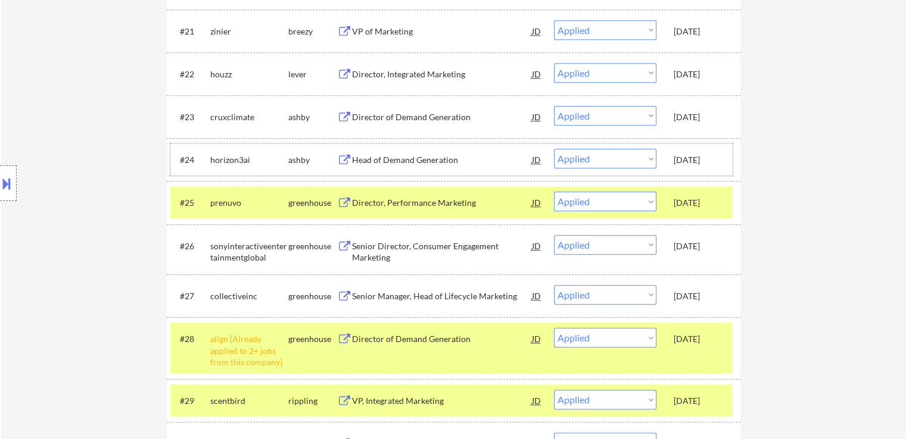
copy div "Oct 13, 2025"
drag, startPoint x: 673, startPoint y: 161, endPoint x: 719, endPoint y: 160, distance: 45.9
click at [719, 160] on div "Oct 13, 2025" at bounding box center [699, 160] width 52 height 12
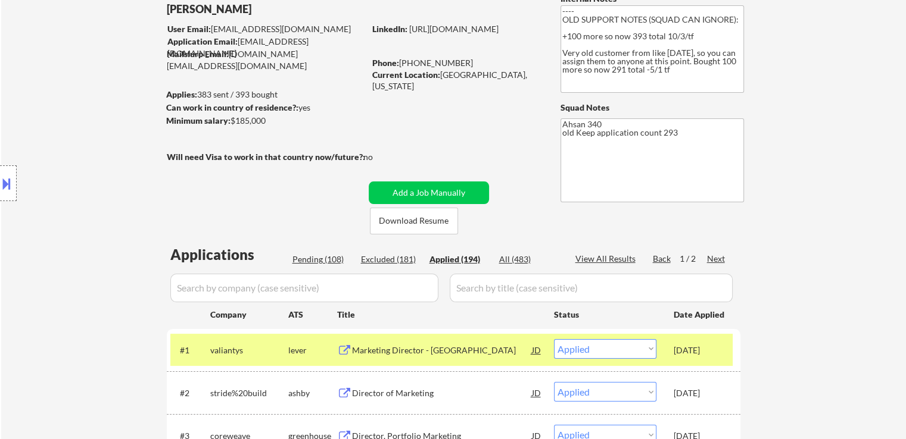
scroll to position [179, 0]
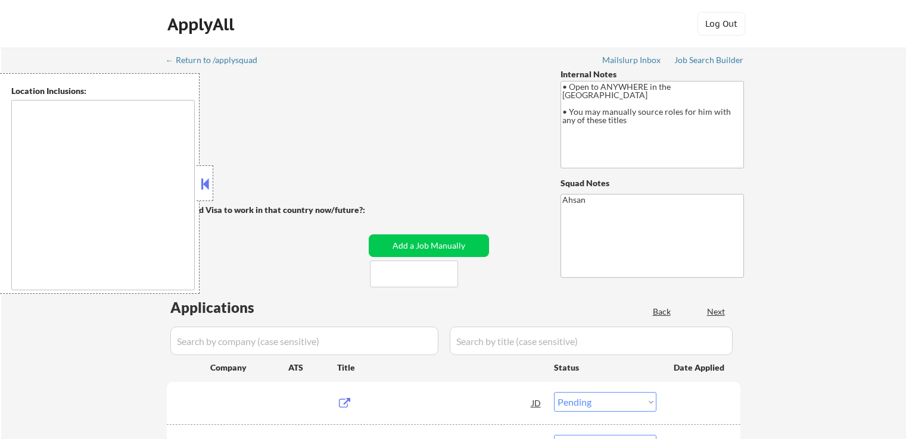
select select ""pending""
type textarea "country:[GEOGRAPHIC_DATA]"
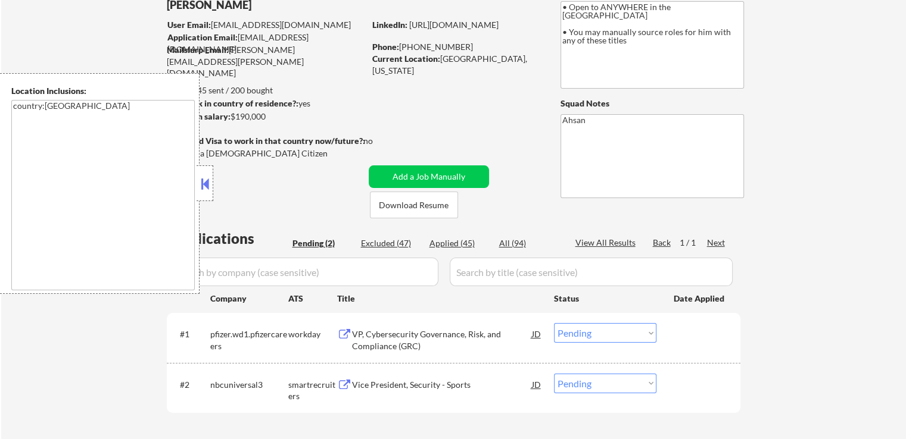
scroll to position [179, 0]
